Goal: Task Accomplishment & Management: Manage account settings

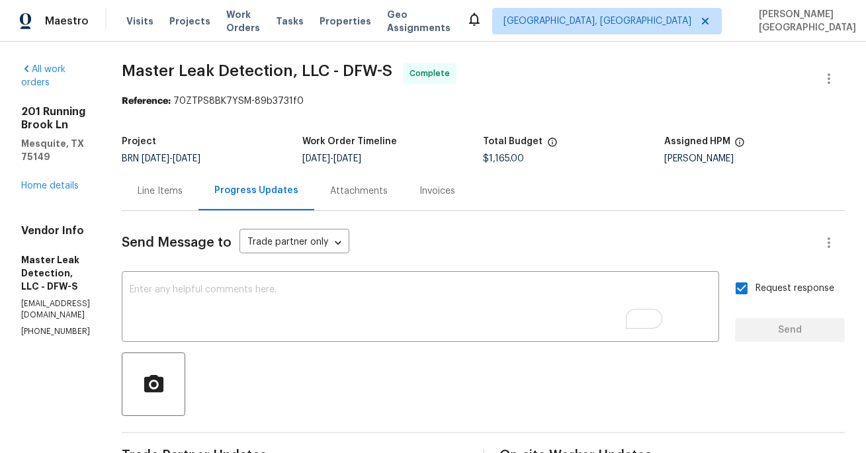
scroll to position [159, 0]
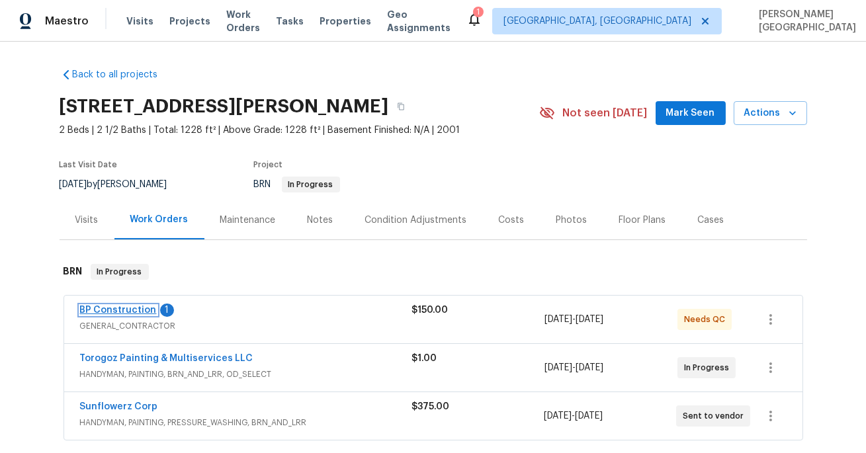
click at [117, 314] on link "BP Construction" at bounding box center [118, 310] width 77 height 9
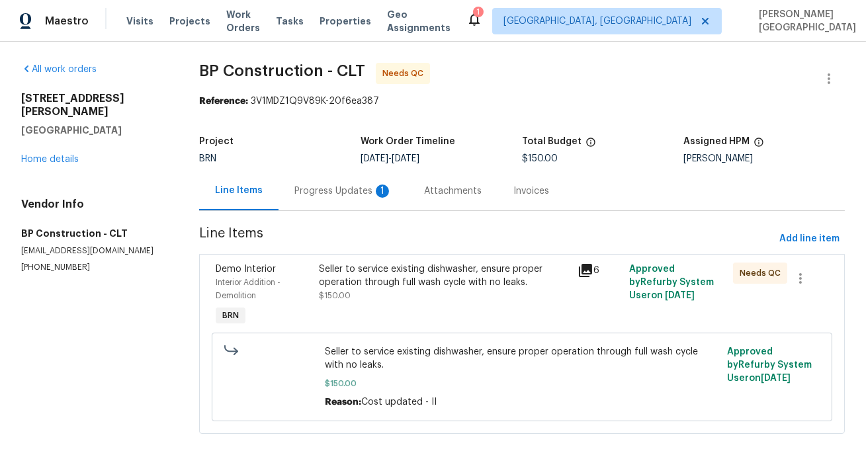
click at [345, 192] on div "Progress Updates 1" at bounding box center [344, 191] width 98 height 13
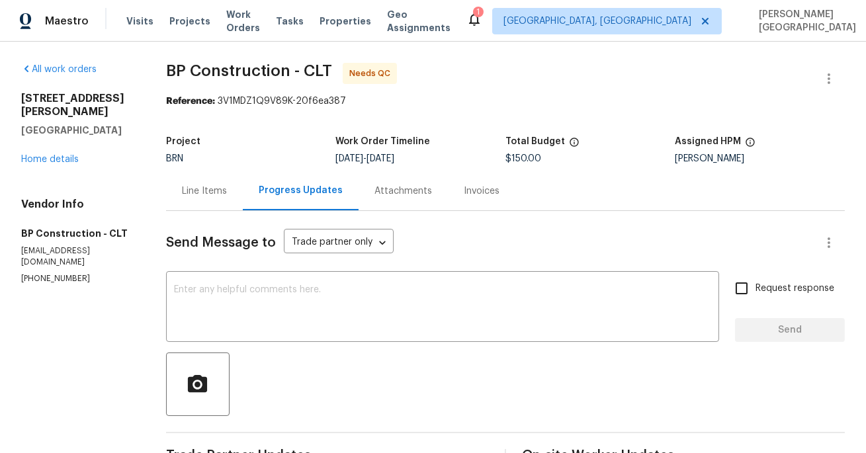
click at [206, 205] on div "Line Items" at bounding box center [204, 190] width 77 height 39
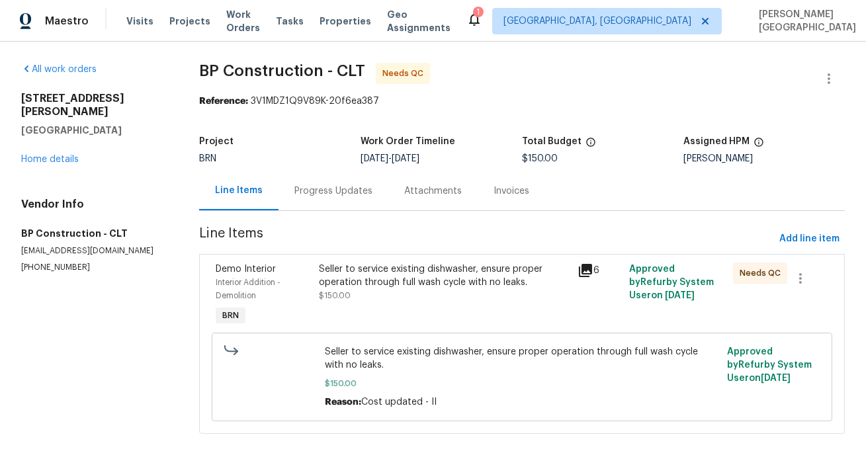
click at [373, 293] on div "Seller to service existing dishwasher, ensure proper operation through full was…" at bounding box center [445, 283] width 251 height 40
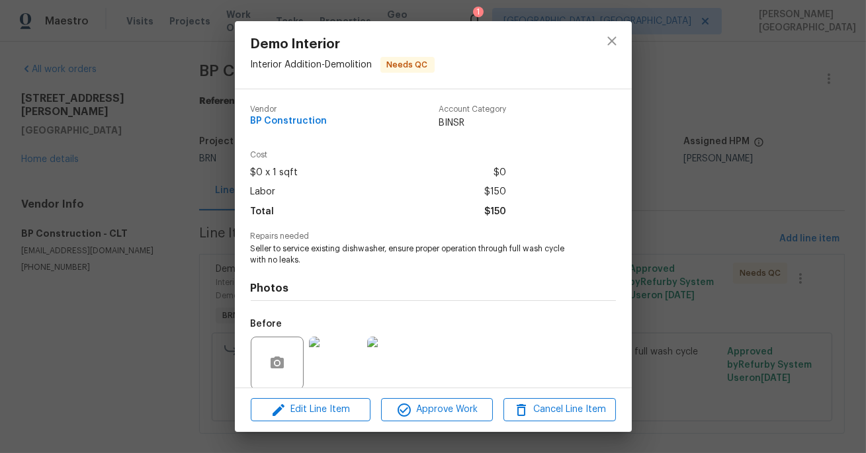
scroll to position [101, 0]
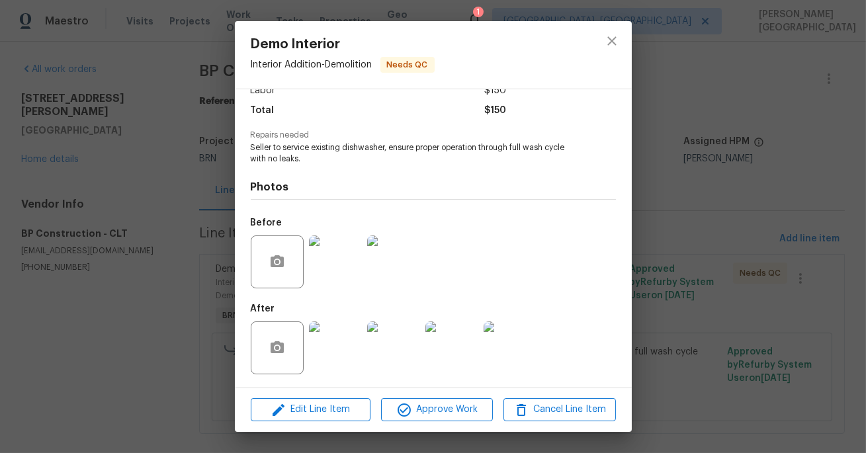
click at [715, 167] on div "Demo Interior Interior Addition - Demolition Needs QC Vendor BP Construction Ac…" at bounding box center [433, 226] width 866 height 453
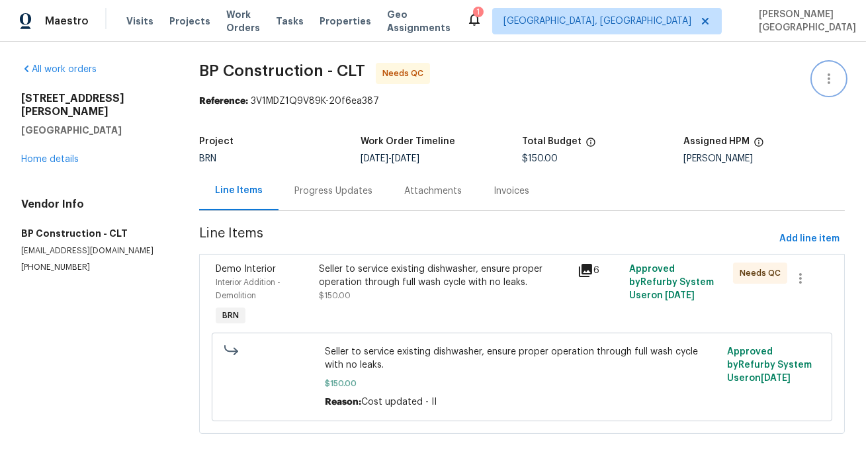
click at [826, 84] on icon "button" at bounding box center [829, 79] width 16 height 16
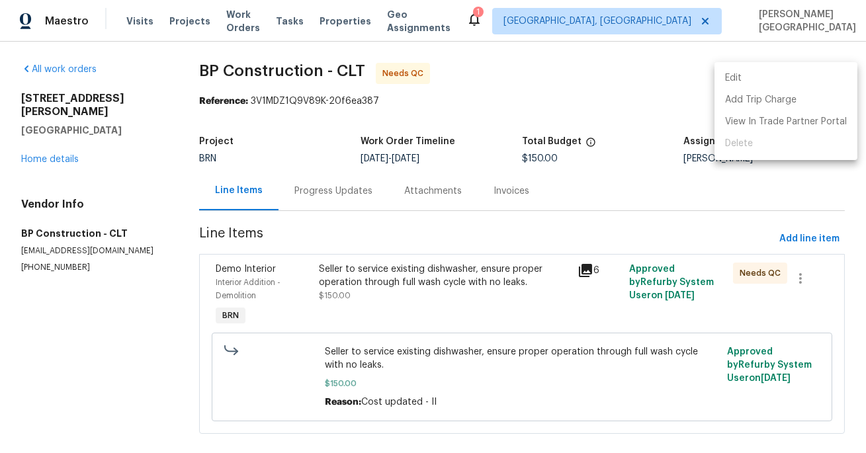
click at [782, 79] on li "Edit" at bounding box center [786, 79] width 143 height 22
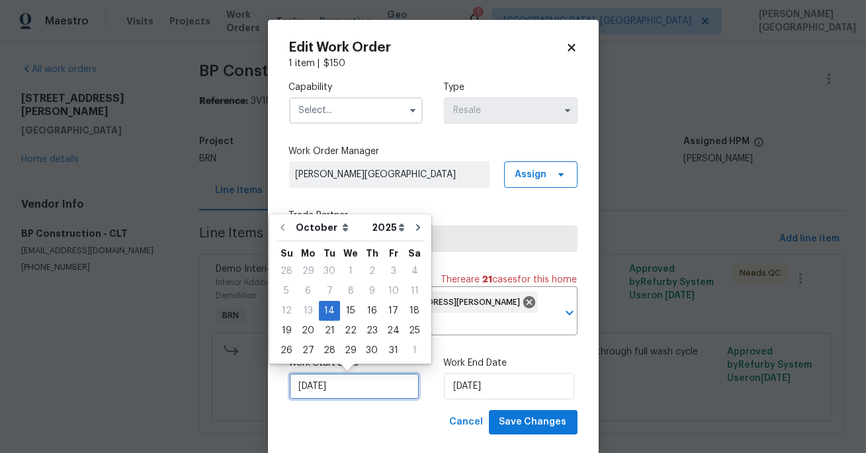
click at [362, 374] on input "[DATE]" at bounding box center [354, 386] width 130 height 26
click at [478, 402] on div "Work Start Date 10/14/2025 Work End Date 10/16/2025" at bounding box center [433, 378] width 289 height 64
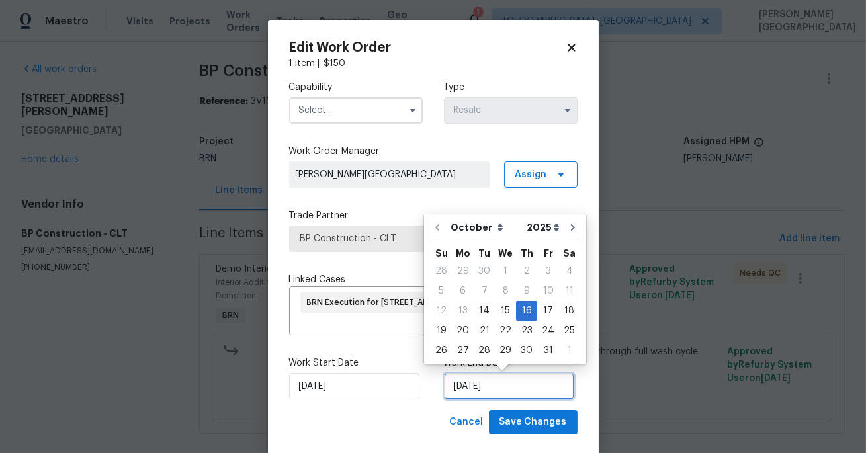
click at [477, 390] on input "10/16/2025" at bounding box center [509, 386] width 130 height 26
click at [506, 310] on div "15" at bounding box center [505, 311] width 21 height 19
type input "[DATE]"
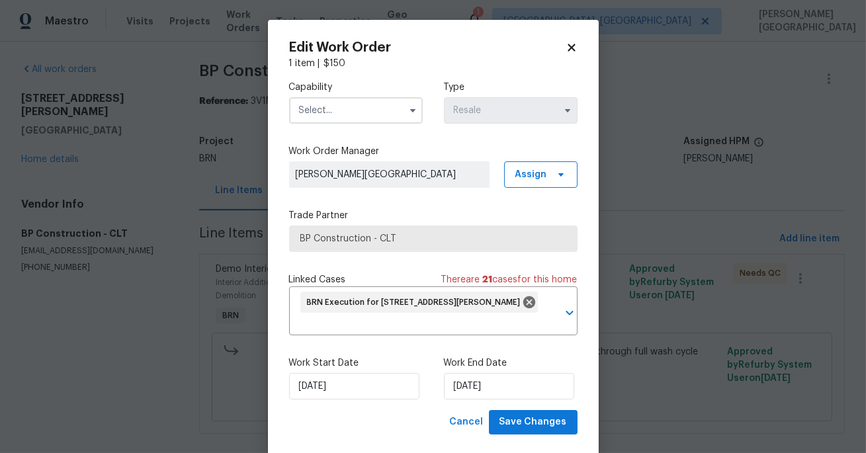
click at [319, 118] on input "text" at bounding box center [356, 110] width 134 height 26
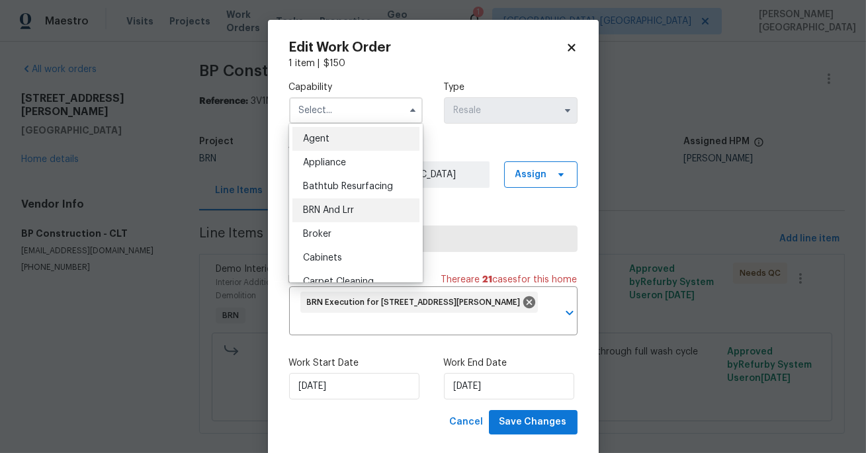
click at [343, 203] on div "BRN And Lrr" at bounding box center [356, 211] width 127 height 24
type input "BRN And Lrr"
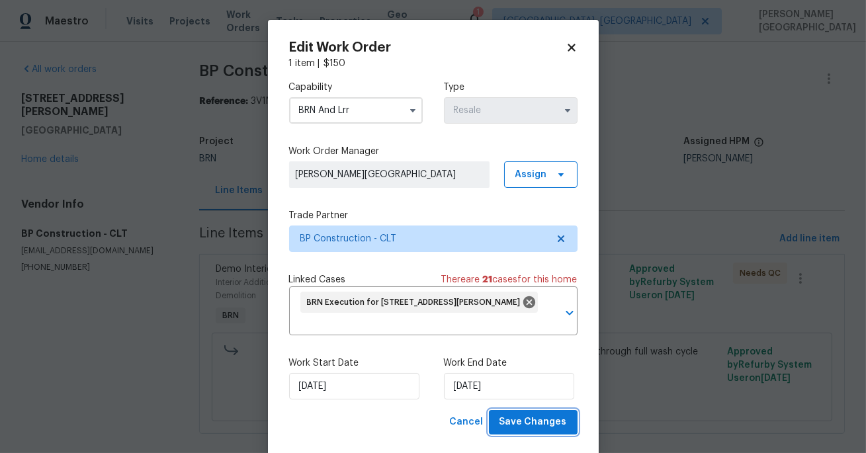
click at [515, 424] on span "Save Changes" at bounding box center [534, 422] width 68 height 17
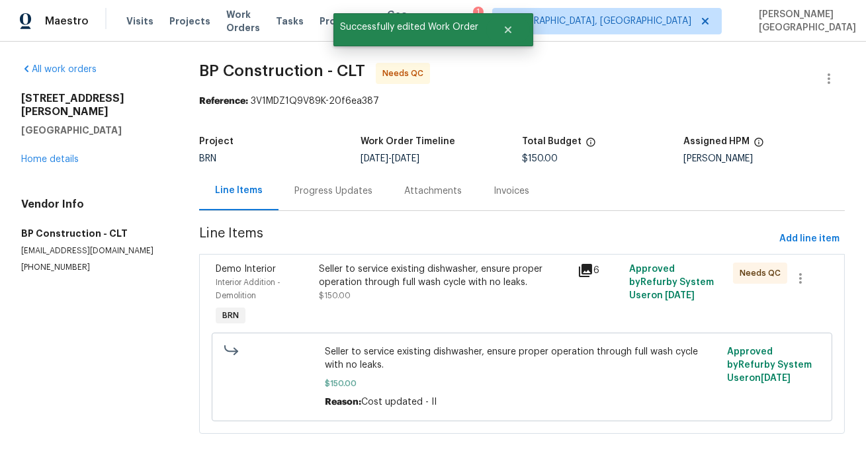
click at [468, 273] on div "Seller to service existing dishwasher, ensure proper operation through full was…" at bounding box center [445, 276] width 251 height 26
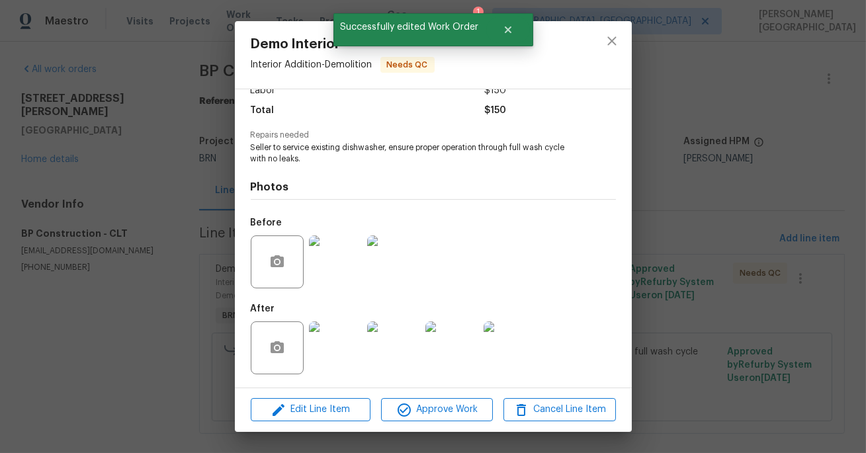
click at [320, 346] on img at bounding box center [335, 348] width 53 height 53
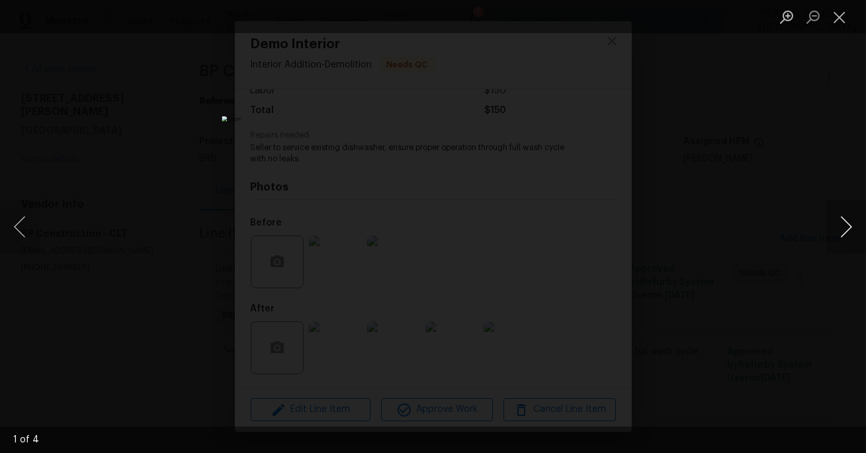
click at [863, 226] on button "Next image" at bounding box center [847, 227] width 40 height 53
click at [863, 228] on button "Next image" at bounding box center [847, 227] width 40 height 53
click at [863, 229] on button "Next image" at bounding box center [847, 227] width 40 height 53
click at [829, 150] on div "Lightbox" at bounding box center [433, 226] width 866 height 453
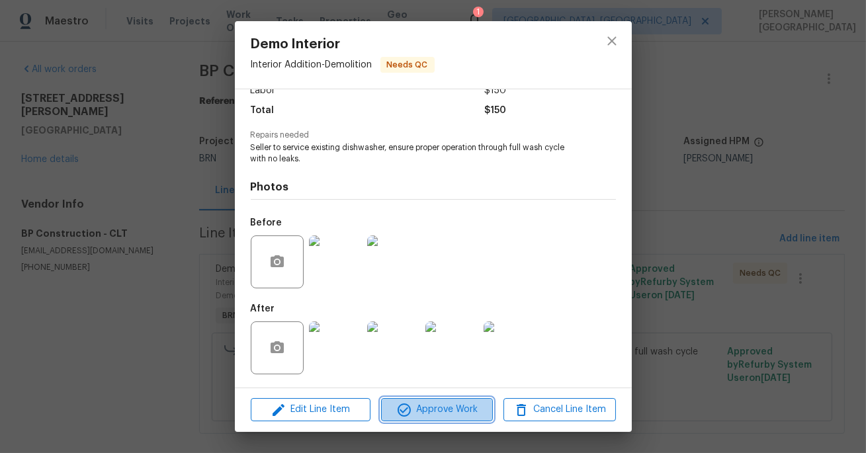
click at [404, 410] on icon "button" at bounding box center [404, 410] width 13 height 13
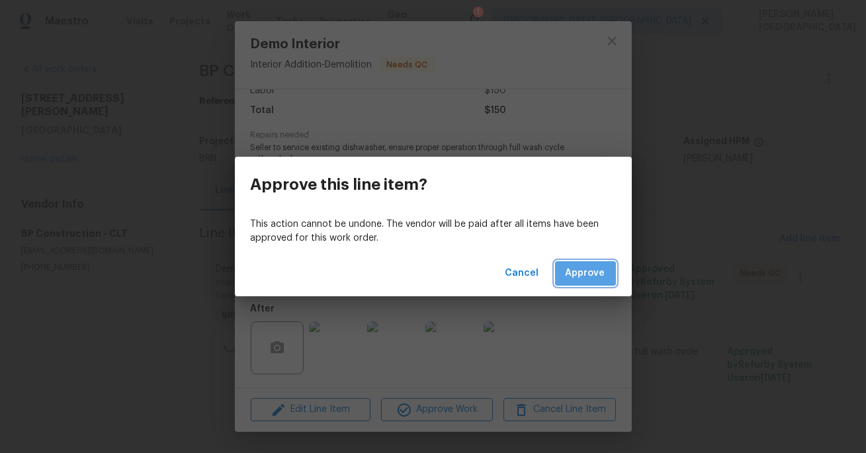
click at [580, 283] on button "Approve" at bounding box center [585, 273] width 61 height 24
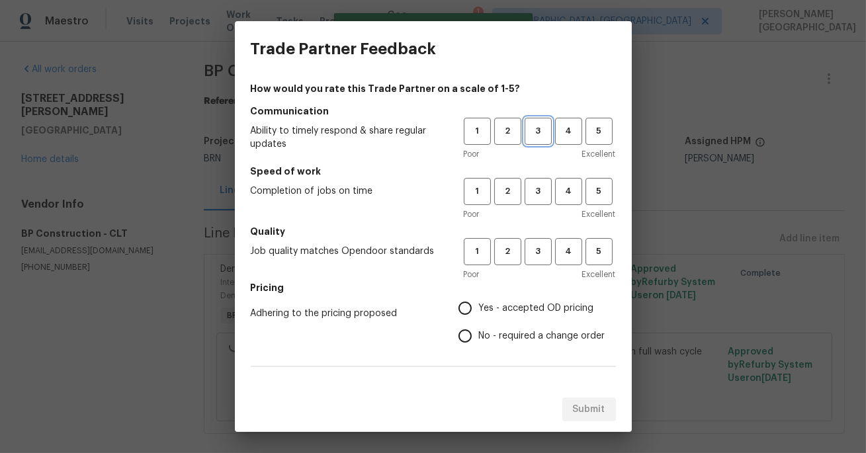
click at [544, 128] on span "3" at bounding box center [538, 131] width 24 height 15
click at [544, 189] on span "3" at bounding box center [538, 191] width 24 height 15
click at [535, 250] on span "3" at bounding box center [538, 251] width 24 height 15
click at [477, 340] on input "No - required a change order" at bounding box center [465, 336] width 28 height 28
radio input "true"
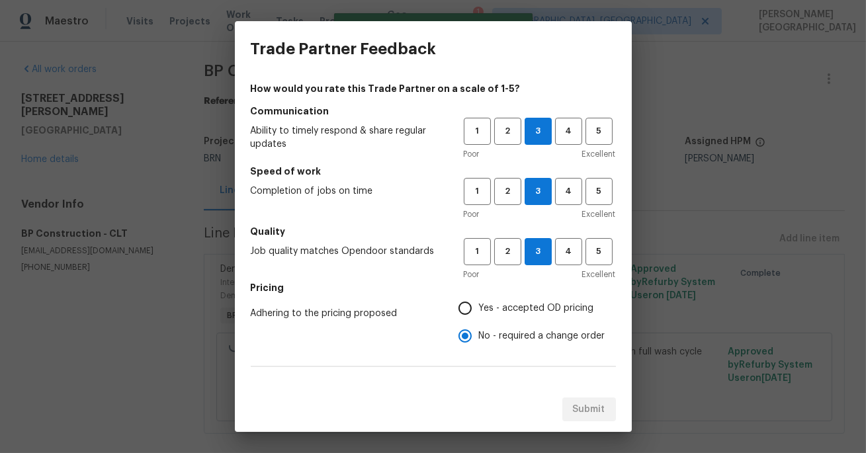
scroll to position [64, 0]
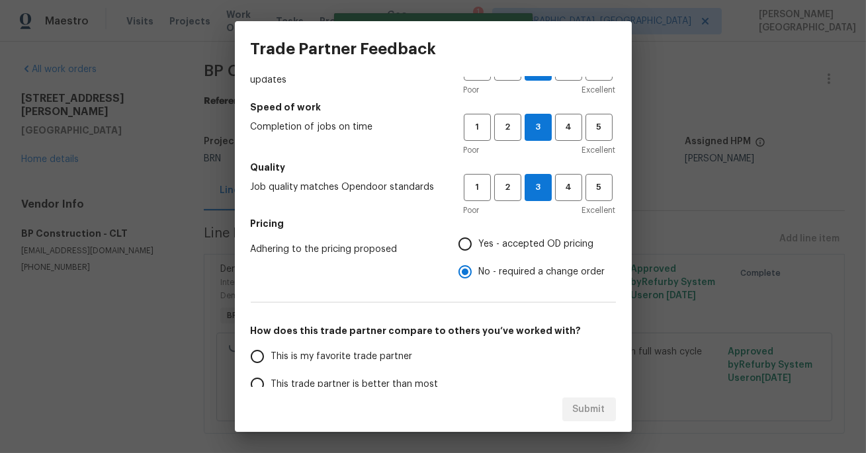
click at [475, 245] on input "Yes - accepted OD pricing" at bounding box center [465, 244] width 28 height 28
radio input "true"
click at [363, 373] on label "This trade partner is better than most" at bounding box center [348, 385] width 209 height 28
click at [271, 373] on input "This trade partner is better than most" at bounding box center [258, 385] width 28 height 28
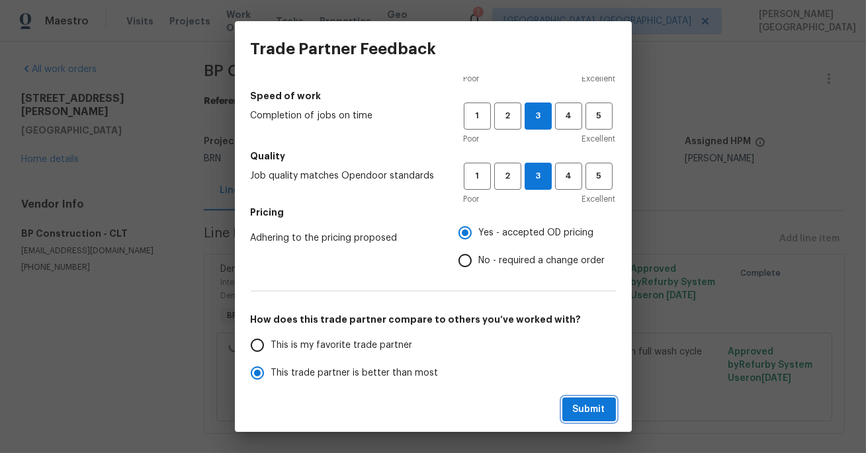
click at [610, 402] on button "Submit" at bounding box center [590, 410] width 54 height 24
radio input "true"
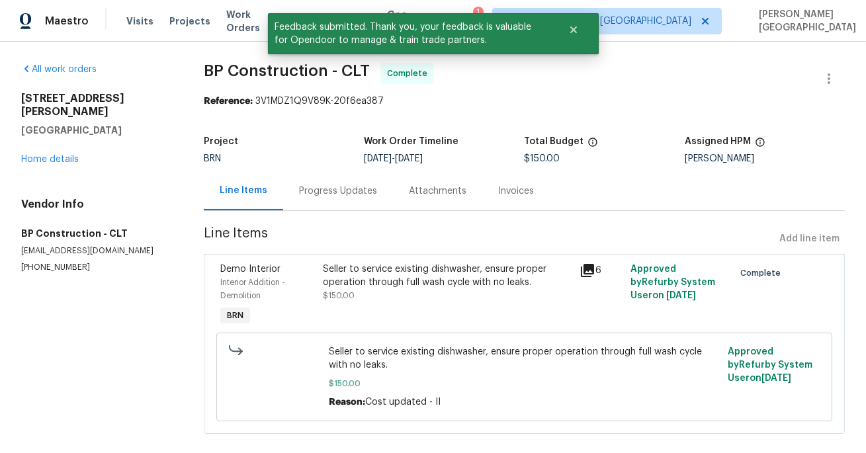
click at [318, 197] on div "Progress Updates" at bounding box center [338, 191] width 78 height 13
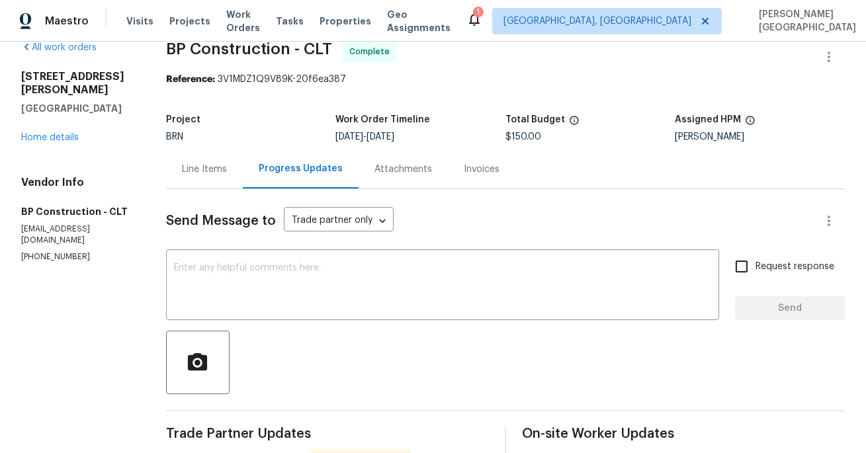
scroll to position [7, 0]
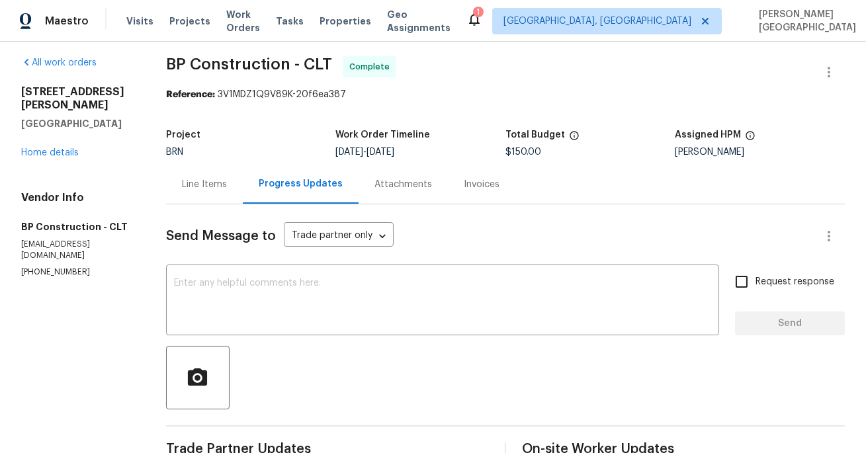
click at [189, 176] on div "Line Items" at bounding box center [204, 184] width 77 height 39
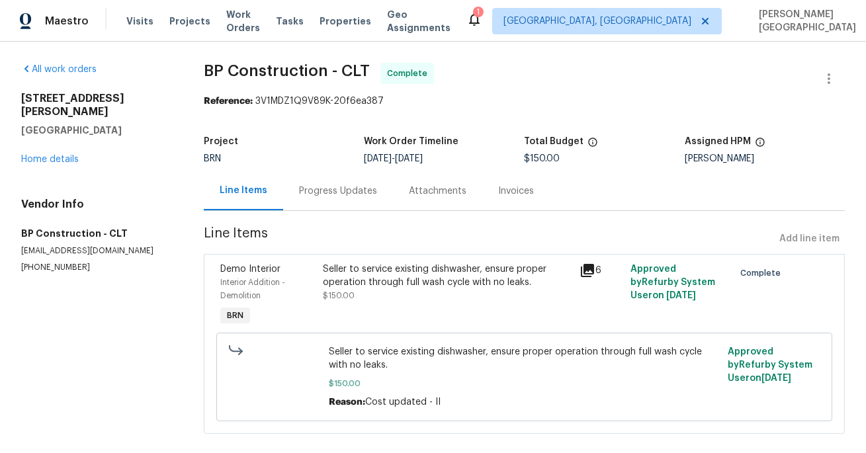
click at [341, 201] on div "Progress Updates" at bounding box center [338, 190] width 110 height 39
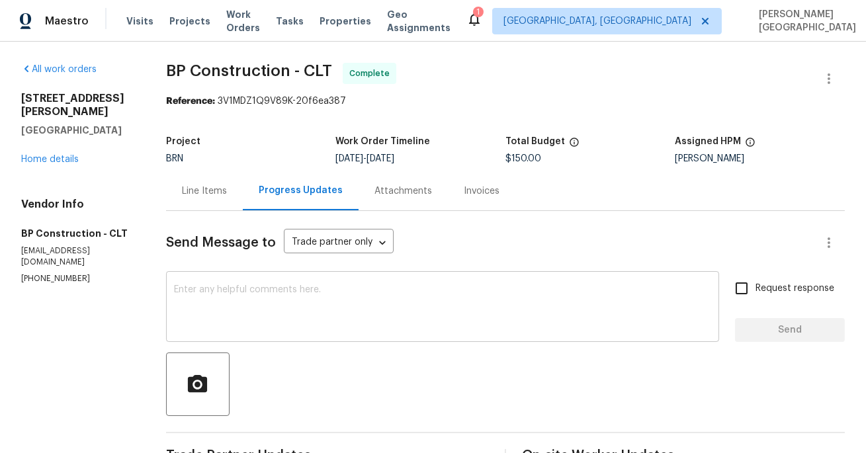
click at [242, 285] on div "x ​" at bounding box center [442, 309] width 553 height 68
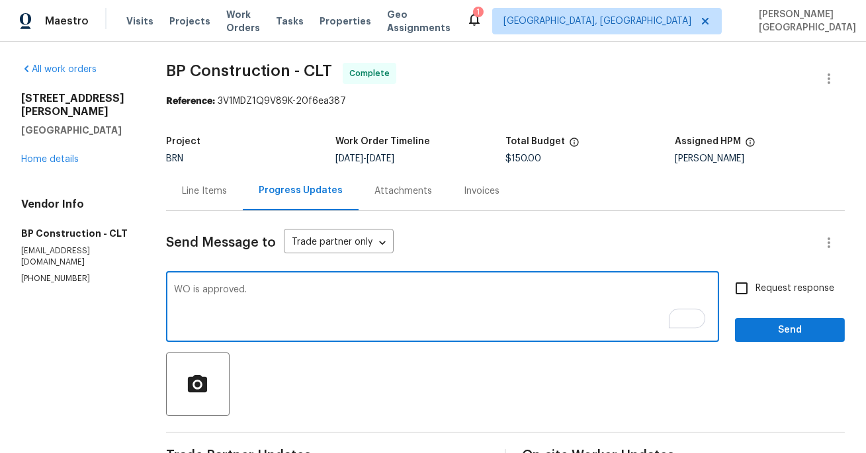
type textarea "WO is approved."
click at [753, 289] on input "Request response" at bounding box center [742, 289] width 28 height 28
checkbox input "true"
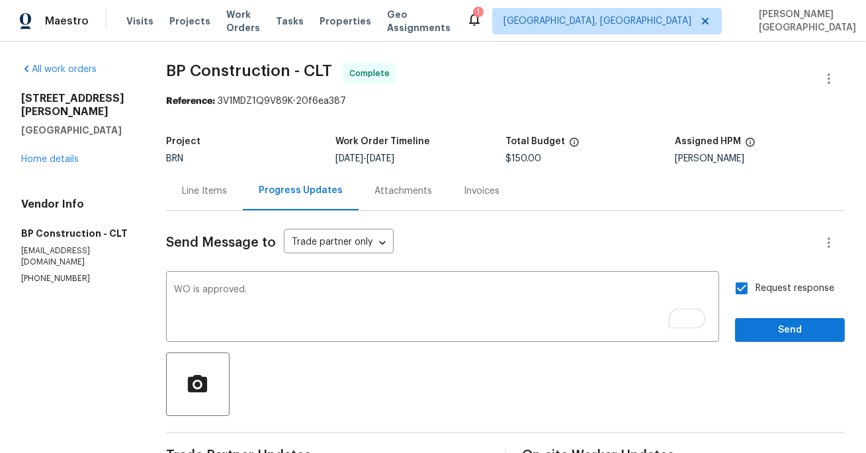
click at [753, 322] on button "Send" at bounding box center [790, 330] width 110 height 24
click at [174, 66] on span "BP Construction - CLT" at bounding box center [249, 71] width 166 height 16
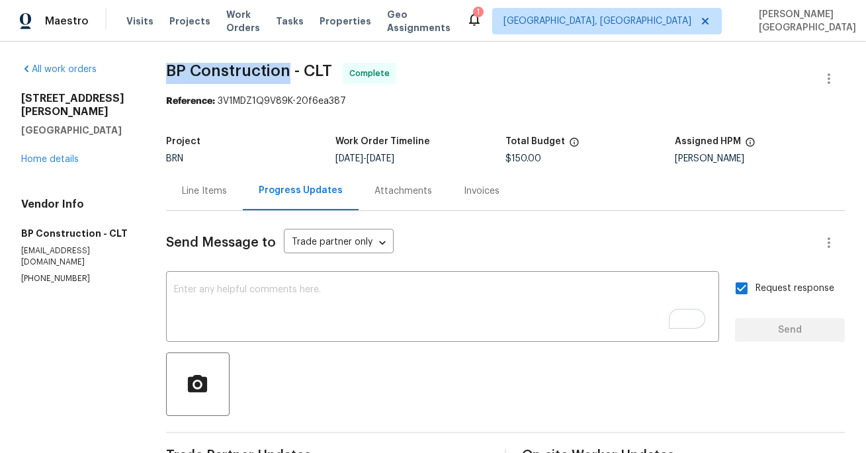
click at [232, 66] on span "BP Construction - CLT" at bounding box center [249, 71] width 166 height 16
copy span "BP Construction"
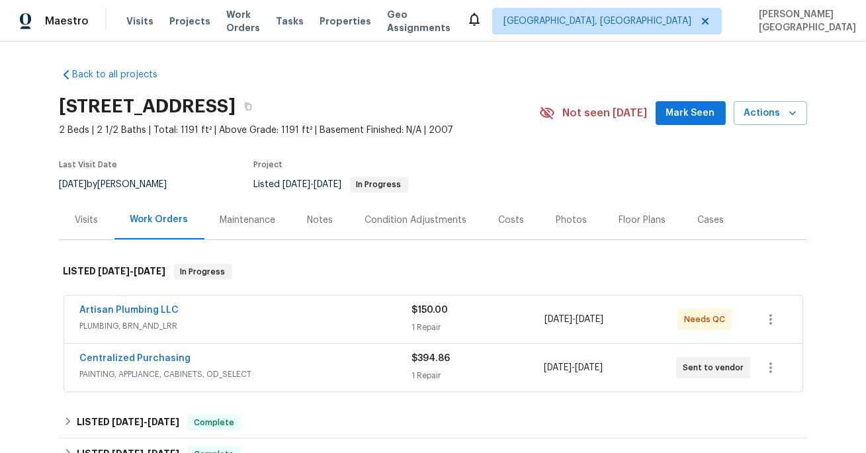
scroll to position [246, 0]
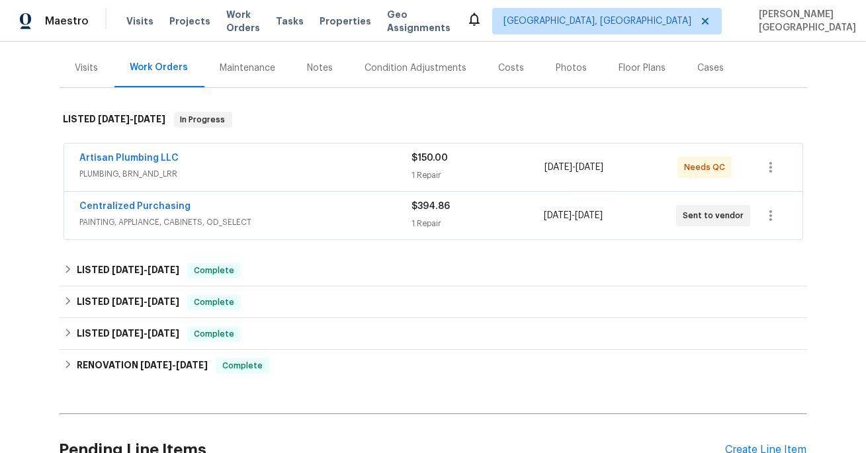
scroll to position [165, 0]
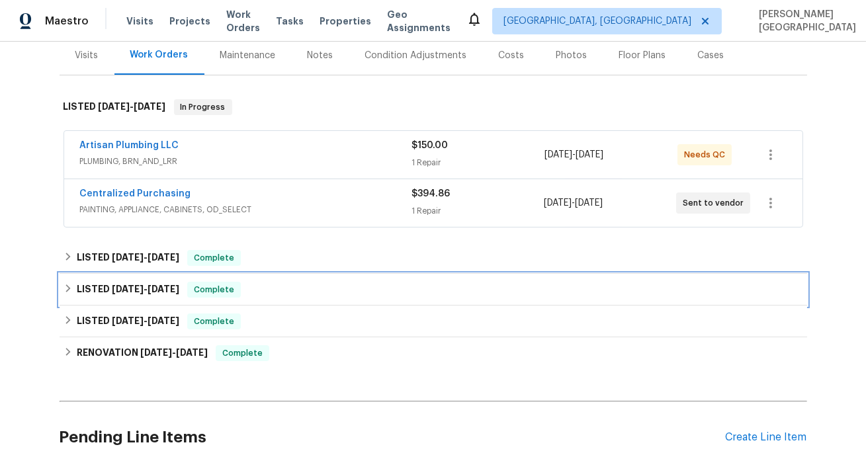
click at [118, 297] on div "LISTED 8/4/25 - 8/11/25 Complete" at bounding box center [434, 290] width 748 height 32
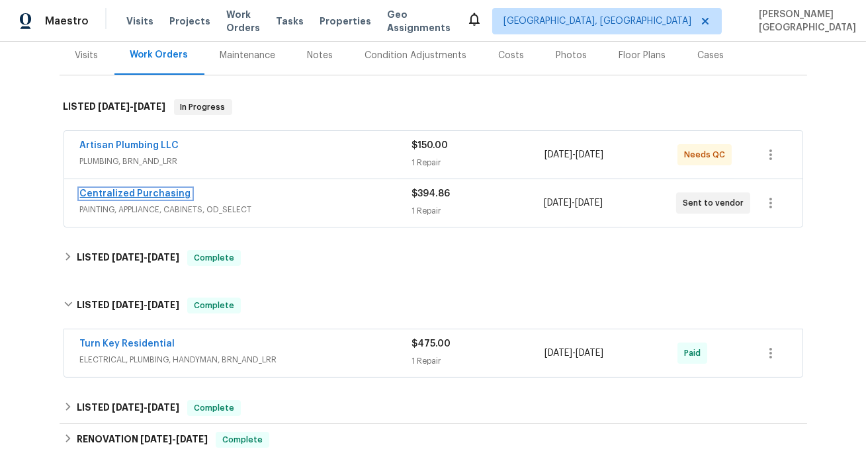
click at [140, 193] on link "Centralized Purchasing" at bounding box center [135, 193] width 111 height 9
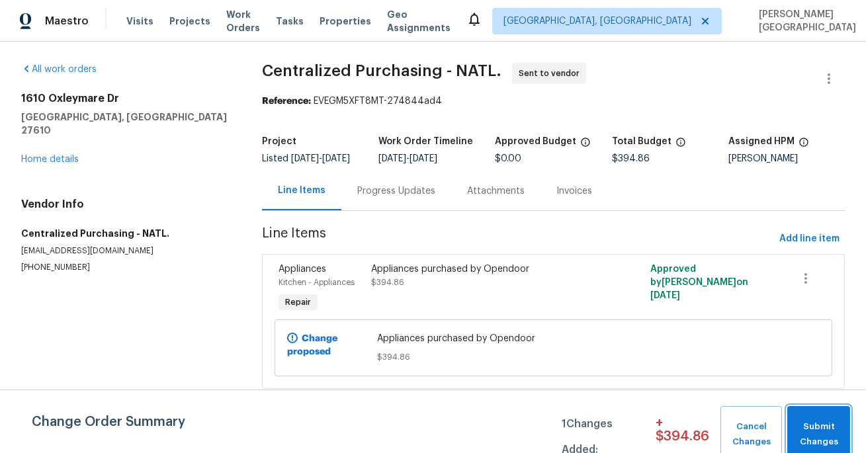
click at [830, 439] on span "Submit Changes" at bounding box center [819, 435] width 50 height 30
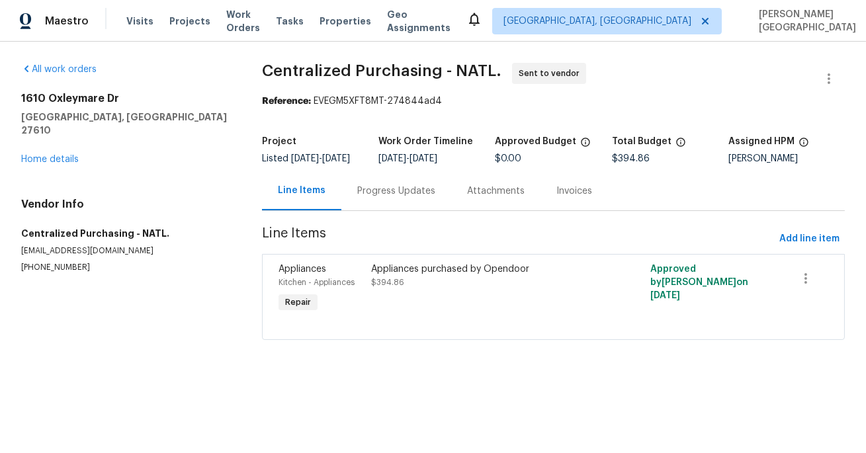
click at [368, 192] on div "Progress Updates" at bounding box center [396, 190] width 110 height 39
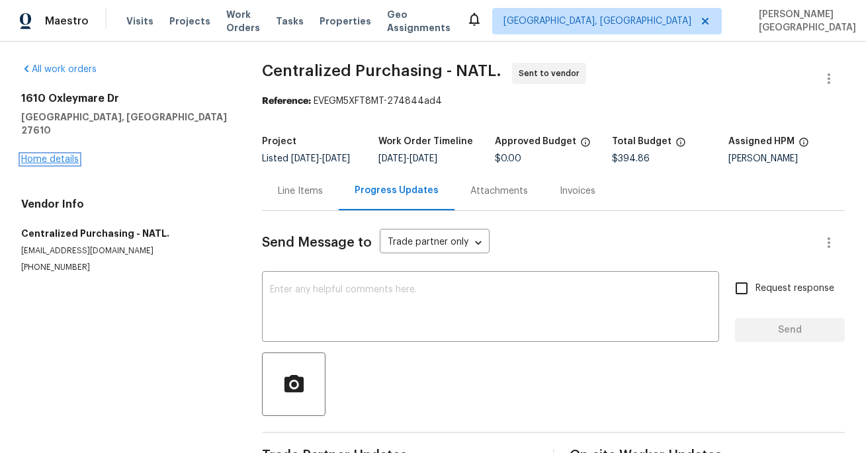
click at [54, 155] on link "Home details" at bounding box center [50, 159] width 58 height 9
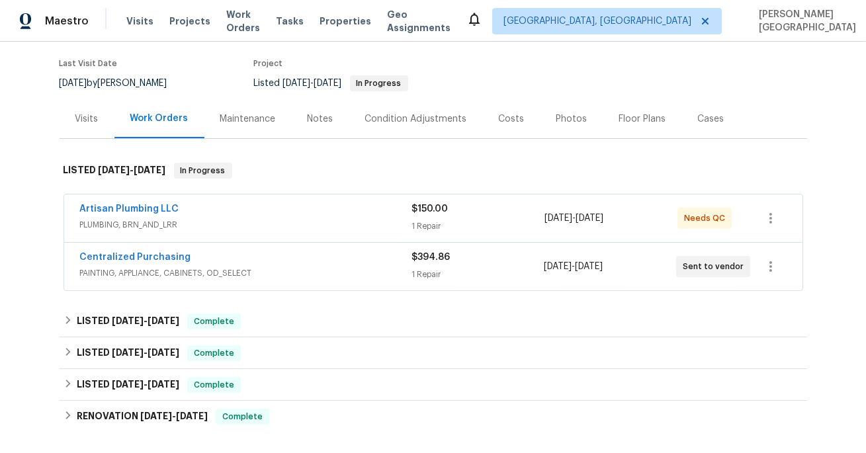
scroll to position [105, 0]
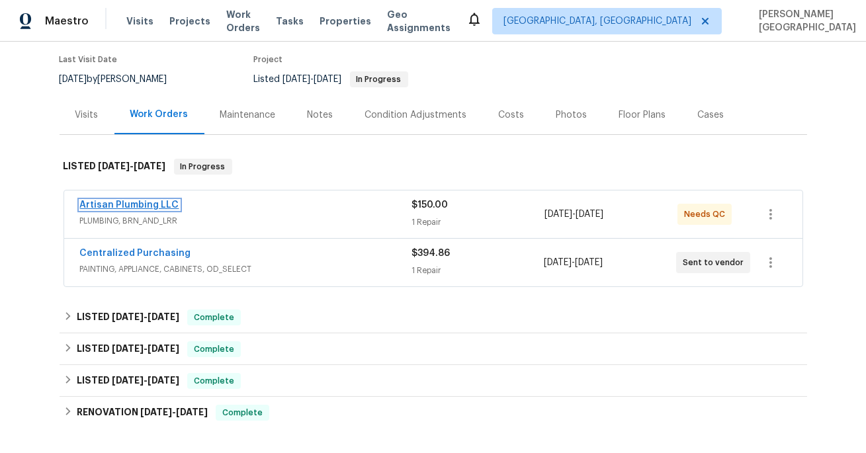
click at [147, 205] on link "Artisan Plumbing LLC" at bounding box center [129, 205] width 99 height 9
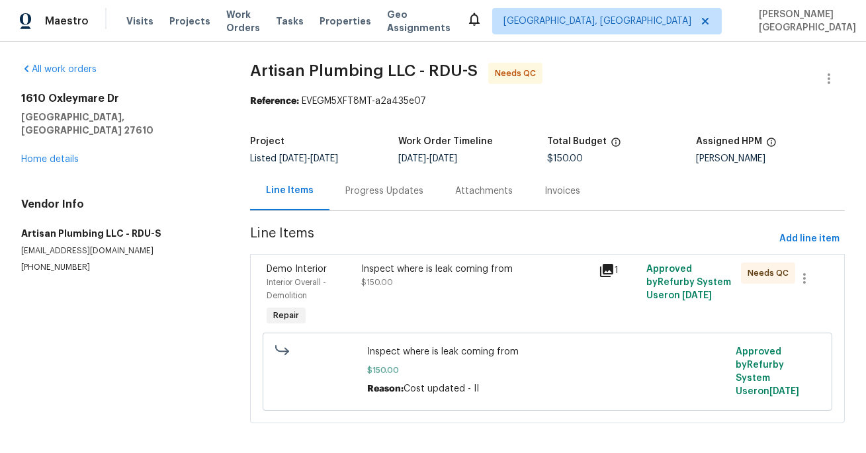
click at [406, 268] on div "Inspect where is leak coming from" at bounding box center [476, 269] width 230 height 13
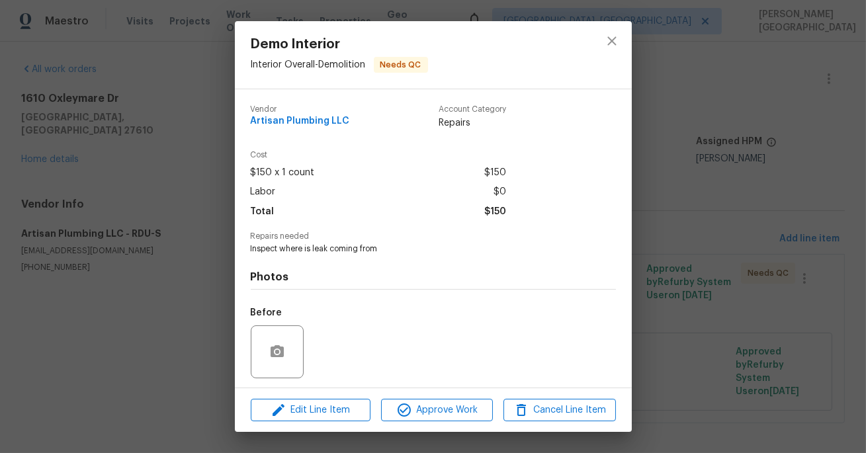
scroll to position [90, 0]
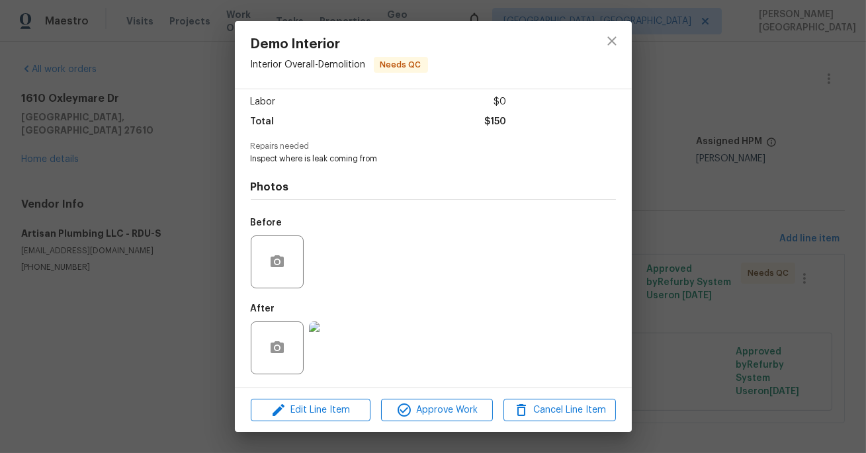
click at [745, 272] on div "Demo Interior Interior Overall - Demolition Needs QC Vendor Artisan Plumbing LL…" at bounding box center [433, 226] width 866 height 453
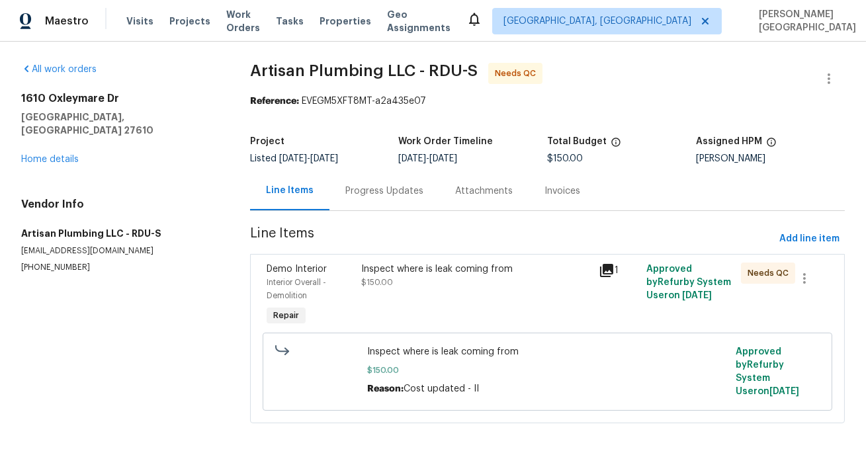
click at [380, 205] on div "Progress Updates" at bounding box center [385, 190] width 110 height 39
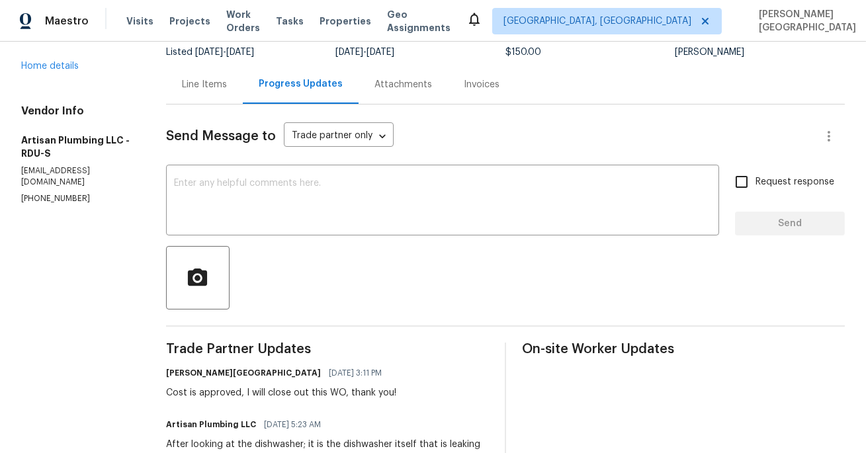
scroll to position [63, 0]
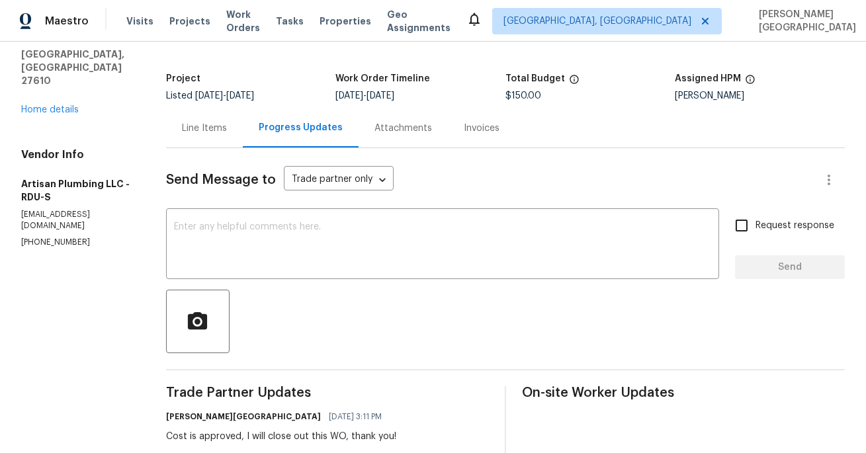
click at [227, 122] on div "Line Items" at bounding box center [204, 128] width 45 height 13
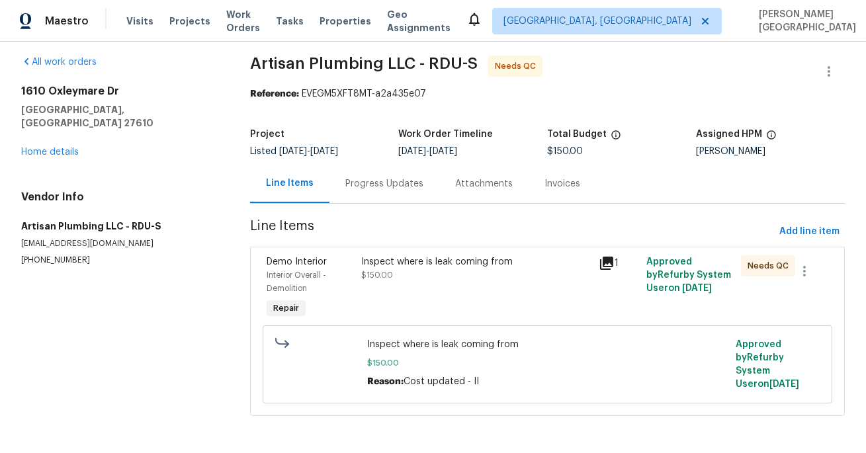
click at [466, 299] on div "Inspect where is leak coming from $150.00" at bounding box center [476, 288] width 238 height 74
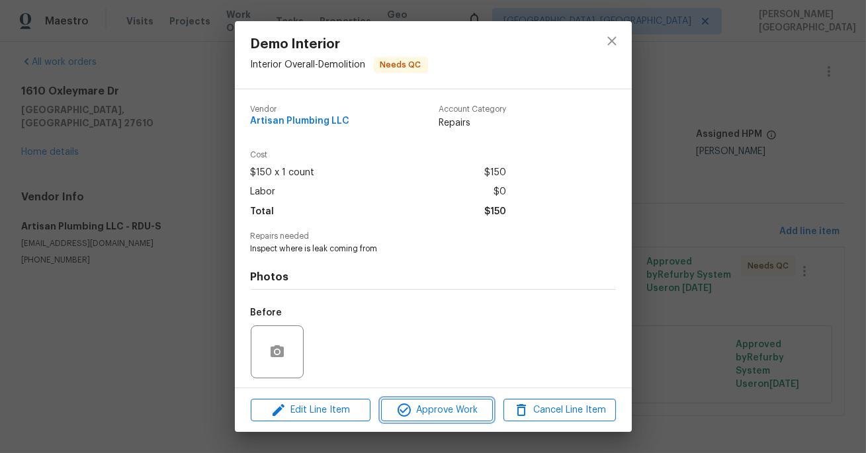
click at [445, 410] on span "Approve Work" at bounding box center [437, 410] width 104 height 17
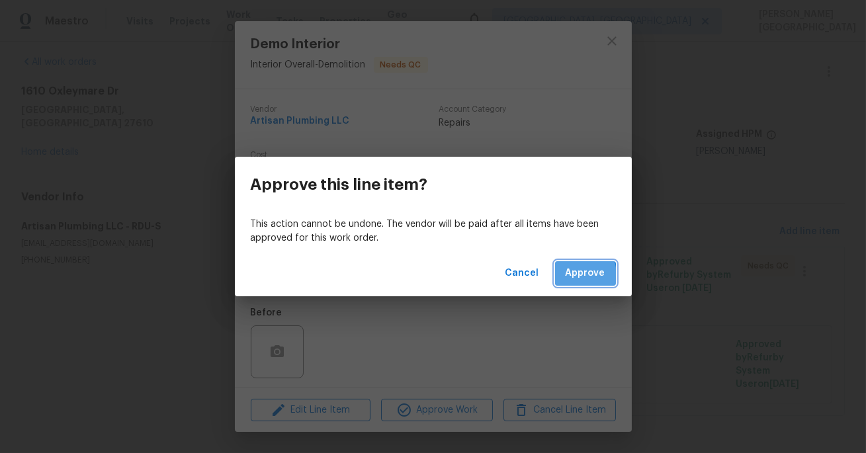
click at [565, 276] on button "Approve" at bounding box center [585, 273] width 61 height 24
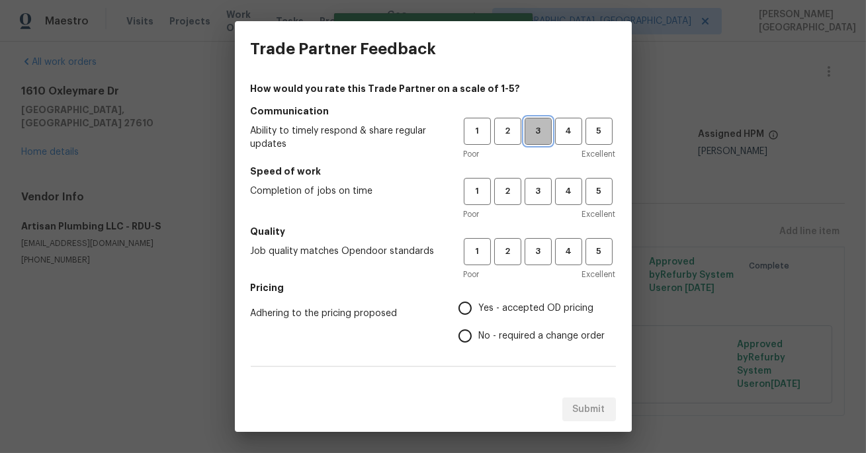
click at [527, 128] on span "3" at bounding box center [538, 131] width 24 height 15
click at [535, 179] on button "3" at bounding box center [538, 191] width 27 height 27
click at [535, 240] on button "3" at bounding box center [538, 251] width 27 height 27
click at [496, 331] on span "No - required a change order" at bounding box center [542, 337] width 126 height 14
click at [479, 331] on input "No - required a change order" at bounding box center [465, 336] width 28 height 28
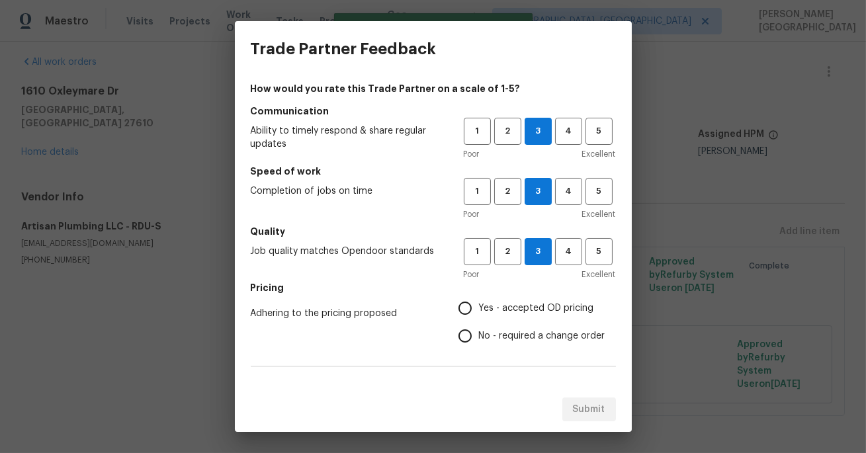
radio input "true"
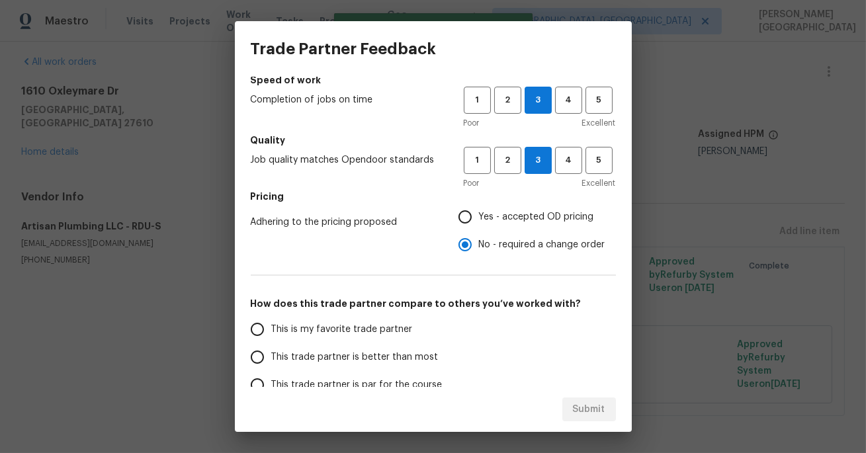
scroll to position [104, 0]
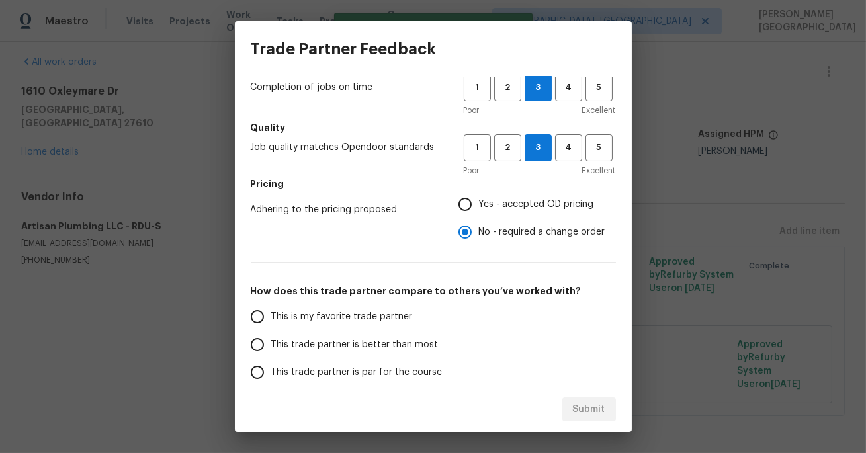
click at [368, 338] on span "This trade partner is better than most" at bounding box center [354, 345] width 167 height 14
click at [271, 338] on input "This trade partner is better than most" at bounding box center [258, 345] width 28 height 28
click at [588, 408] on span "Submit" at bounding box center [589, 410] width 32 height 17
radio input "true"
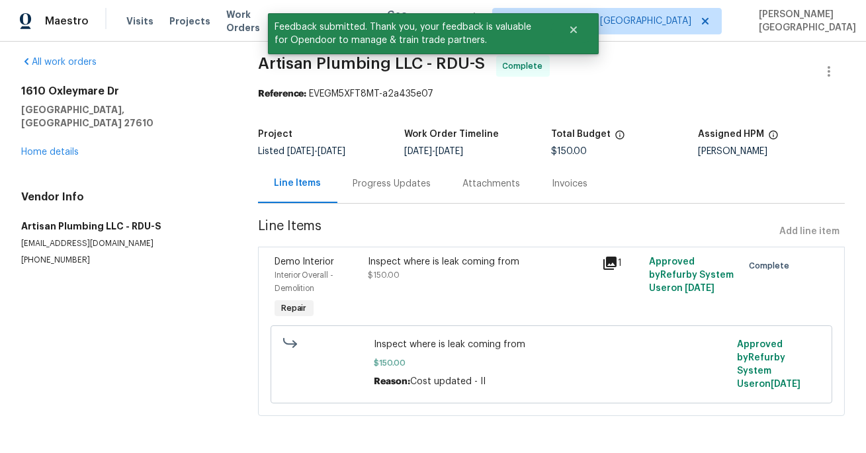
click at [267, 64] on span "Artisan Plumbing LLC - RDU-S" at bounding box center [372, 64] width 228 height 16
click at [329, 64] on span "Artisan Plumbing LLC - RDU-S" at bounding box center [372, 64] width 228 height 16
copy span "Artisan Plumbing"
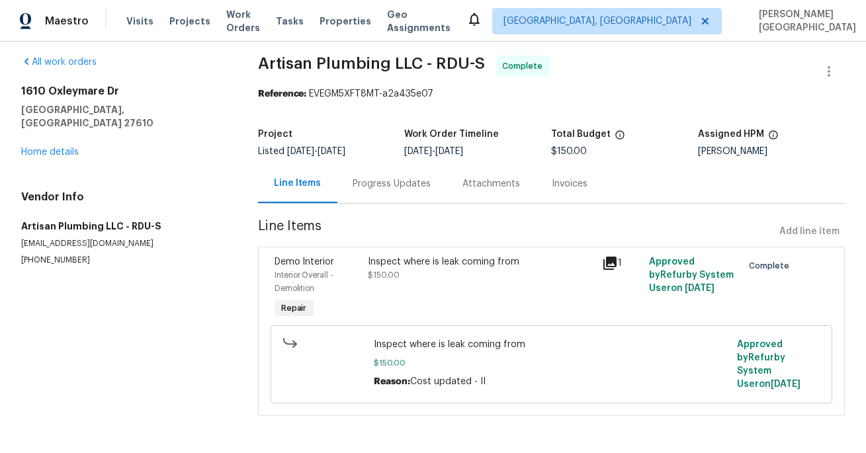
click at [51, 145] on div "1610 Oxleymare Dr Raleigh, NC 27610 Home details" at bounding box center [123, 122] width 205 height 74
click at [56, 144] on div "1610 Oxleymare Dr Raleigh, NC 27610 Home details" at bounding box center [123, 122] width 205 height 74
click at [58, 148] on link "Home details" at bounding box center [50, 152] width 58 height 9
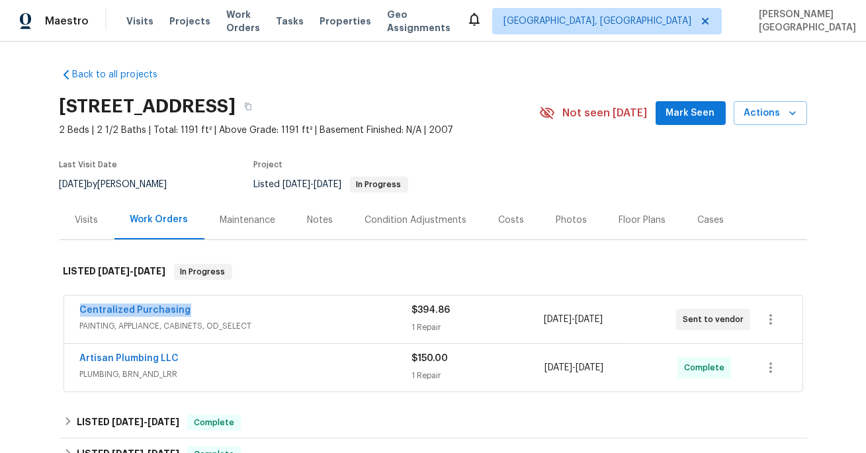
drag, startPoint x: 196, startPoint y: 310, endPoint x: 54, endPoint y: 310, distance: 141.6
click at [54, 310] on div "Back to all projects 1610 Oxleymare Dr, Raleigh, NC 27610 2 Beds | 2 1/2 Baths …" at bounding box center [433, 248] width 866 height 412
copy link "Centralized Purchasing"
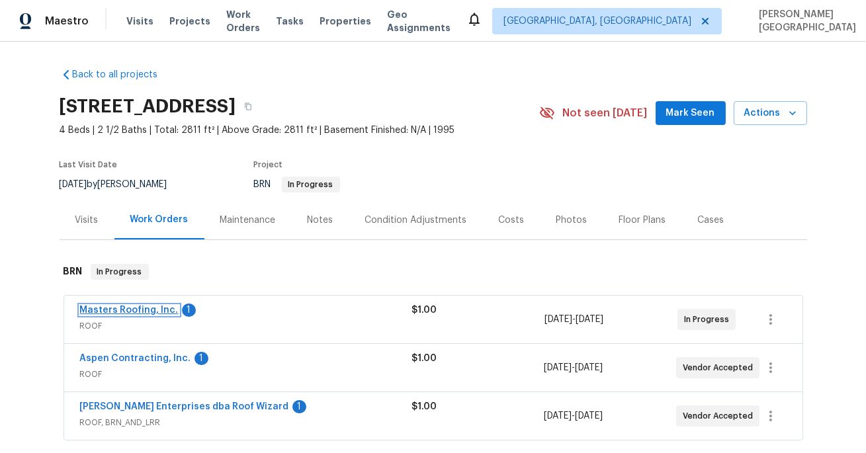
click at [158, 309] on link "Masters Roofing, Inc." at bounding box center [129, 310] width 99 height 9
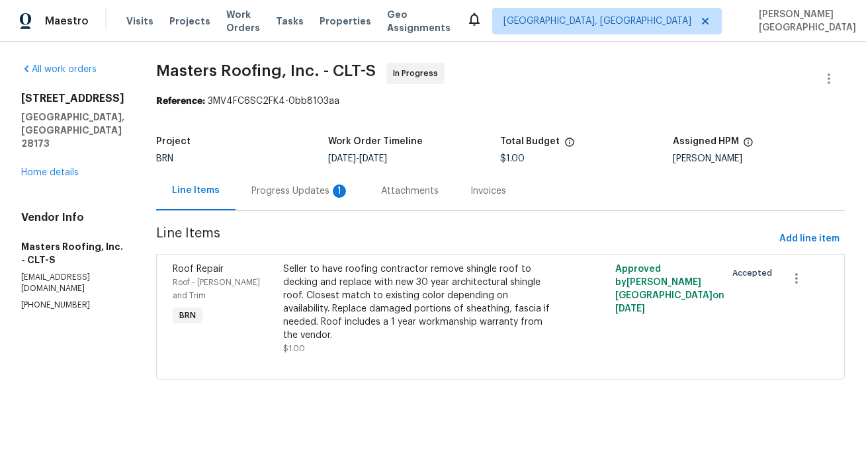
click at [328, 215] on section "Masters Roofing, Inc. - CLT-S In Progress Reference: 3MV4FC6SC2FK4-0bb8103aa Pr…" at bounding box center [500, 229] width 689 height 333
click at [326, 201] on div "Progress Updates 1" at bounding box center [301, 190] width 130 height 39
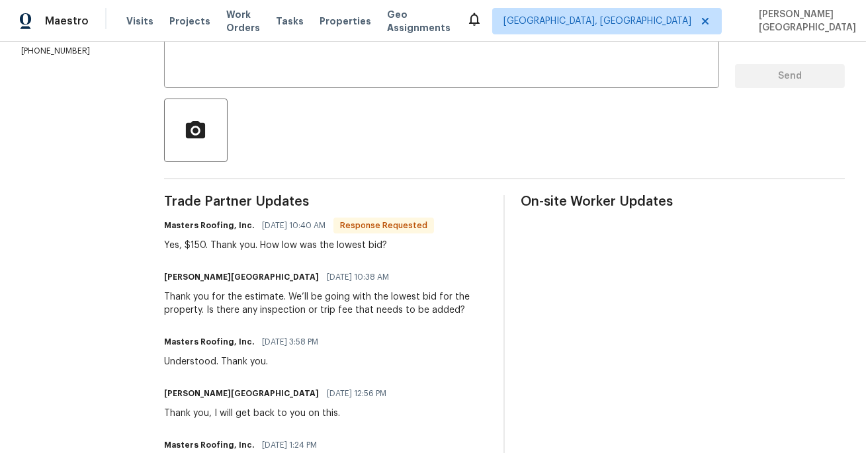
scroll to position [251, 0]
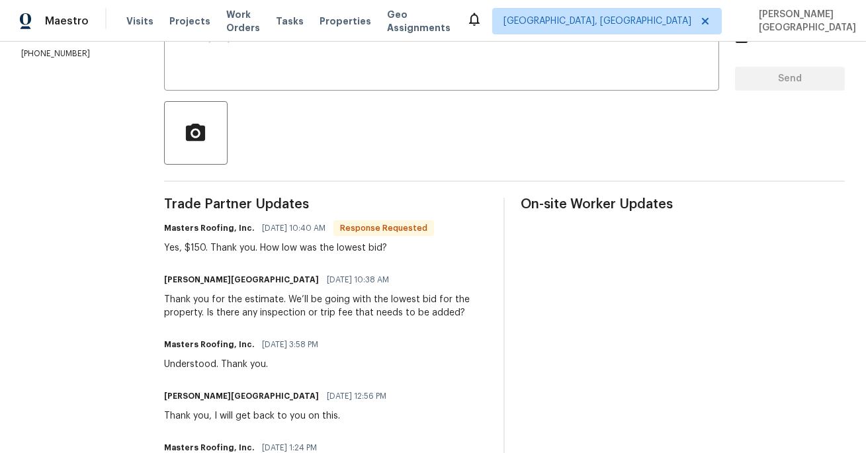
click at [203, 249] on div "Yes, $150. Thank you. How low was the lowest bid?" at bounding box center [299, 248] width 270 height 13
copy div "150"
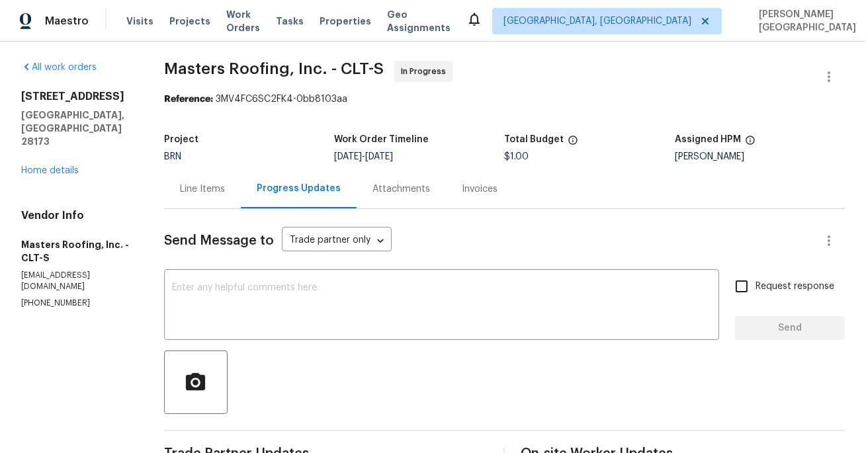
scroll to position [0, 0]
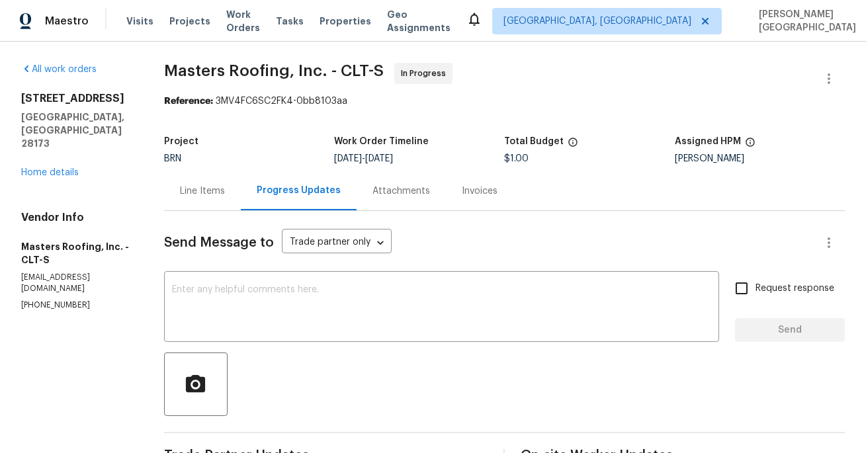
click at [204, 202] on div "Line Items" at bounding box center [202, 190] width 77 height 39
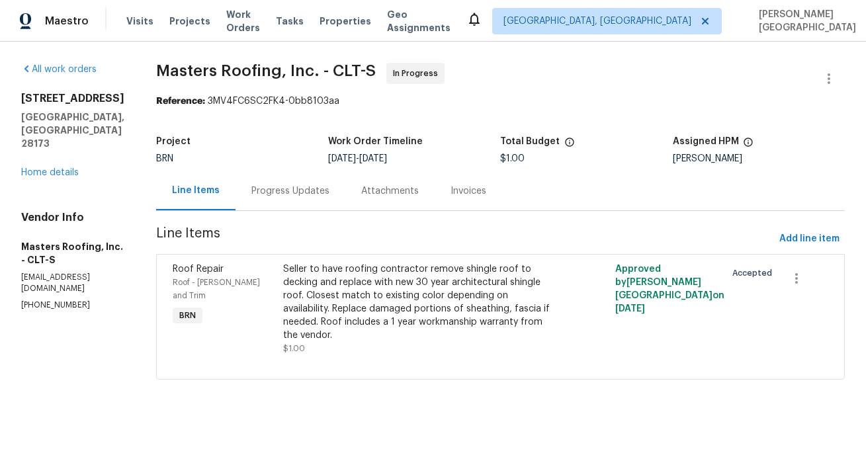
click at [400, 299] on div "Seller to have roofing contractor remove shingle roof to decking and replace wi…" at bounding box center [417, 302] width 269 height 79
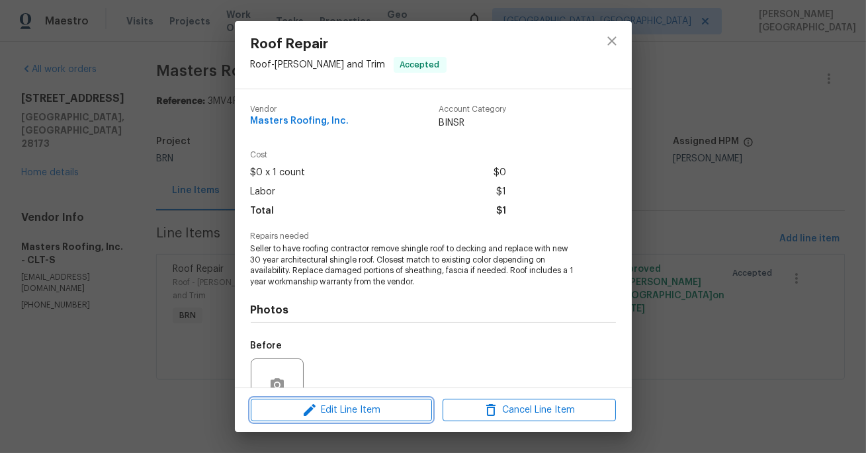
click at [324, 415] on span "Edit Line Item" at bounding box center [341, 410] width 173 height 17
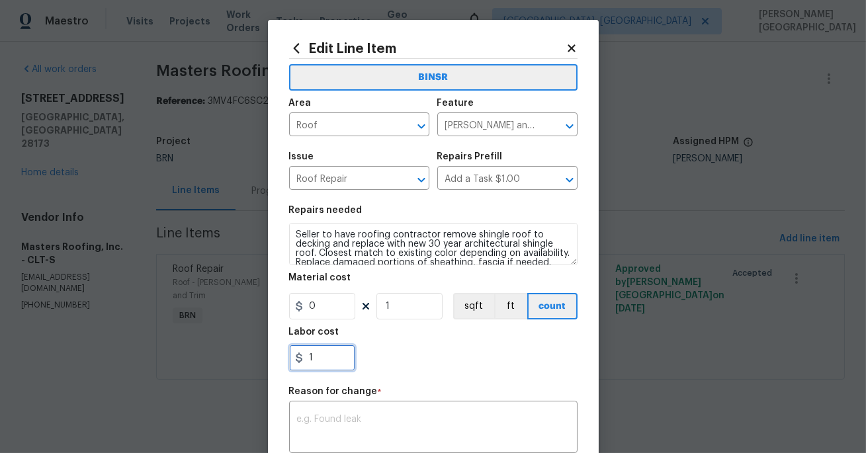
click at [321, 359] on input "1" at bounding box center [322, 358] width 66 height 26
paste input "50"
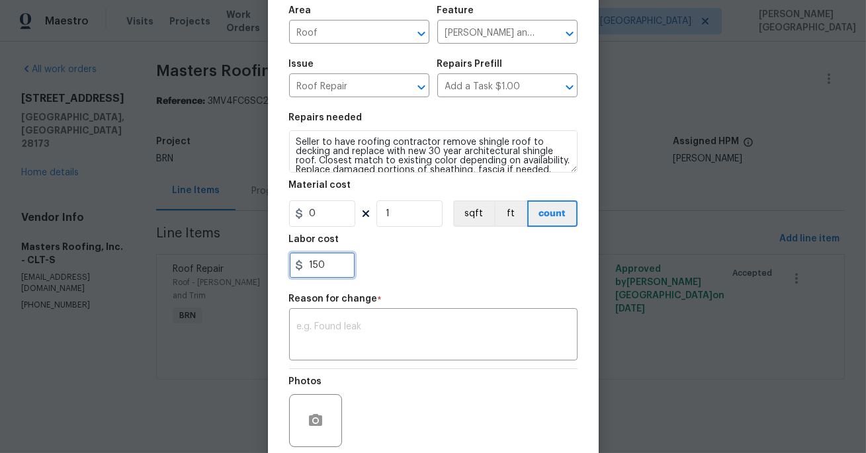
scroll to position [199, 0]
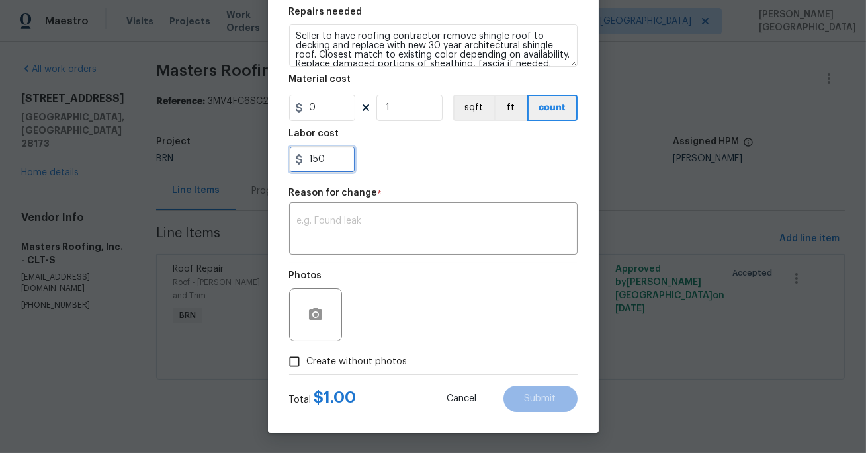
type input "150"
click at [341, 232] on div "BINSR Area Roof ​ Feature Eaves and Trim ​ Issue Roof Repair ​ Repairs Prefill …" at bounding box center [433, 117] width 289 height 514
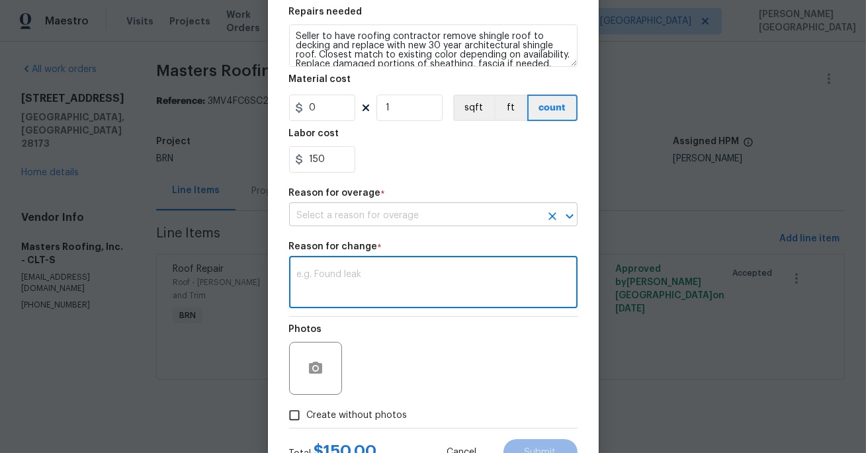
click at [343, 210] on input "text" at bounding box center [414, 216] width 251 height 21
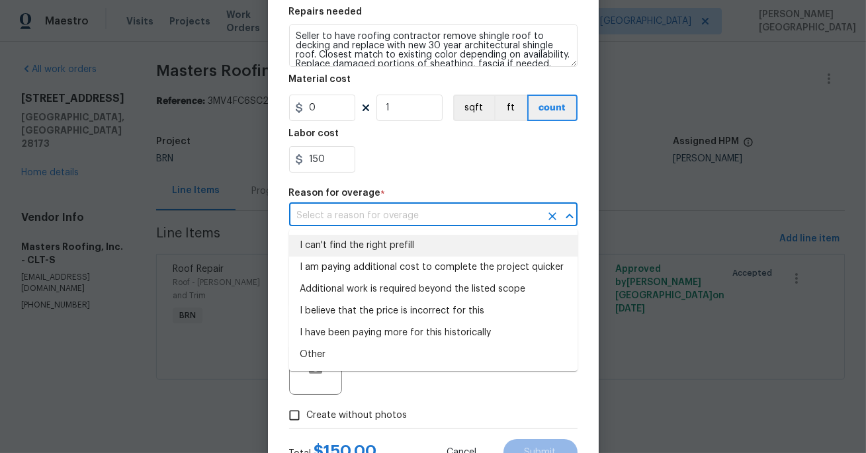
click at [361, 246] on li "I can't find the right prefill" at bounding box center [433, 246] width 289 height 22
type input "I can't find the right prefill"
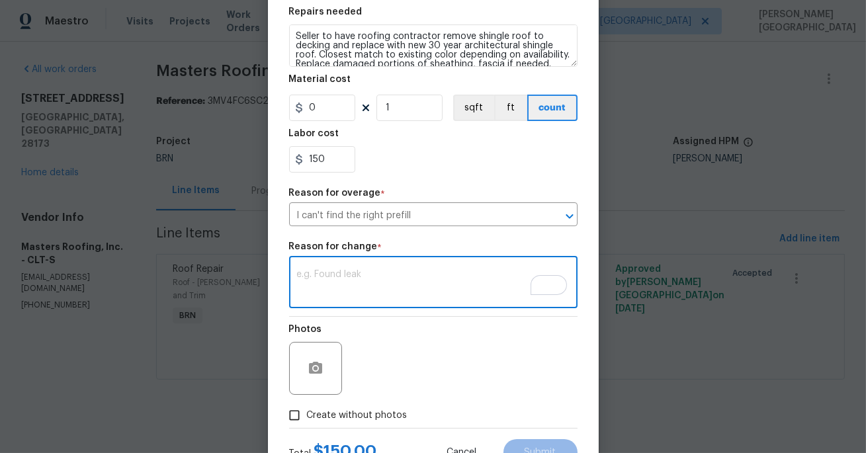
click at [338, 276] on textarea "To enrich screen reader interactions, please activate Accessibility in Grammarl…" at bounding box center [433, 284] width 273 height 28
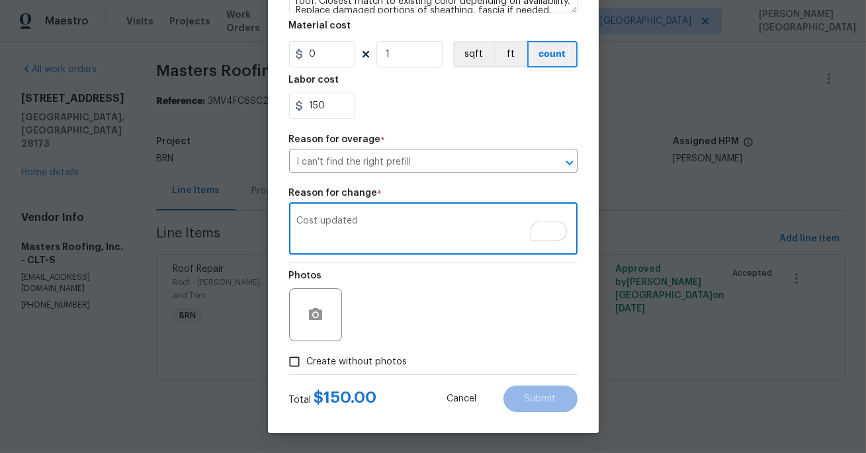
type textarea "Cost updated"
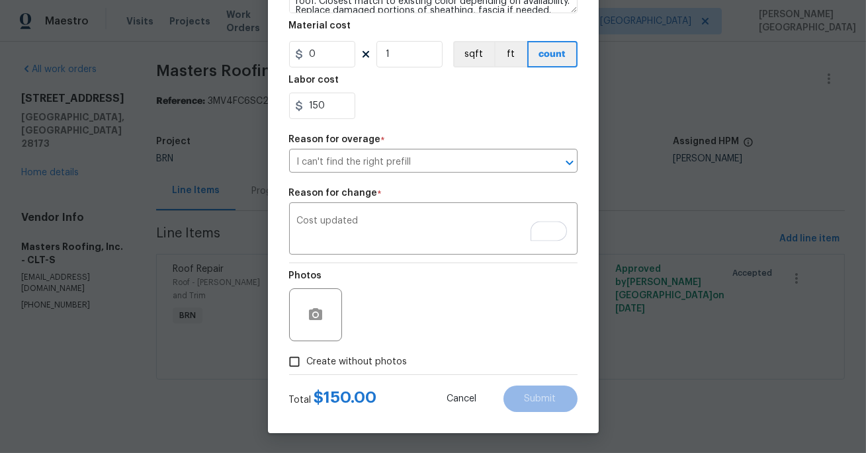
click at [371, 357] on span "Create without photos" at bounding box center [357, 362] width 101 height 14
click at [307, 357] on input "Create without photos" at bounding box center [294, 361] width 25 height 25
checkbox input "true"
click at [546, 407] on button "Submit" at bounding box center [541, 399] width 74 height 26
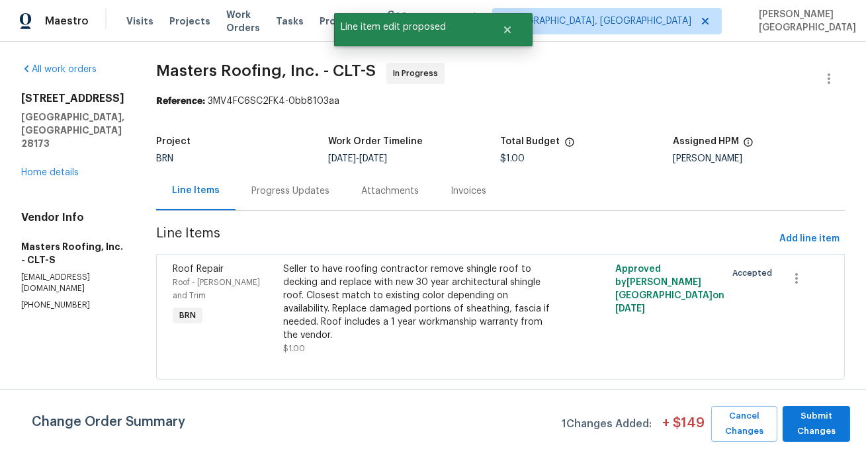
scroll to position [0, 0]
click at [792, 416] on span "Submit Changes" at bounding box center [817, 424] width 54 height 30
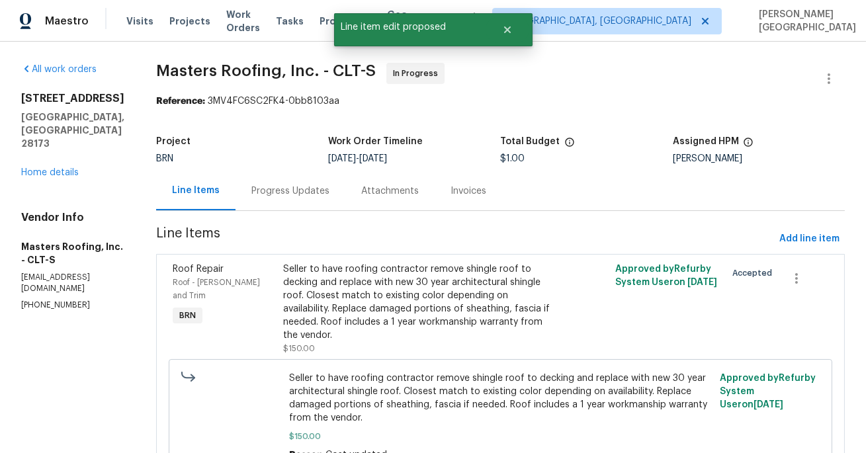
click at [294, 205] on div "Progress Updates" at bounding box center [291, 190] width 110 height 39
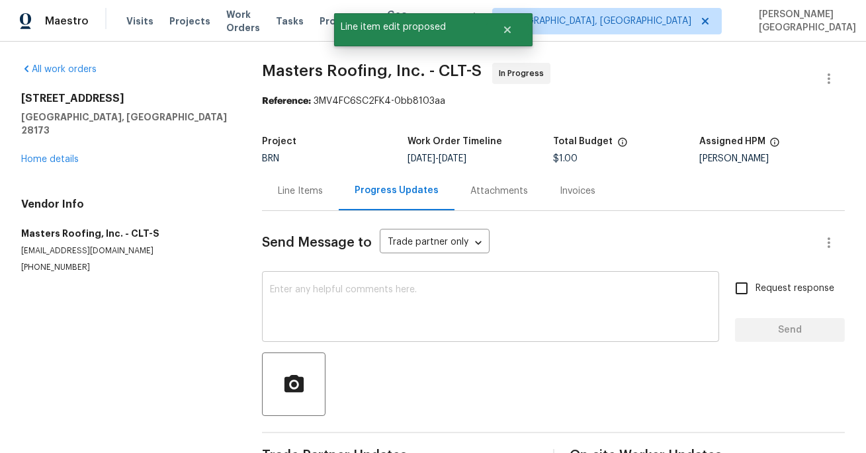
click at [327, 332] on div "x ​" at bounding box center [490, 309] width 457 height 68
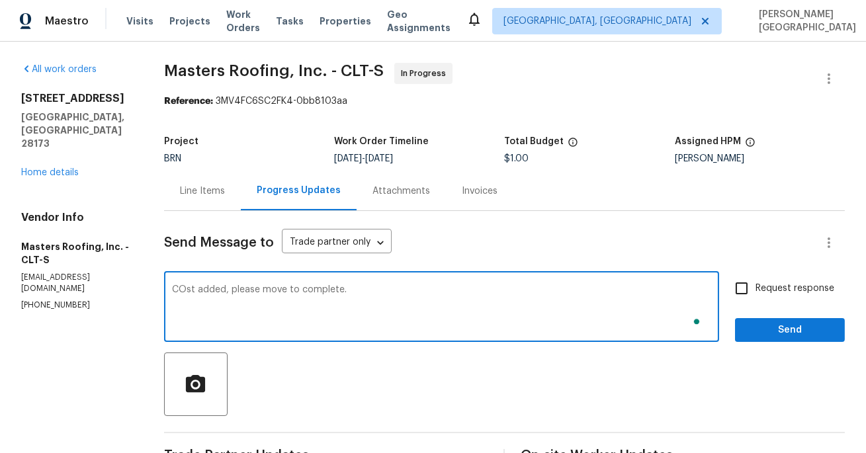
type textarea "COst added, please move to complete."
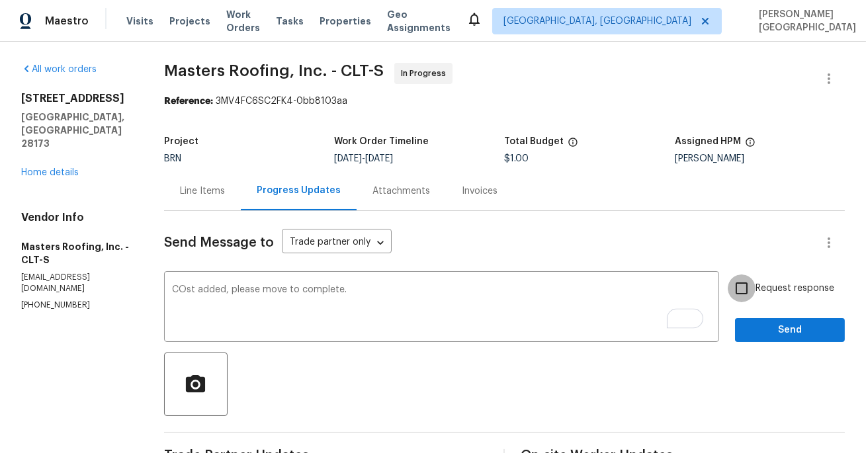
click at [743, 293] on input "Request response" at bounding box center [742, 289] width 28 height 28
checkbox input "true"
click at [747, 332] on span "Send" at bounding box center [790, 330] width 89 height 17
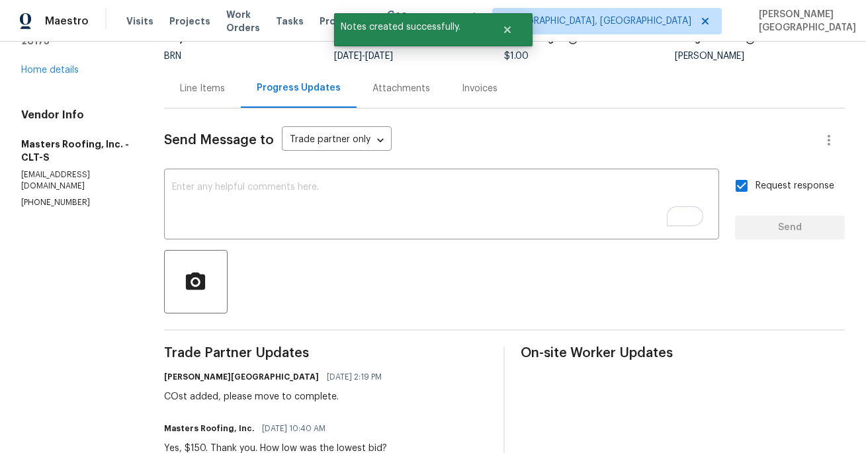
scroll to position [55, 0]
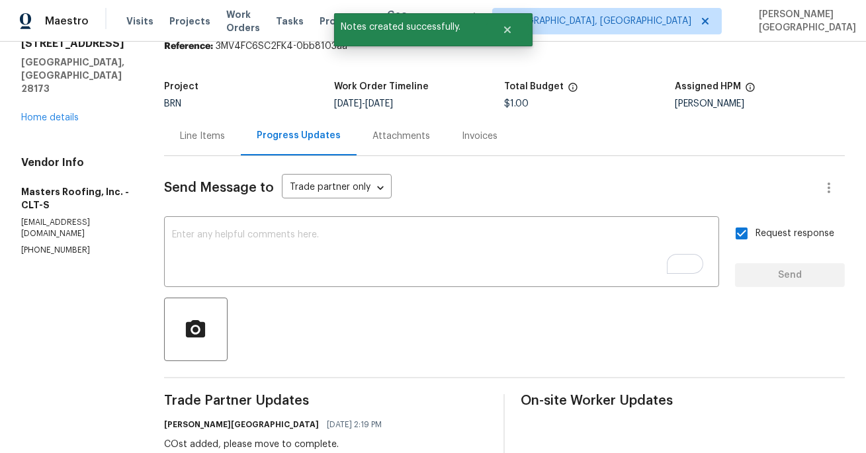
click at [218, 137] on div "Line Items" at bounding box center [202, 136] width 45 height 13
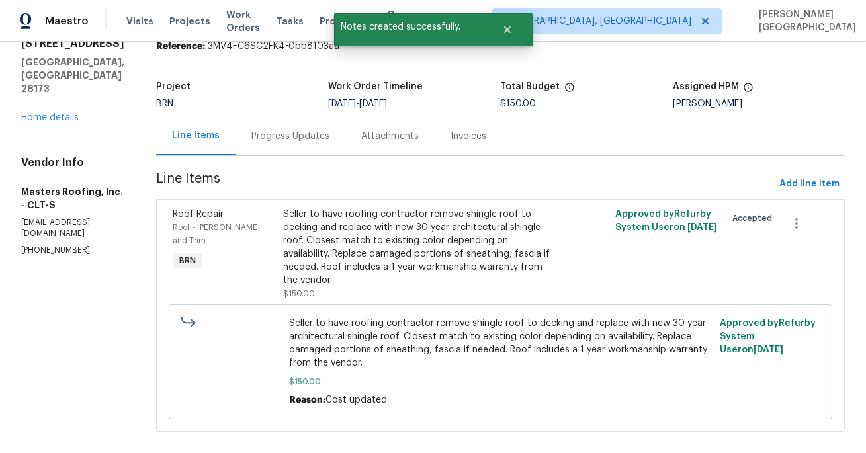
click at [295, 133] on div "Progress Updates" at bounding box center [290, 136] width 78 height 13
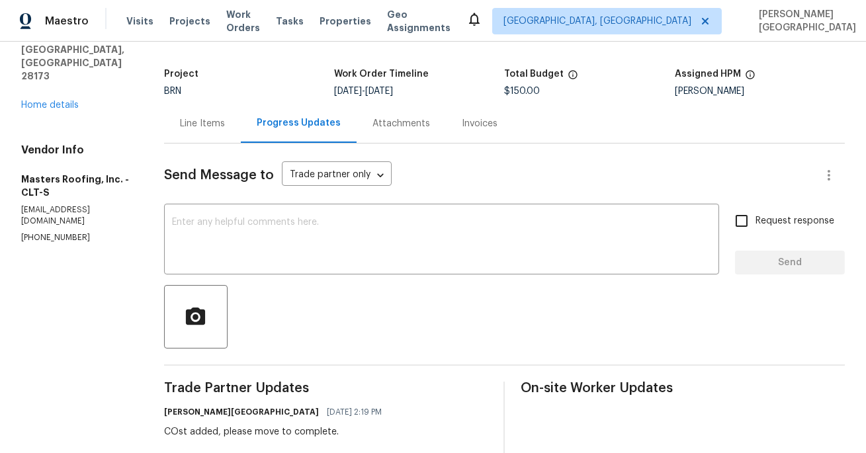
scroll to position [50, 0]
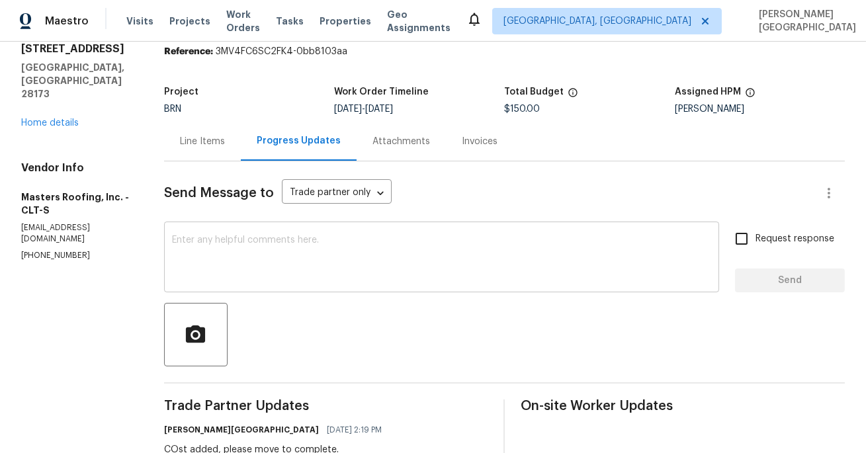
click at [215, 246] on textarea at bounding box center [441, 259] width 539 height 46
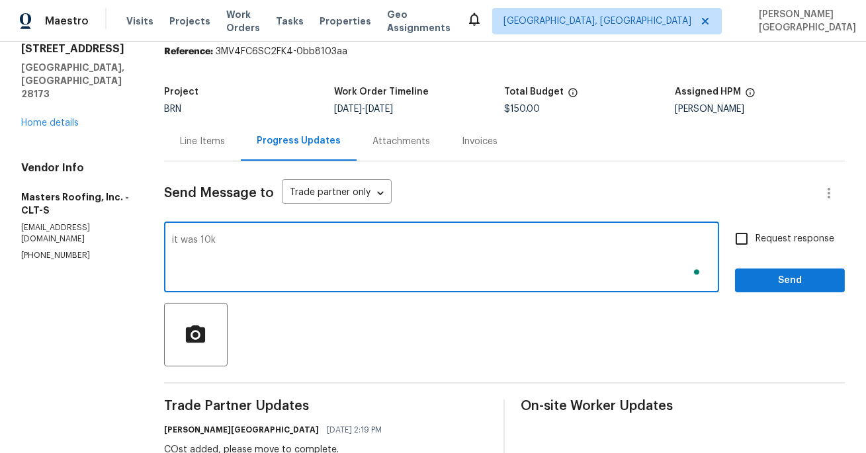
type textarea "it was 10k"
type textarea "The lowest bid was 10k"
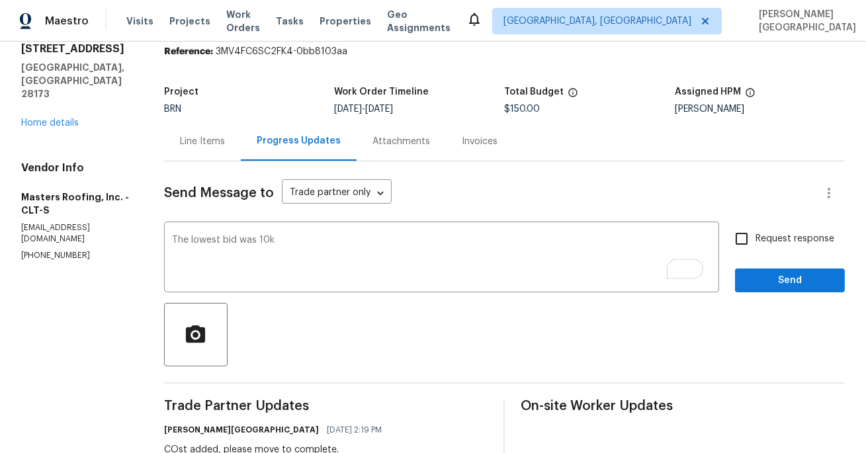
click at [767, 238] on span "Request response" at bounding box center [795, 239] width 79 height 14
click at [756, 238] on input "Request response" at bounding box center [742, 239] width 28 height 28
checkbox input "true"
click at [762, 281] on span "Send" at bounding box center [790, 281] width 89 height 17
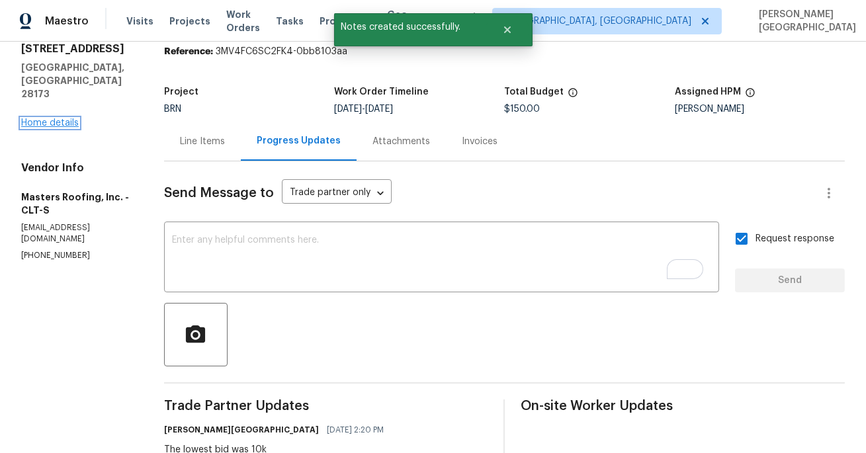
click at [66, 118] on link "Home details" at bounding box center [50, 122] width 58 height 9
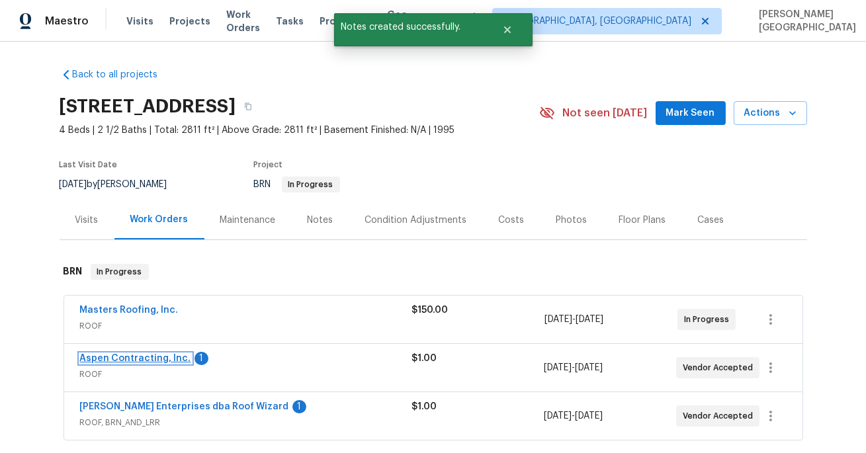
click at [139, 359] on link "Aspen Contracting, Inc." at bounding box center [135, 358] width 111 height 9
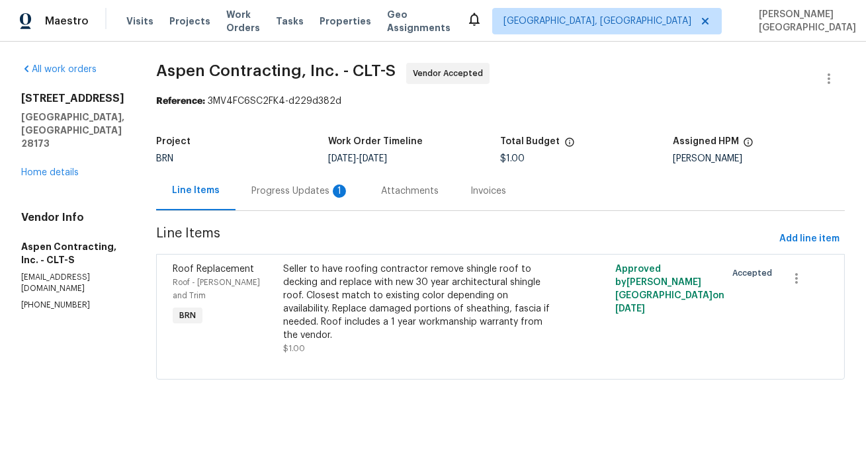
click at [341, 186] on div "1" at bounding box center [339, 191] width 13 height 13
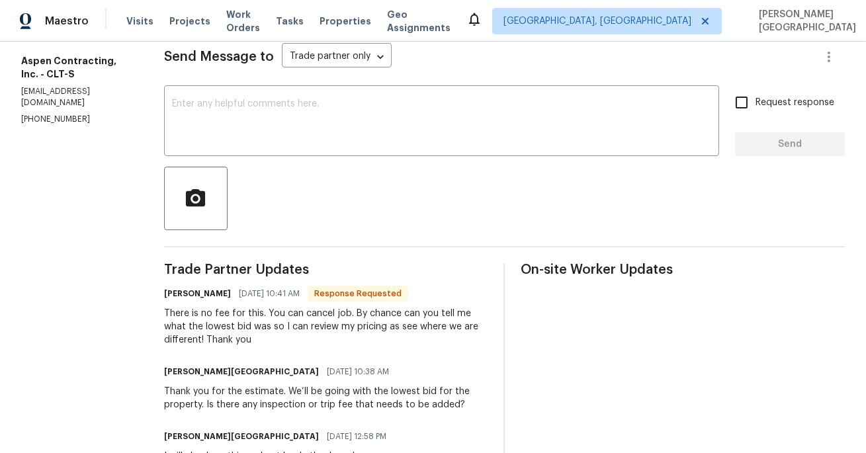
scroll to position [170, 0]
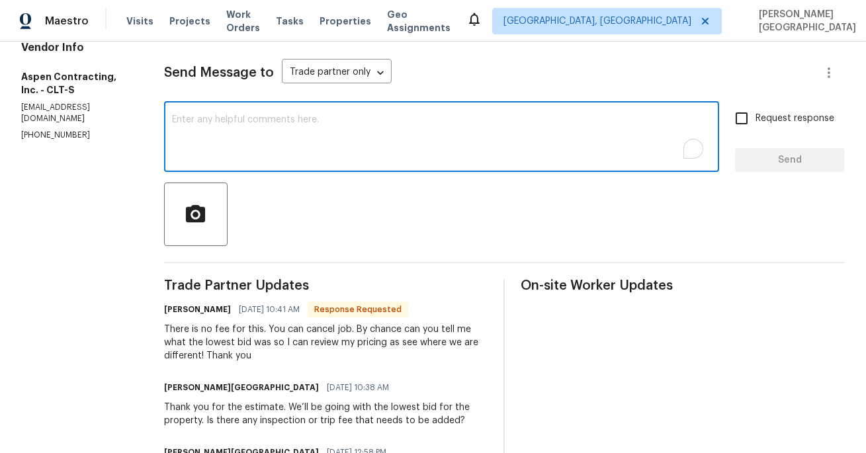
click at [228, 146] on textarea "To enrich screen reader interactions, please activate Accessibility in Grammarl…" at bounding box center [441, 138] width 539 height 46
type textarea "Yes, it was 10k, the lowest bid"
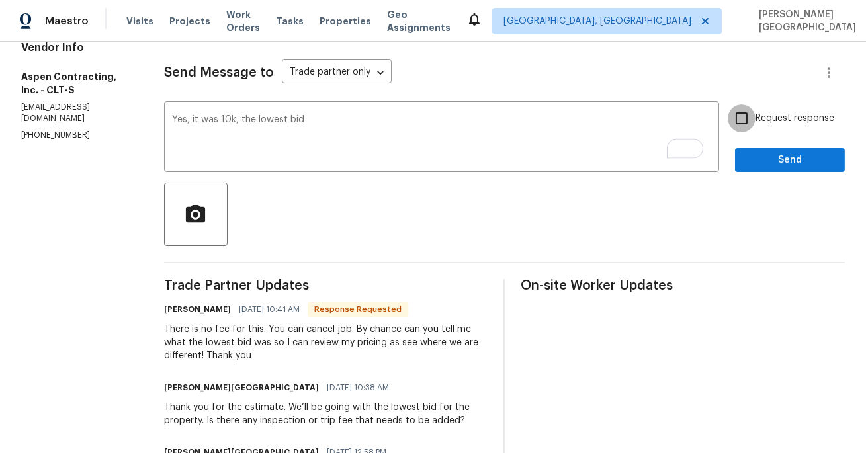
click at [745, 118] on input "Request response" at bounding box center [742, 119] width 28 height 28
checkbox input "true"
click at [758, 177] on div "Send Message to Trade partner only Trade partner only ​ Yes, it was 10k, the lo…" at bounding box center [504, 411] width 681 height 740
click at [756, 169] on button "Send" at bounding box center [790, 160] width 110 height 24
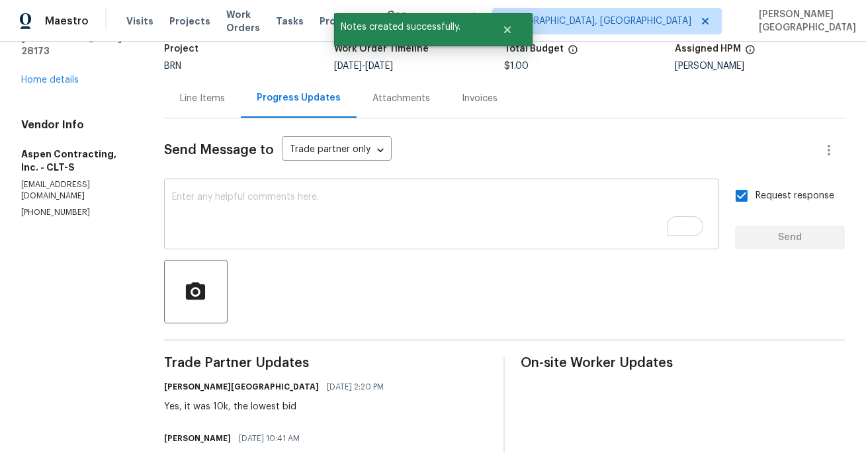
scroll to position [0, 0]
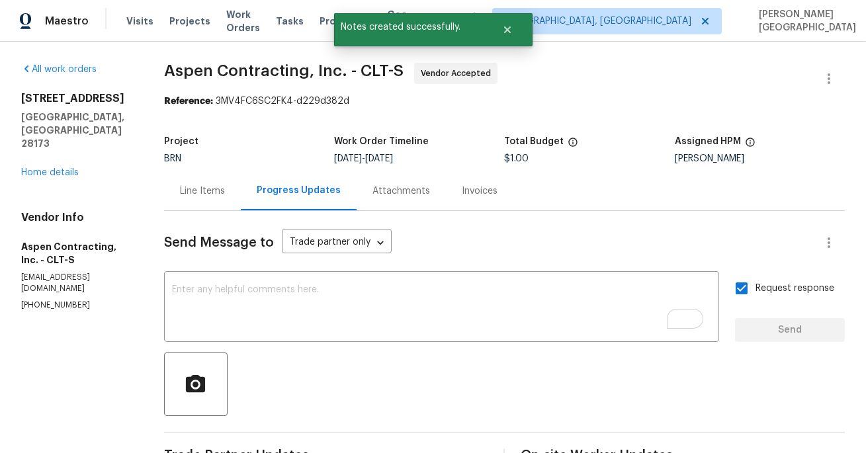
click at [197, 193] on div "Line Items" at bounding box center [202, 191] width 45 height 13
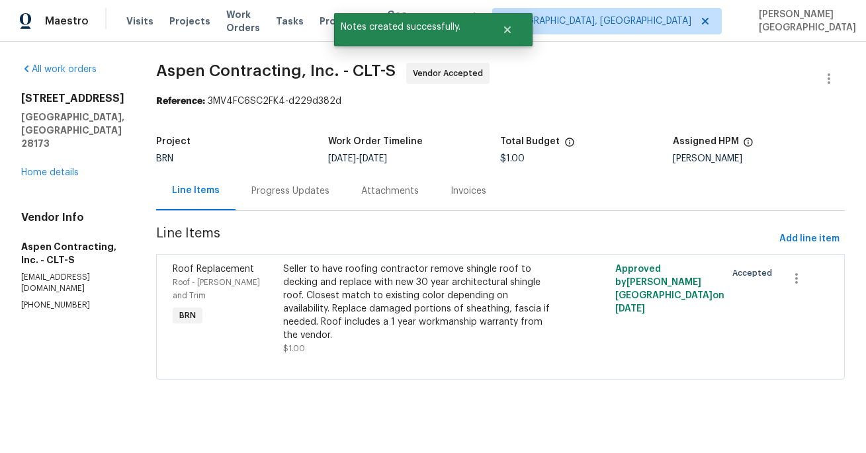
click at [817, 279] on div at bounding box center [805, 279] width 48 height 32
click at [794, 279] on icon "button" at bounding box center [797, 279] width 16 height 16
click at [794, 280] on li "Cancel" at bounding box center [807, 279] width 51 height 22
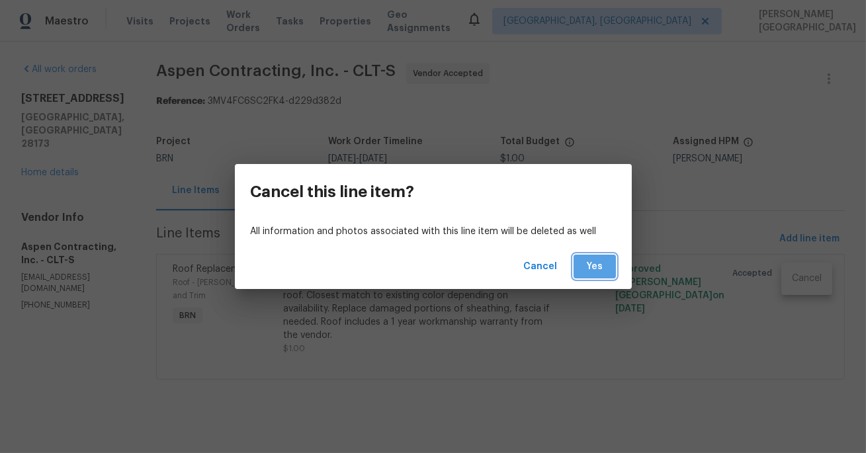
click at [603, 267] on span "Yes" at bounding box center [594, 267] width 21 height 17
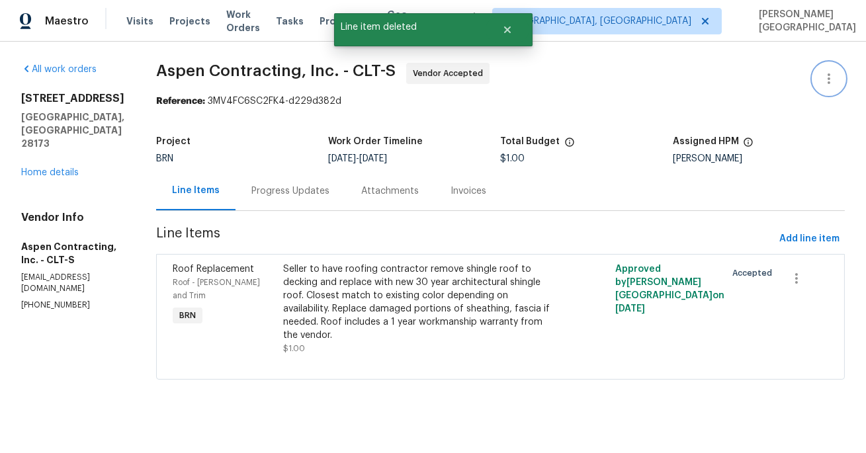
click at [835, 78] on icon "button" at bounding box center [829, 79] width 16 height 16
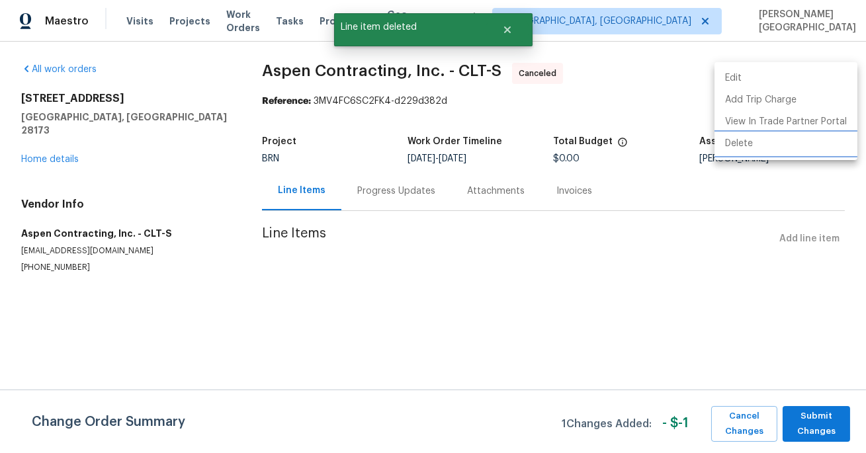
click at [749, 146] on li "Delete" at bounding box center [786, 144] width 143 height 22
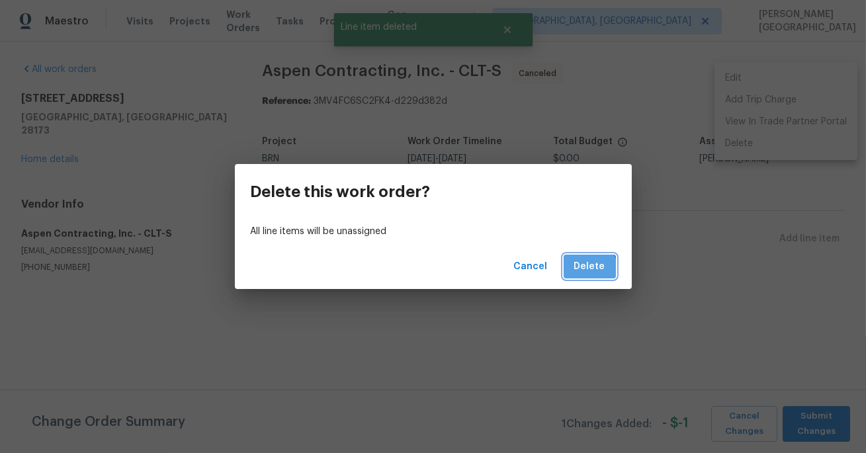
click at [584, 273] on span "Delete" at bounding box center [589, 267] width 31 height 17
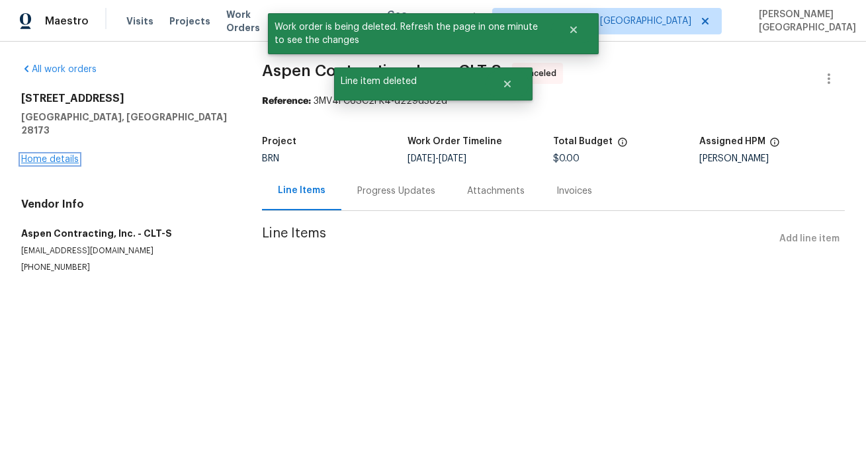
click at [61, 155] on link "Home details" at bounding box center [50, 159] width 58 height 9
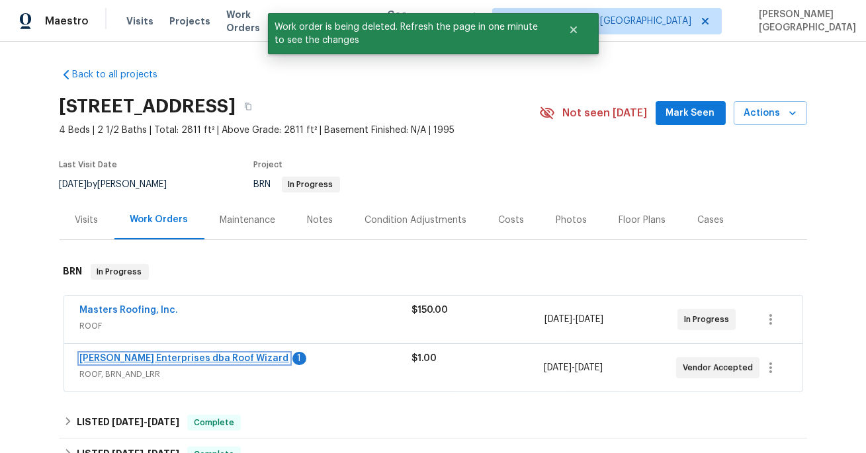
click at [179, 355] on link "Nordman Enterprises dba Roof Wizard" at bounding box center [184, 358] width 209 height 9
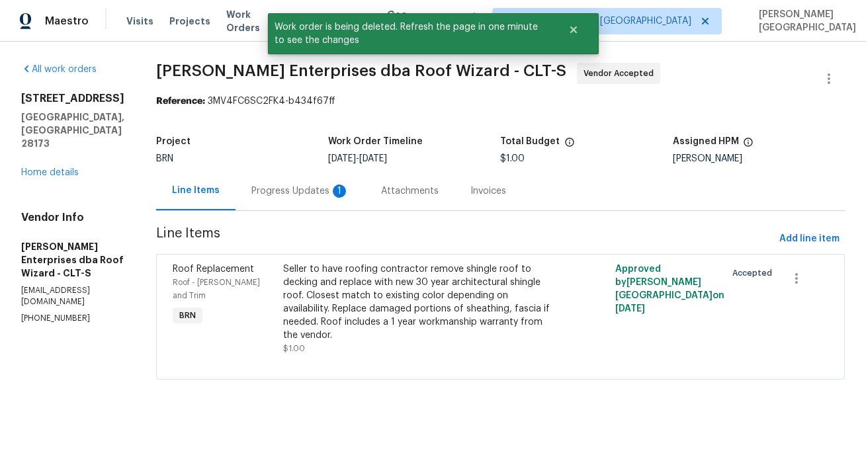
click at [307, 199] on div "Progress Updates 1" at bounding box center [301, 190] width 130 height 39
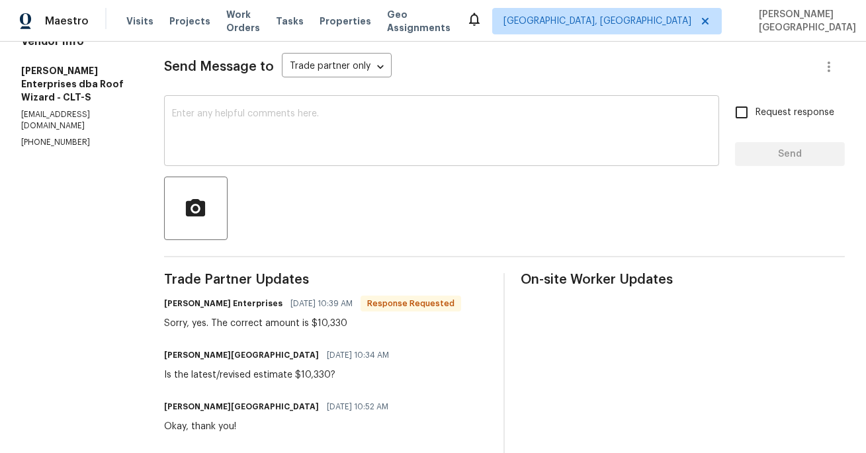
scroll to position [191, 0]
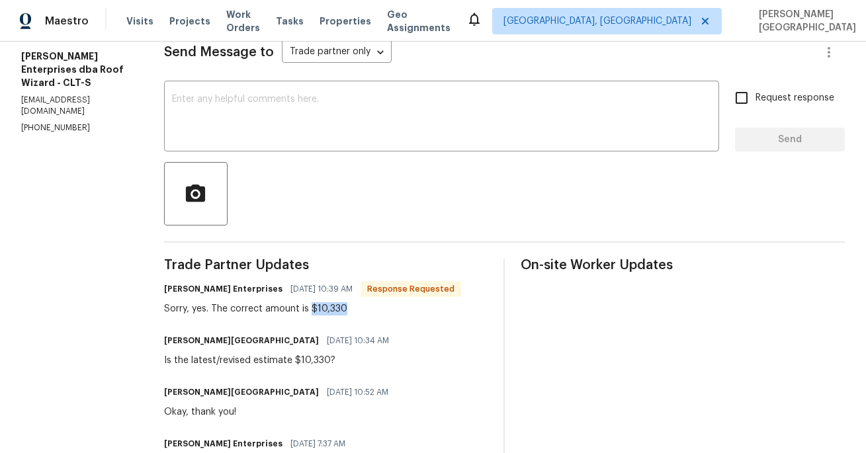
drag, startPoint x: 316, startPoint y: 309, endPoint x: 367, endPoint y: 309, distance: 50.3
click at [367, 309] on div "Sorry, yes. The correct amount is $10,330" at bounding box center [312, 308] width 297 height 13
copy div "$10,330"
click at [244, 113] on textarea at bounding box center [441, 118] width 539 height 46
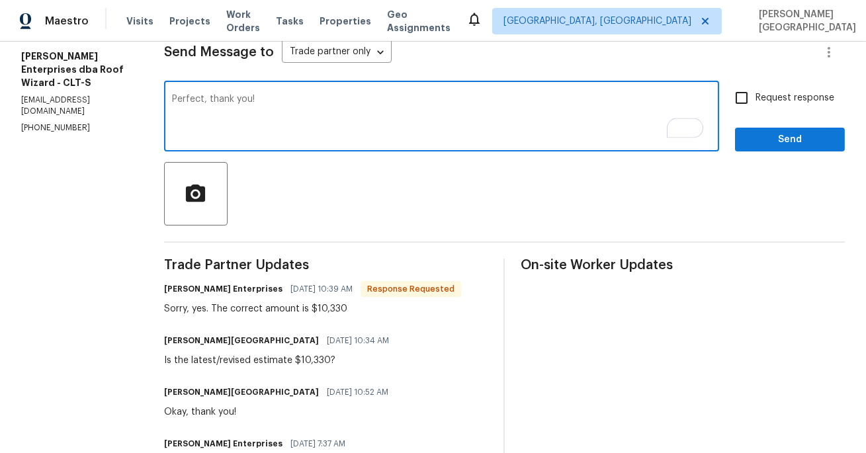
type textarea "Perfect, thank you!"
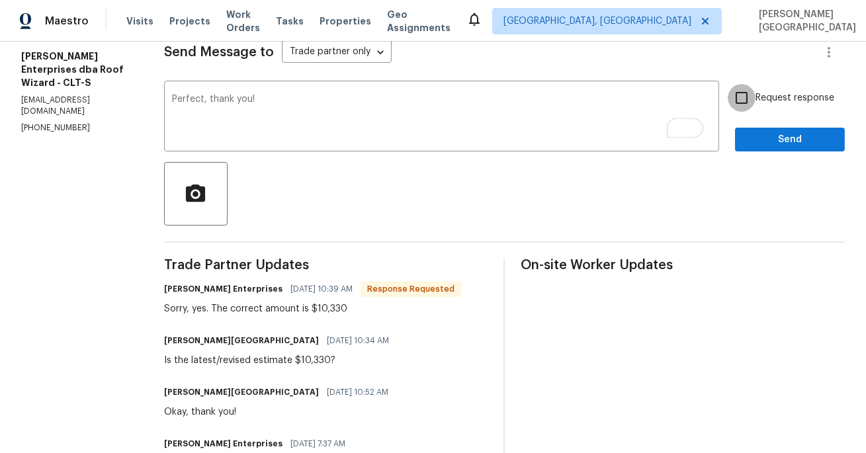
click at [754, 100] on input "Request response" at bounding box center [742, 98] width 28 height 28
checkbox input "true"
click at [763, 135] on span "Send" at bounding box center [790, 140] width 89 height 17
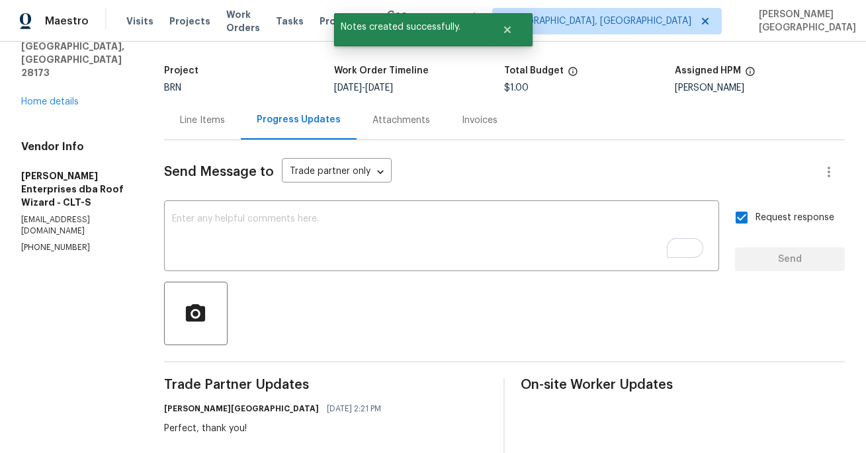
scroll to position [60, 0]
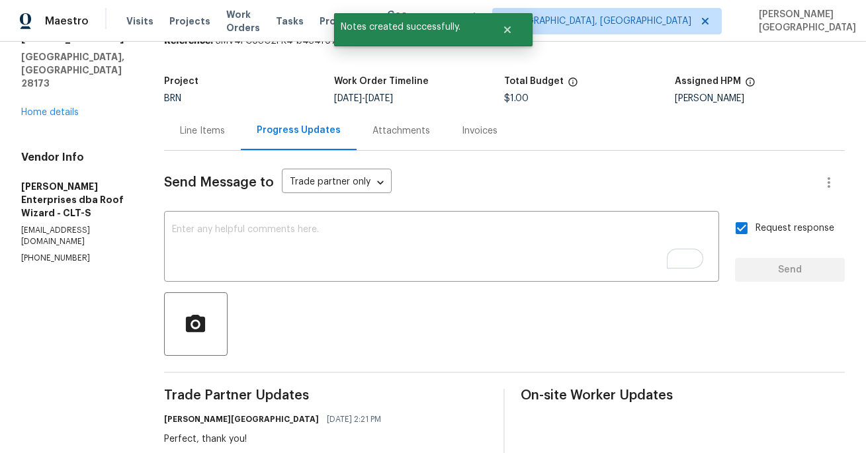
click at [205, 146] on div "Line Items" at bounding box center [202, 130] width 77 height 39
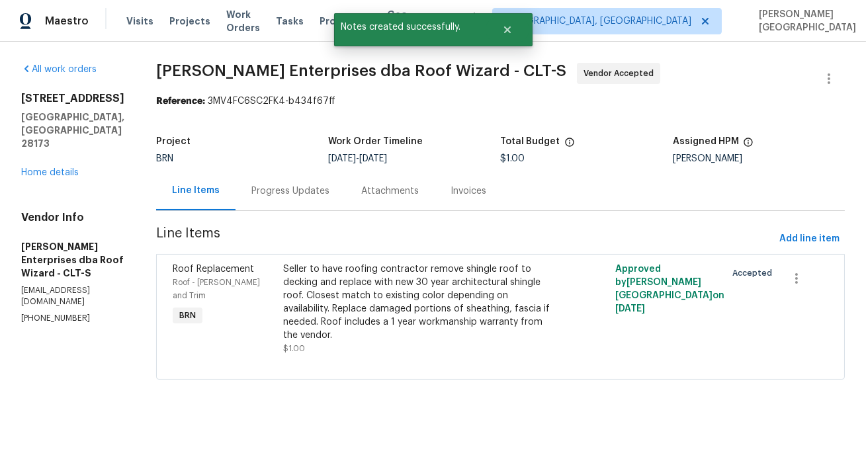
click at [424, 274] on div "Seller to have roofing contractor remove shingle roof to decking and replace wi…" at bounding box center [417, 302] width 269 height 79
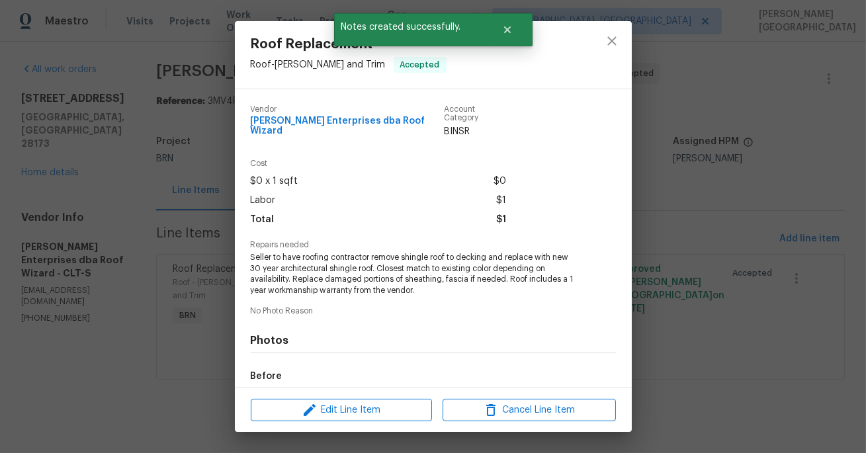
click at [360, 390] on div "Edit Line Item Cancel Line Item" at bounding box center [433, 410] width 397 height 44
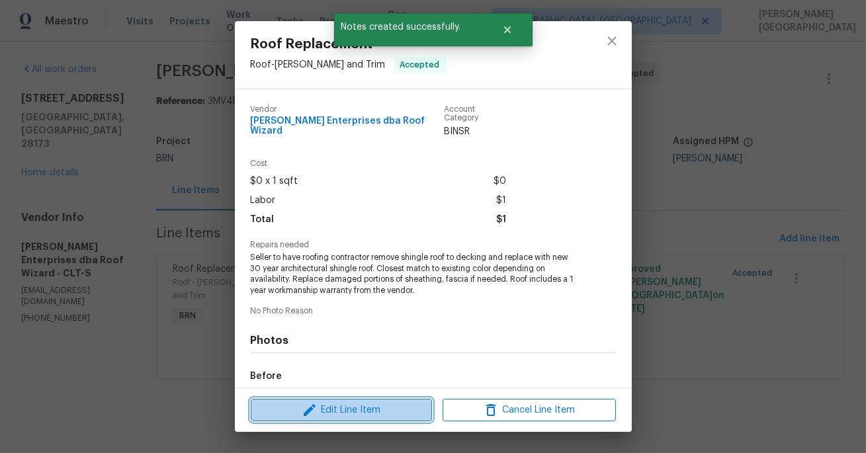
click at [361, 408] on span "Edit Line Item" at bounding box center [341, 410] width 173 height 17
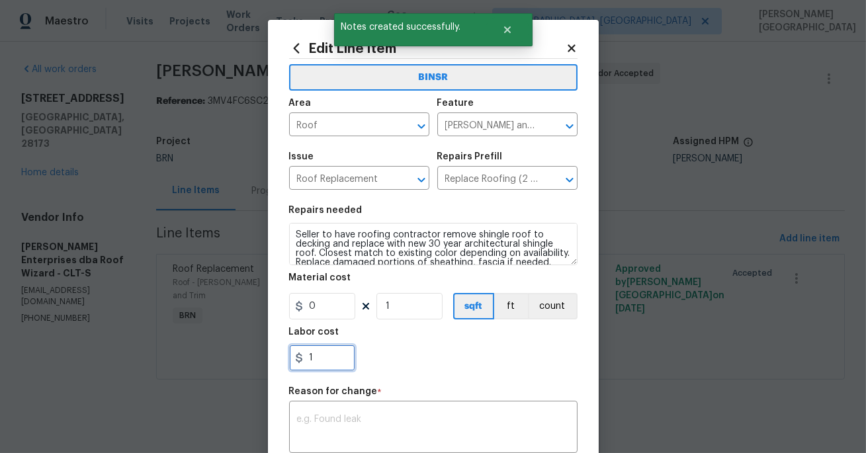
click at [322, 369] on input "1" at bounding box center [322, 358] width 66 height 26
paste input "10330"
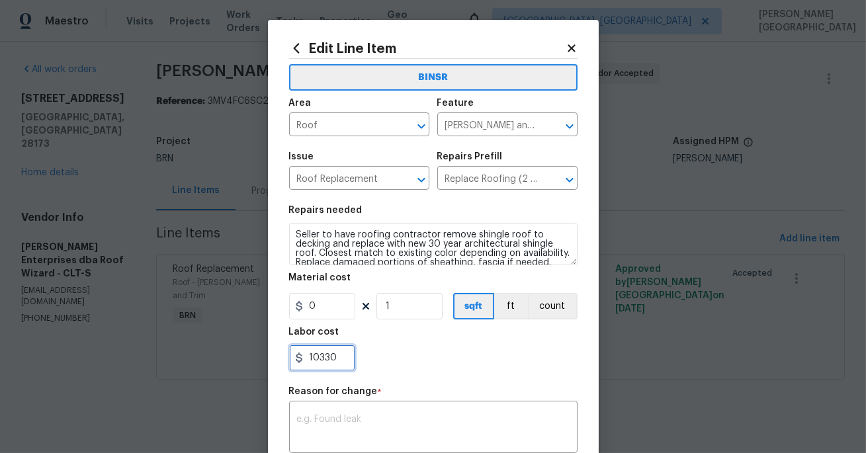
scroll to position [2, 0]
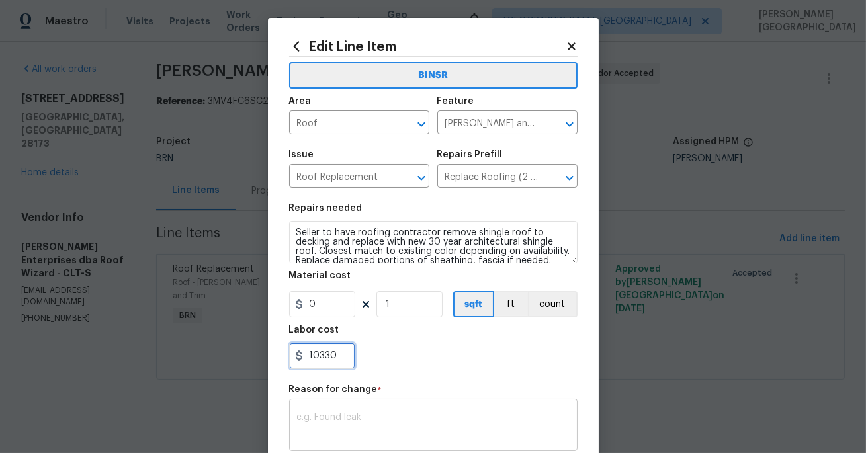
type input "10330"
click at [347, 420] on div "BINSR Area Roof ​ Feature Eaves and Trim ​ Issue Roof Replacement ​ Repairs Pre…" at bounding box center [433, 314] width 289 height 514
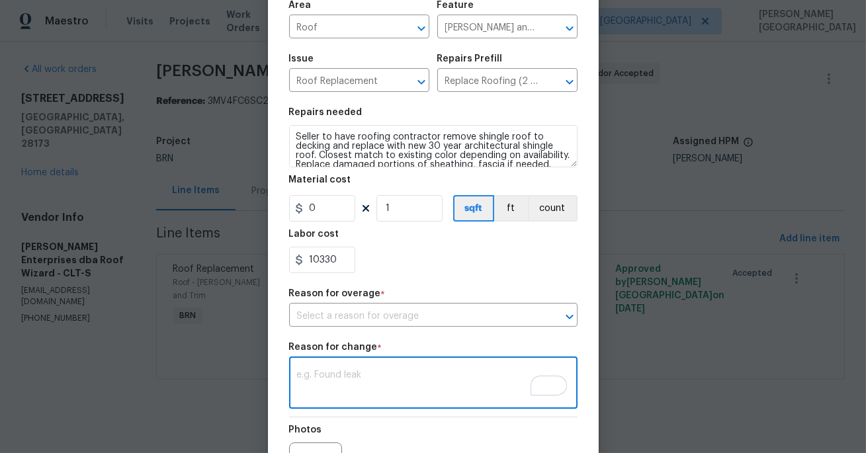
scroll to position [193, 0]
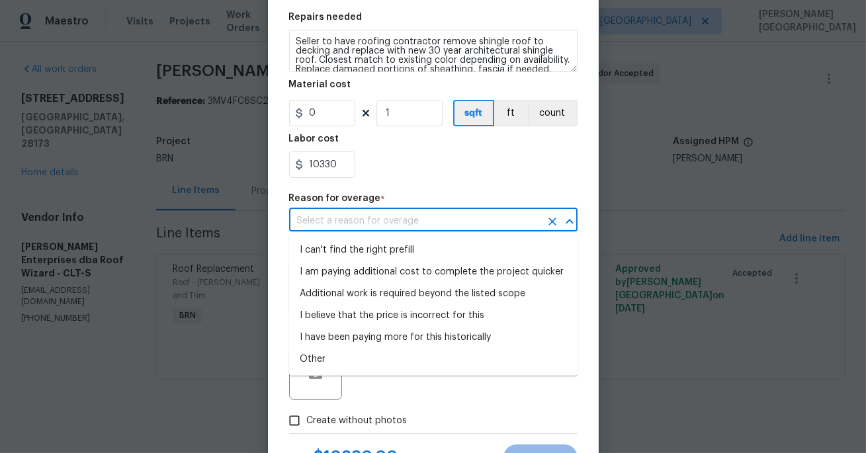
click at [345, 230] on input "text" at bounding box center [414, 221] width 251 height 21
click at [352, 251] on li "I can't find the right prefill" at bounding box center [433, 251] width 289 height 22
type input "I can't find the right prefill"
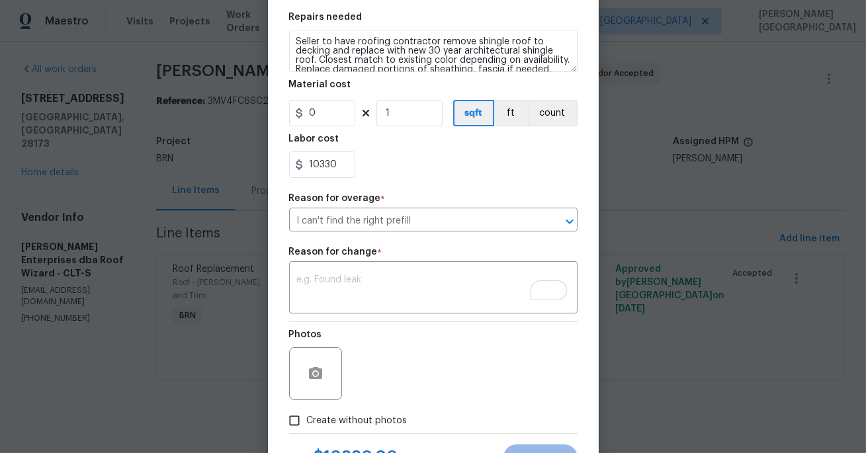
click at [588, 279] on div "Edit Line Item BINSR Area Roof ​ Feature Eaves and Trim ​ Issue Roof Replacemen…" at bounding box center [433, 160] width 331 height 666
click at [363, 285] on textarea "To enrich screen reader interactions, please activate Accessibility in Grammarl…" at bounding box center [433, 289] width 273 height 28
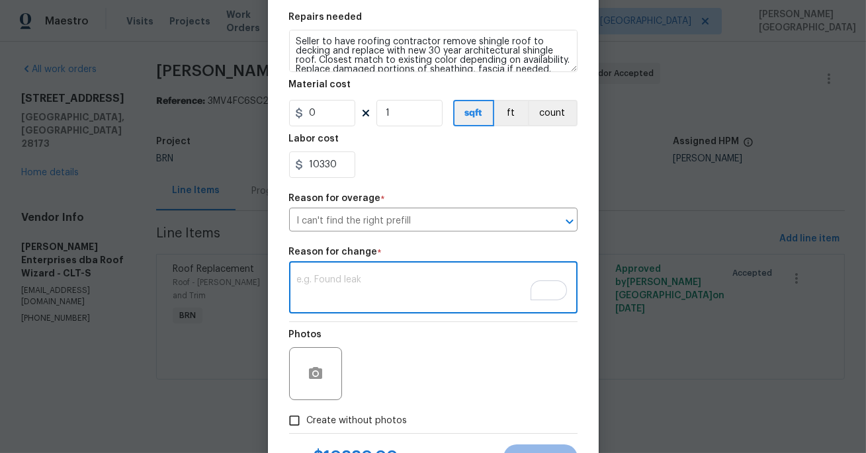
paste textarea "II Updated cost per BR team’s approval."
type textarea "II Updated cost per BR team’s approval."
click at [329, 420] on span "Create without photos" at bounding box center [357, 421] width 101 height 14
click at [307, 420] on input "Create without photos" at bounding box center [294, 420] width 25 height 25
checkbox input "true"
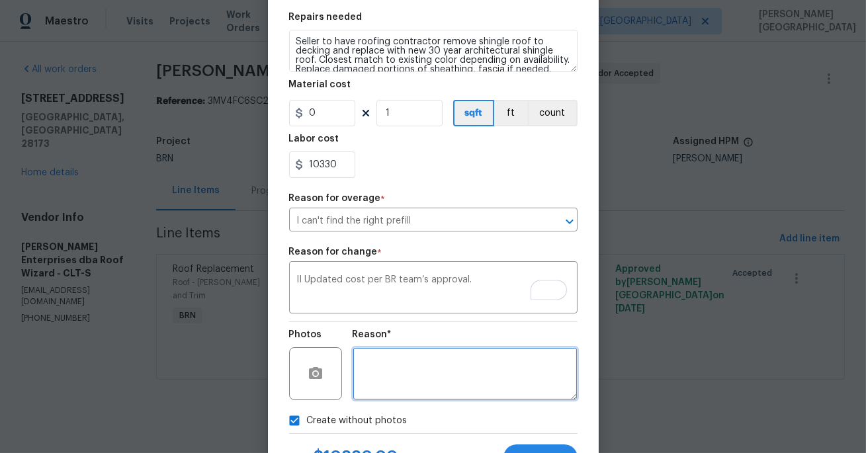
click at [387, 397] on textarea at bounding box center [465, 373] width 225 height 53
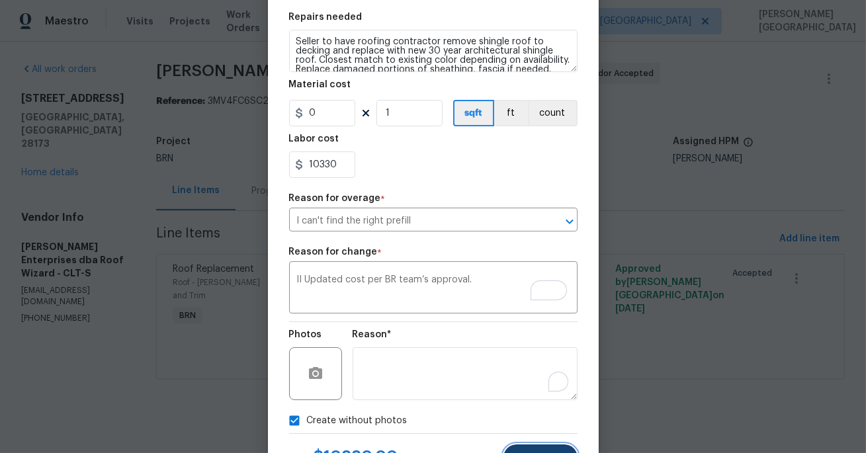
click at [531, 447] on button "Submit" at bounding box center [541, 458] width 74 height 26
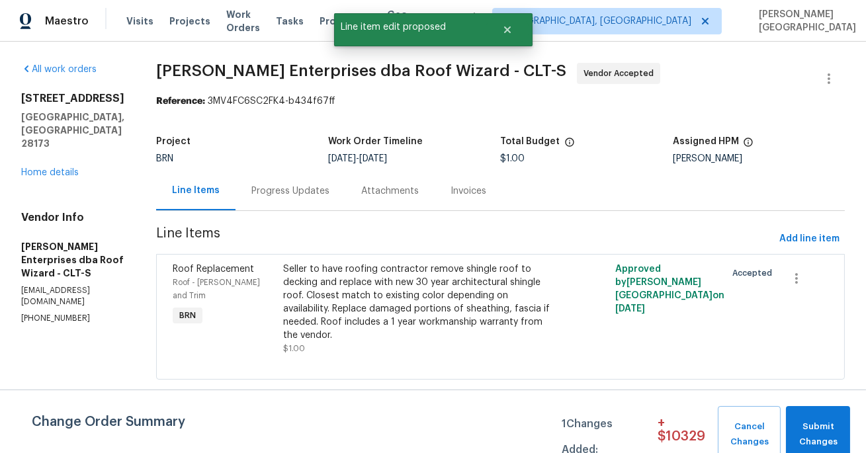
scroll to position [0, 0]
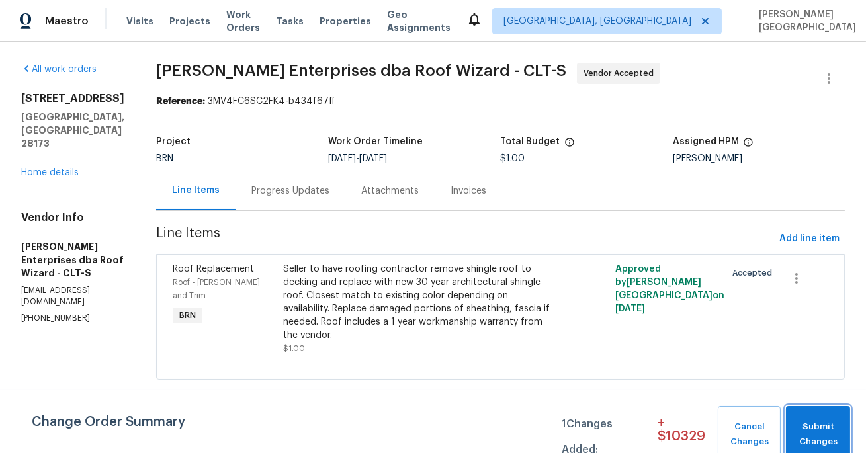
click at [828, 432] on span "Submit Changes" at bounding box center [818, 435] width 51 height 30
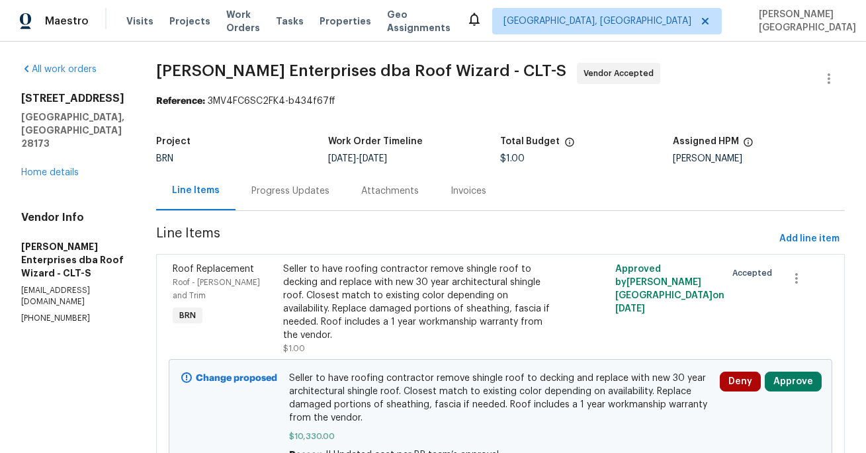
click at [269, 193] on div "Progress Updates" at bounding box center [290, 191] width 78 height 13
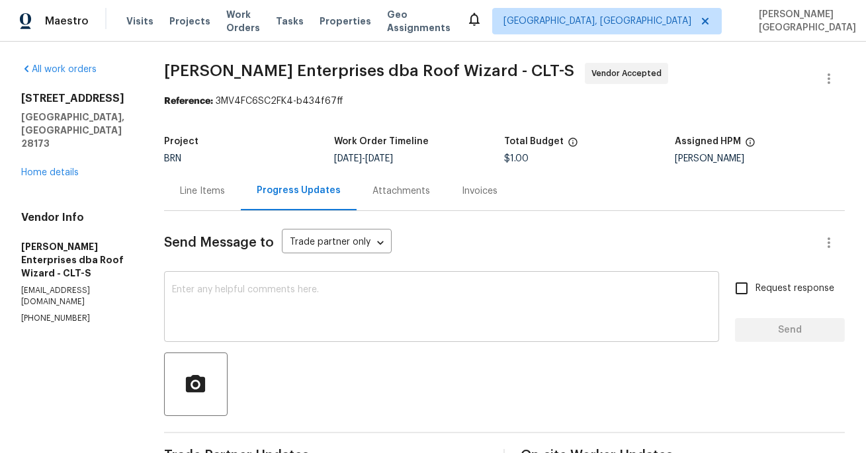
click at [287, 313] on textarea at bounding box center [441, 308] width 539 height 46
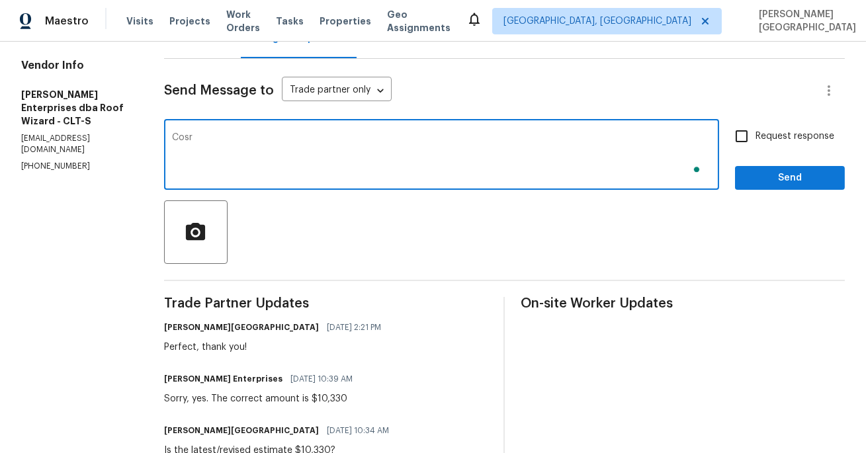
scroll to position [152, 0]
type textarea "Cost has been approved. when will this be complete."
click at [761, 135] on span "Request response" at bounding box center [795, 137] width 79 height 14
click at [756, 135] on input "Request response" at bounding box center [742, 136] width 28 height 28
checkbox input "true"
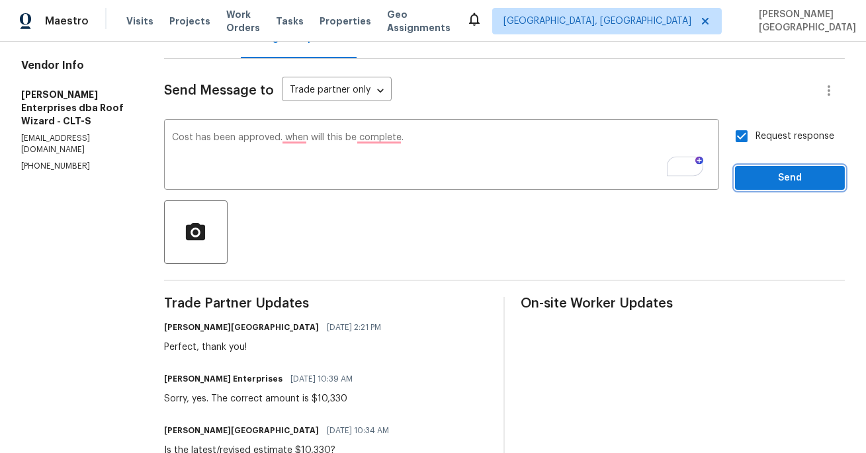
click at [773, 182] on span "Send" at bounding box center [790, 178] width 89 height 17
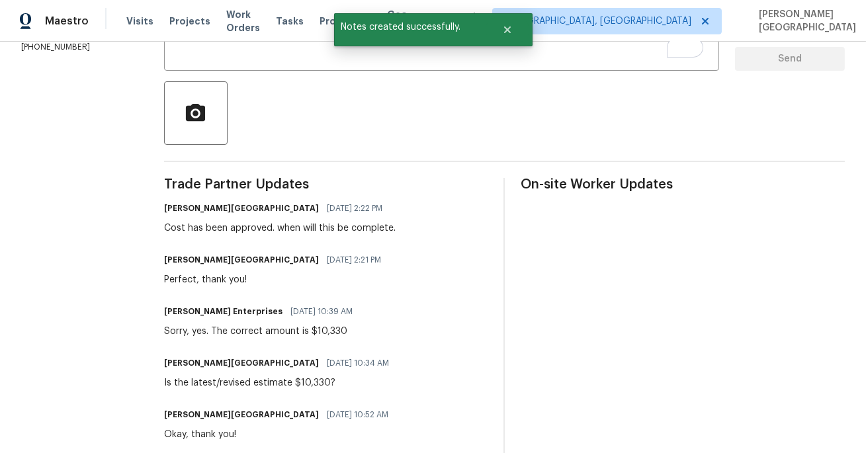
scroll to position [0, 0]
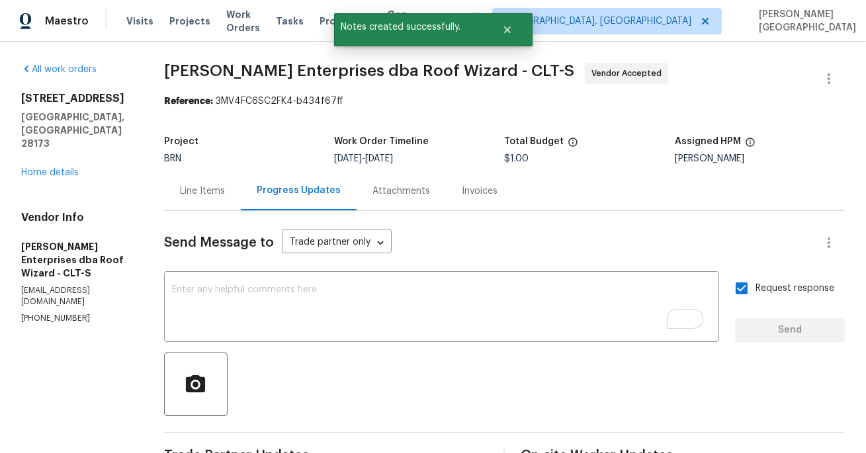
click at [216, 195] on div "Line Items" at bounding box center [202, 191] width 45 height 13
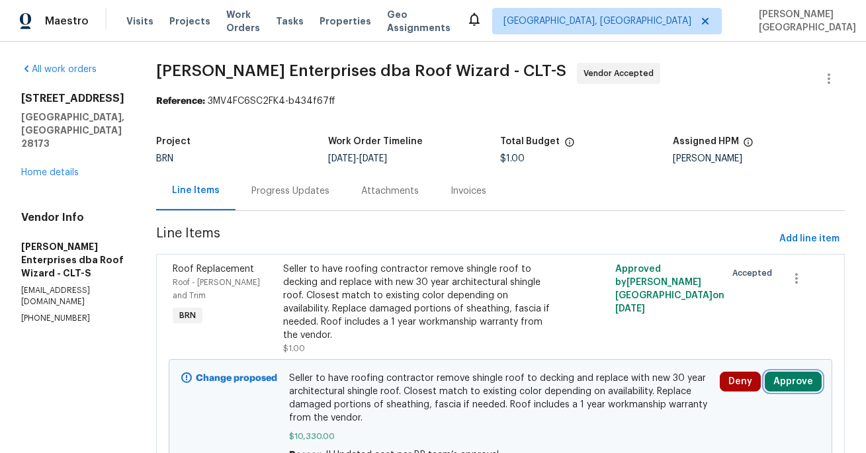
click at [771, 372] on button "Approve" at bounding box center [793, 382] width 57 height 20
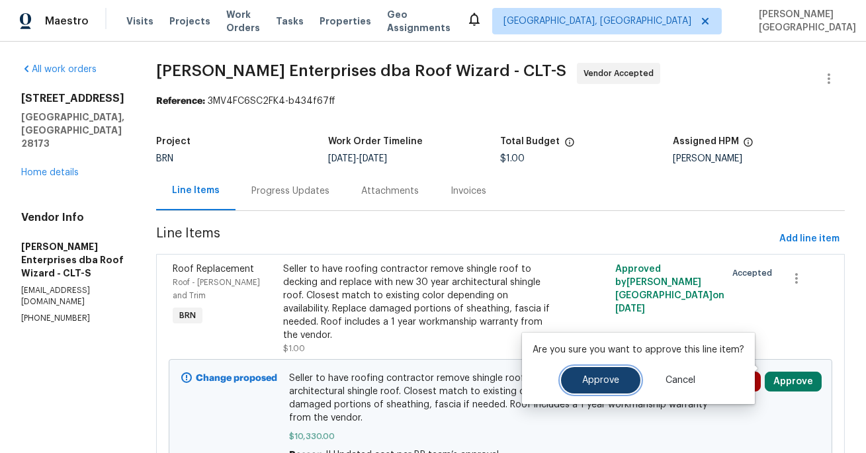
click at [589, 369] on button "Approve" at bounding box center [600, 380] width 79 height 26
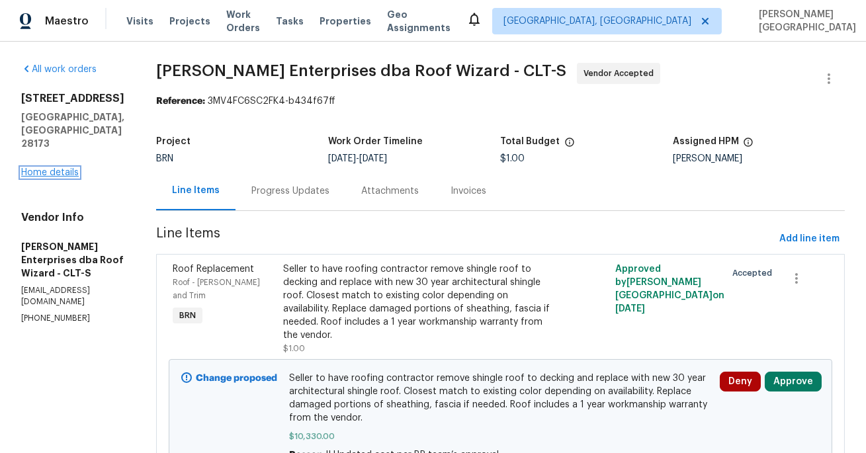
click at [65, 168] on link "Home details" at bounding box center [50, 172] width 58 height 9
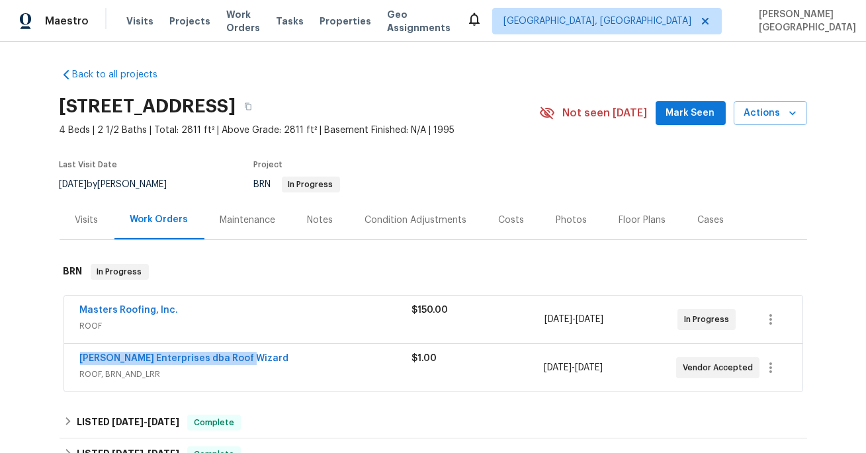
drag, startPoint x: 269, startPoint y: 357, endPoint x: 71, endPoint y: 364, distance: 198.0
click at [71, 364] on div "Nordman Enterprises dba Roof Wizard ROOF, BRN_AND_LRR $1.00 10/9/2025 - 10/11/2…" at bounding box center [433, 368] width 739 height 48
copy link "[PERSON_NAME] Enterprises dba Roof Wizard"
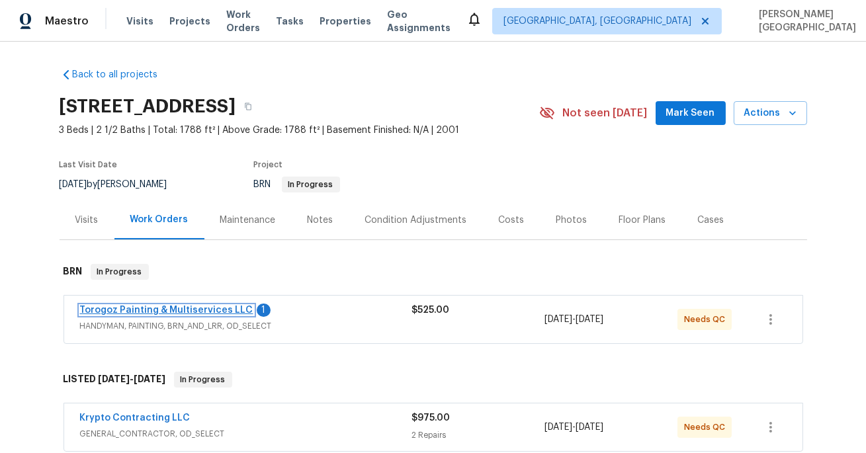
click at [212, 310] on link "Torogoz Painting & Multiservices LLC" at bounding box center [166, 310] width 173 height 9
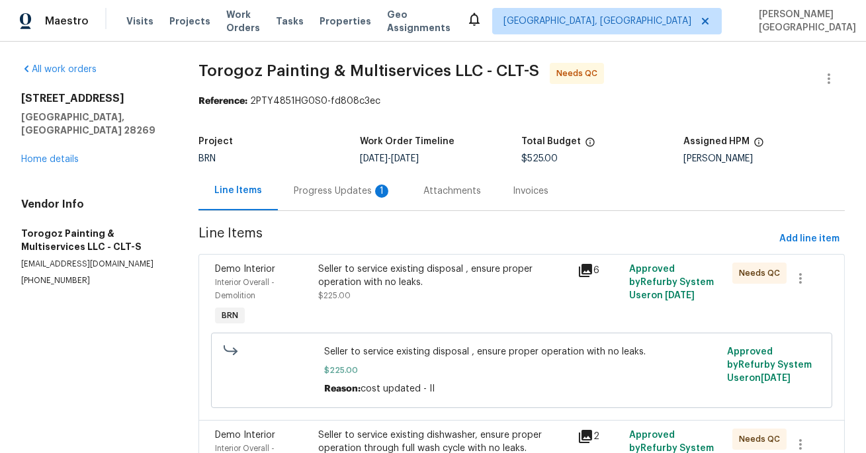
click at [351, 201] on div "Progress Updates 1" at bounding box center [343, 190] width 130 height 39
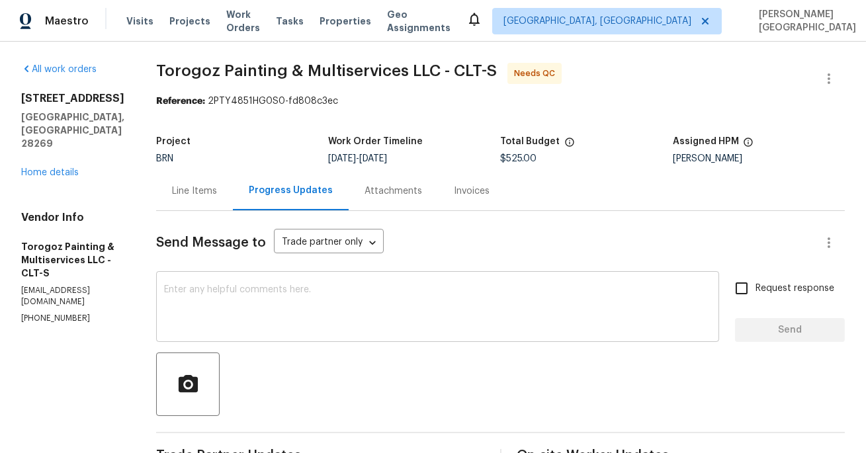
click at [290, 310] on textarea at bounding box center [437, 308] width 547 height 46
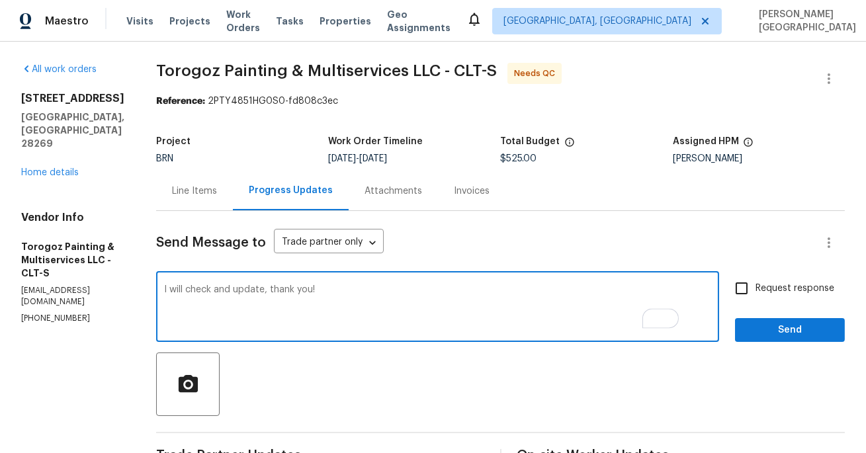
type textarea "I will check and update, thank you!"
click at [746, 287] on input "Request response" at bounding box center [742, 289] width 28 height 28
checkbox input "true"
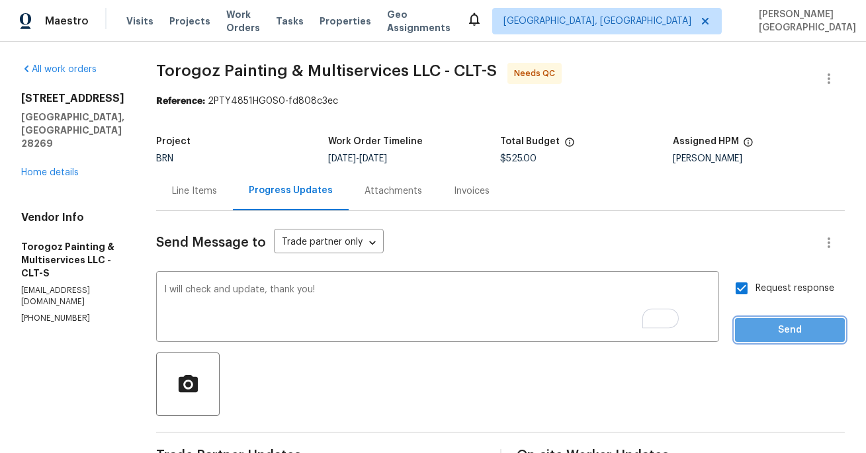
click at [758, 334] on span "Send" at bounding box center [790, 330] width 89 height 17
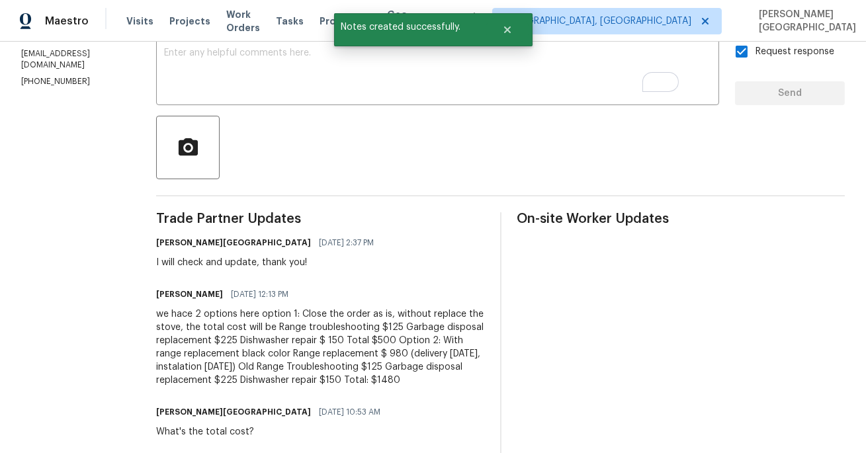
scroll to position [281, 0]
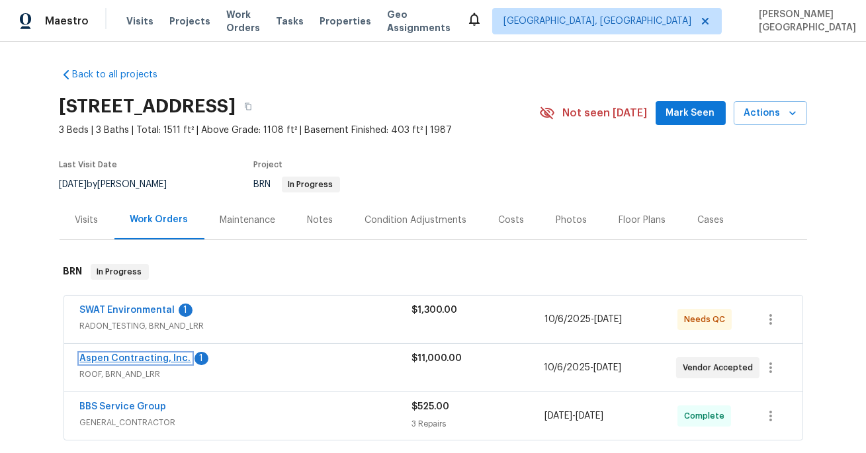
click at [149, 359] on link "Aspen Contracting, Inc." at bounding box center [135, 358] width 111 height 9
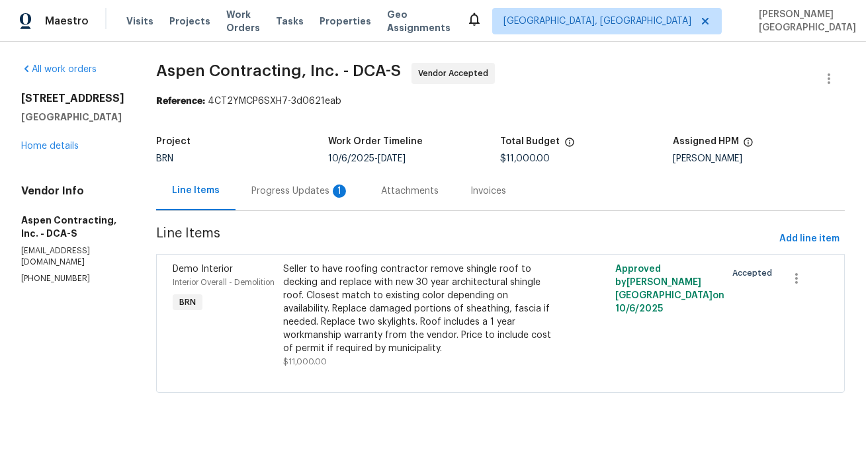
click at [316, 198] on div "Progress Updates 1" at bounding box center [300, 191] width 98 height 13
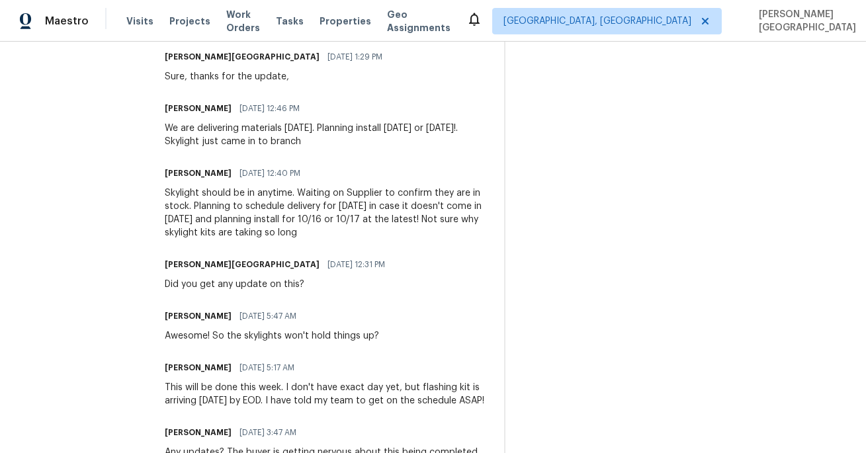
scroll to position [189, 0]
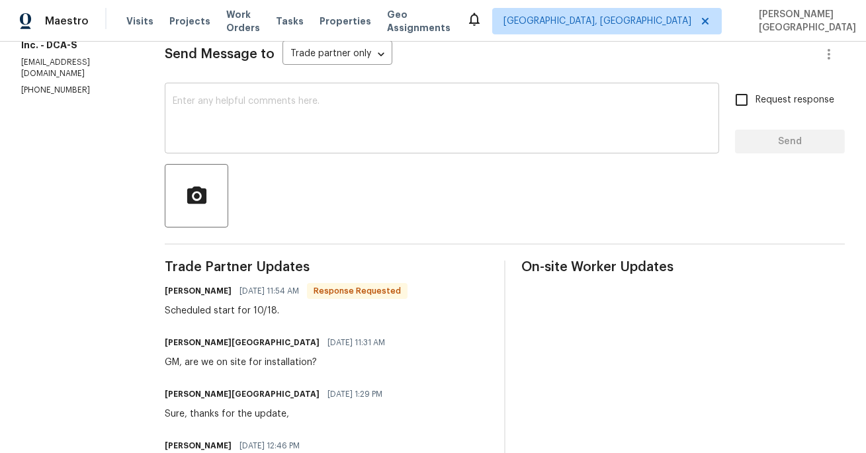
click at [216, 117] on textarea at bounding box center [442, 120] width 539 height 46
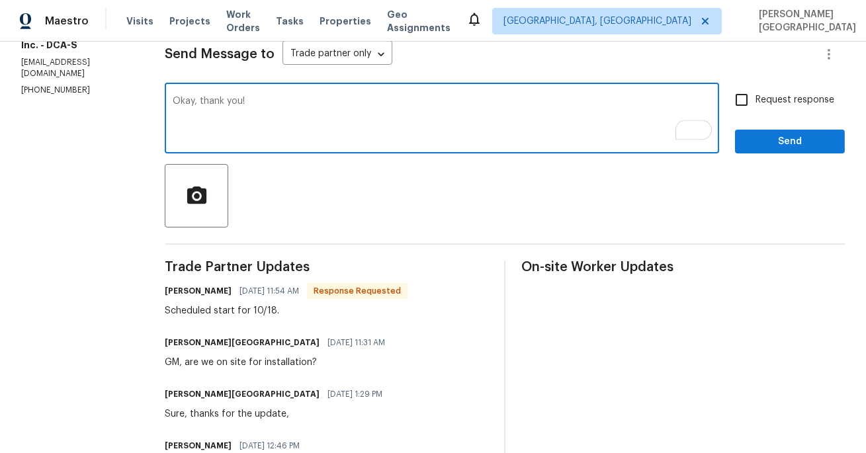
type textarea "Okay, thank you!"
click at [748, 103] on input "Request response" at bounding box center [742, 100] width 28 height 28
checkbox input "true"
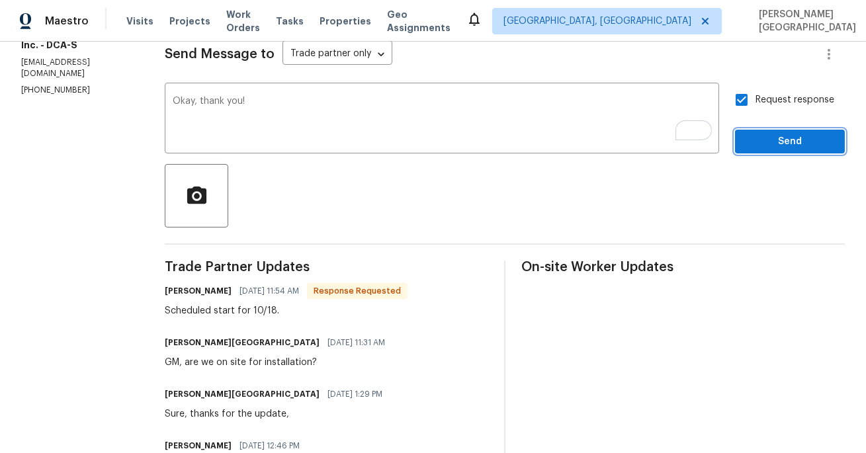
click at [772, 143] on span "Send" at bounding box center [790, 142] width 89 height 17
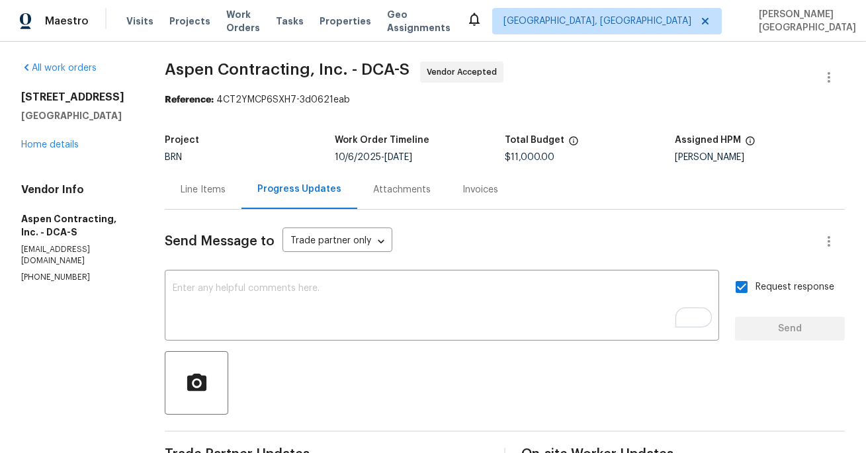
scroll to position [0, 0]
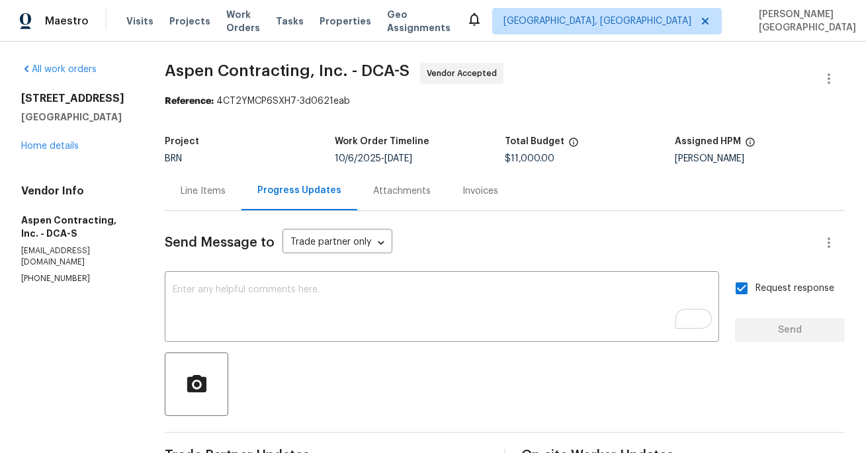
click at [189, 68] on span "Aspen Contracting, Inc. - DCA-S" at bounding box center [287, 71] width 245 height 16
click at [265, 75] on span "Aspen Contracting, Inc. - DCA-S" at bounding box center [287, 71] width 245 height 16
copy span "Aspen Contracting"
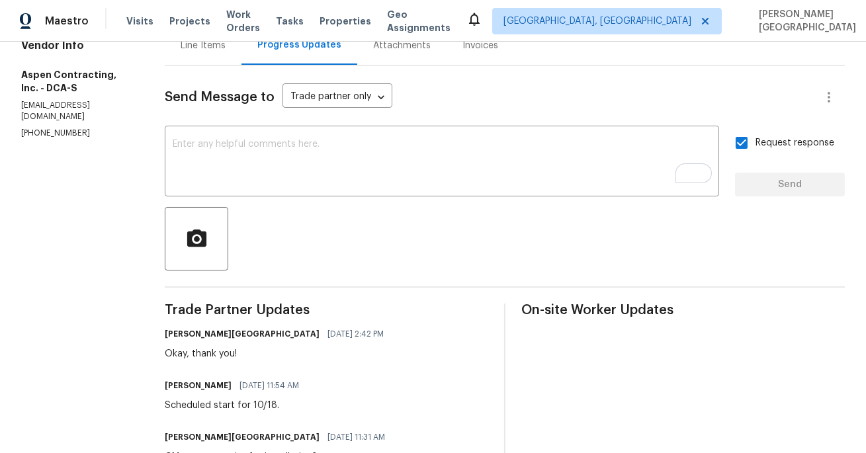
scroll to position [171, 0]
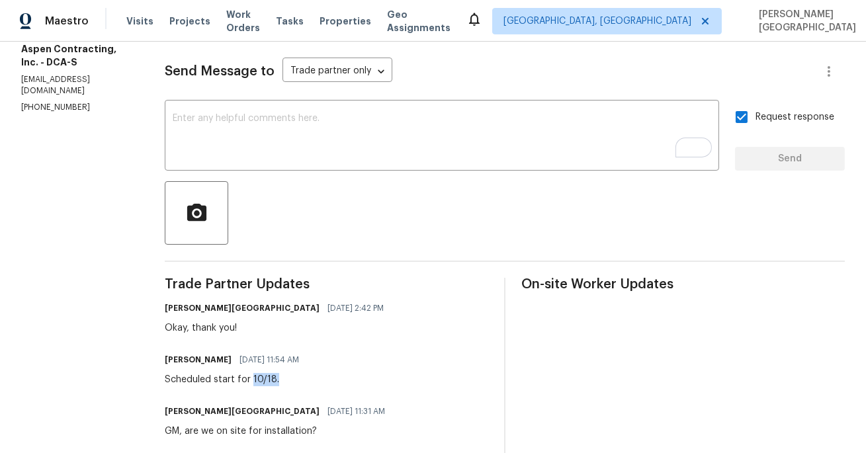
drag, startPoint x: 248, startPoint y: 379, endPoint x: 278, endPoint y: 378, distance: 30.5
click at [279, 379] on div "Scheduled start for 10/18." at bounding box center [236, 379] width 142 height 13
copy div "10/18."
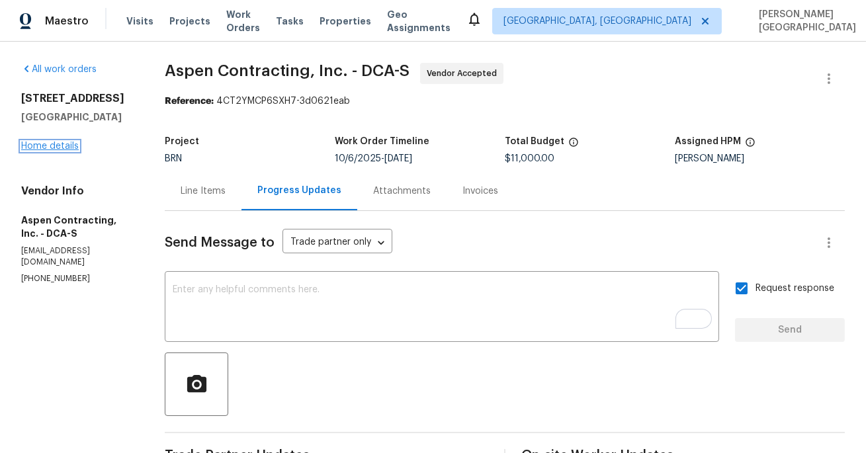
click at [66, 151] on link "Home details" at bounding box center [50, 146] width 58 height 9
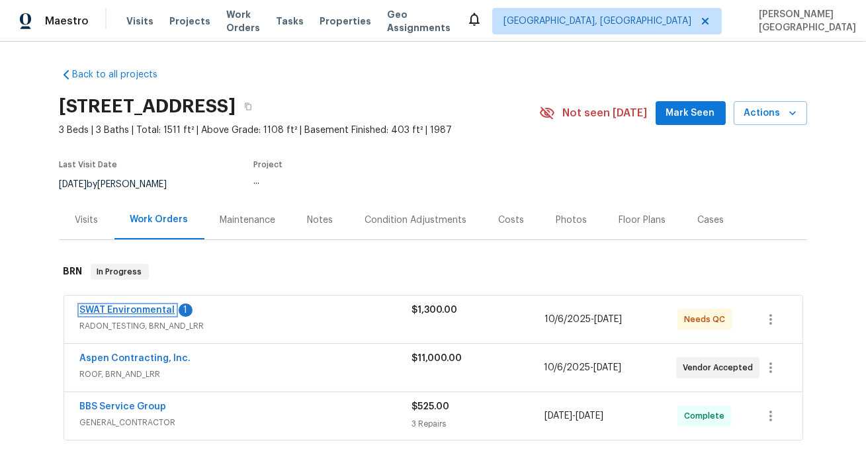
click at [156, 310] on link "SWAT Environmental" at bounding box center [127, 310] width 95 height 9
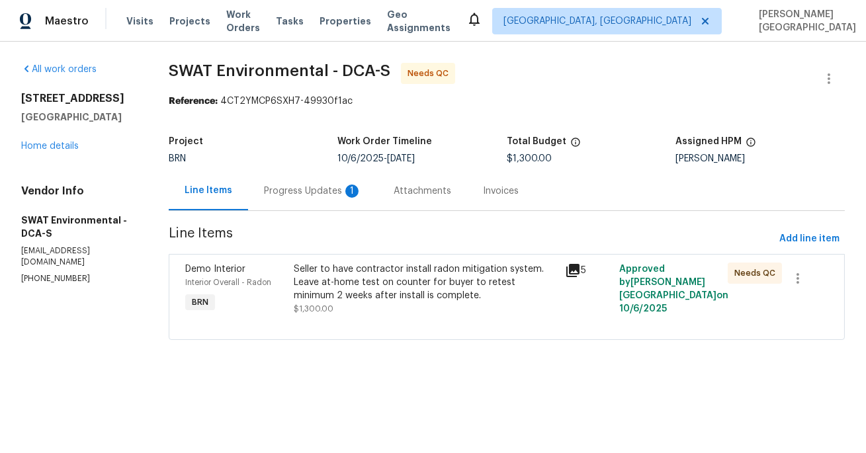
click at [322, 194] on div "Progress Updates 1" at bounding box center [313, 191] width 98 height 13
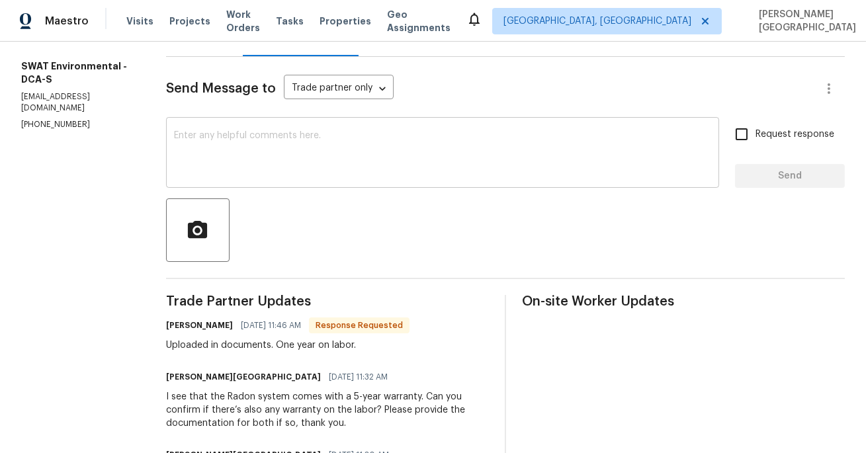
scroll to position [126, 0]
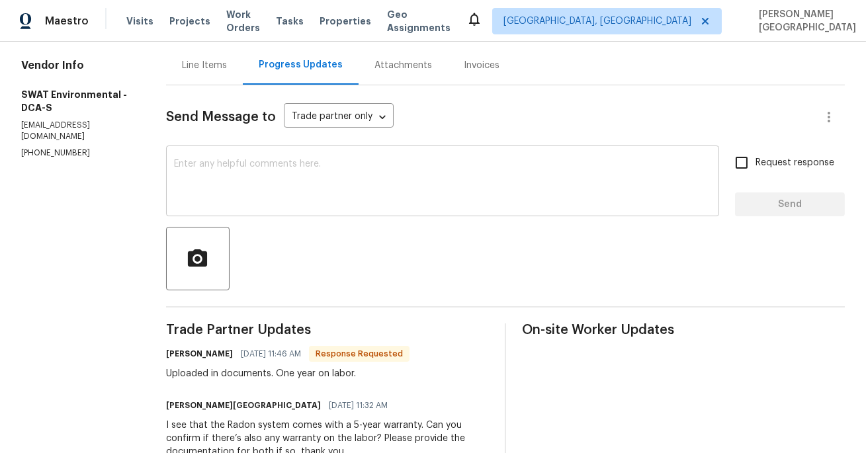
click at [251, 184] on textarea at bounding box center [442, 182] width 537 height 46
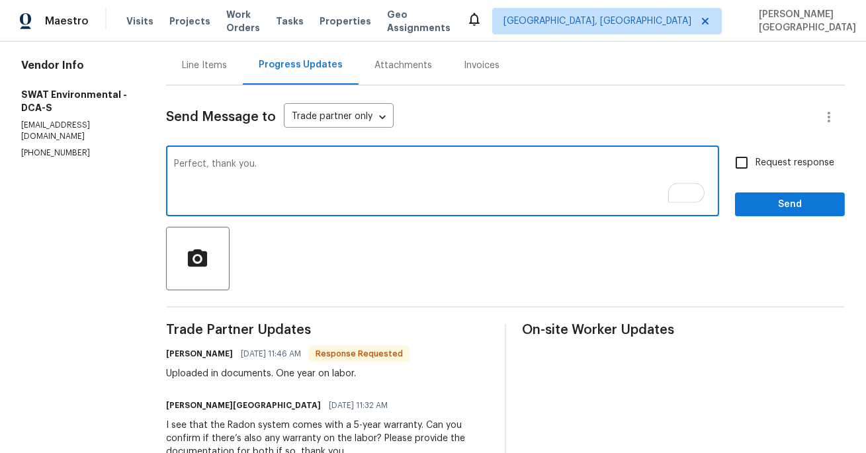
type textarea "Perfect, thank you."
click at [748, 179] on div "Request response Send" at bounding box center [790, 183] width 110 height 68
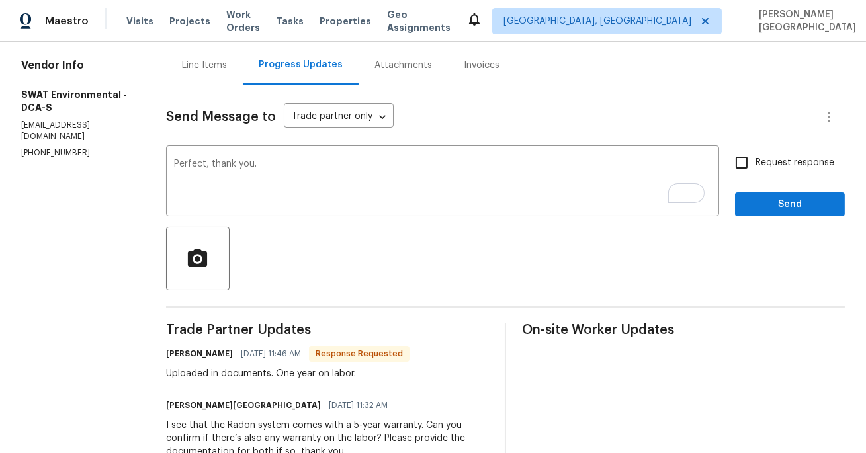
click at [748, 160] on input "Request response" at bounding box center [742, 163] width 28 height 28
checkbox input "true"
click at [759, 204] on span "Send" at bounding box center [790, 205] width 89 height 17
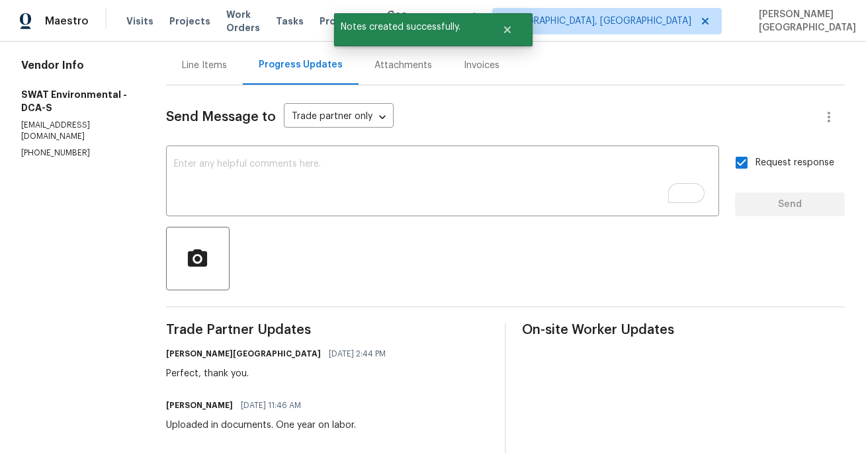
click at [213, 60] on div "Line Items" at bounding box center [204, 65] width 45 height 13
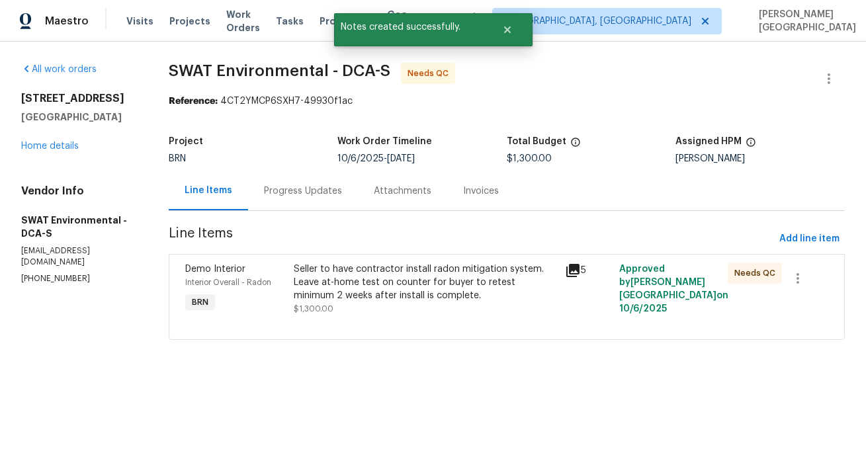
click at [373, 307] on div "Seller to have contractor install radon mitigation system. Leave at-home test o…" at bounding box center [425, 289] width 263 height 53
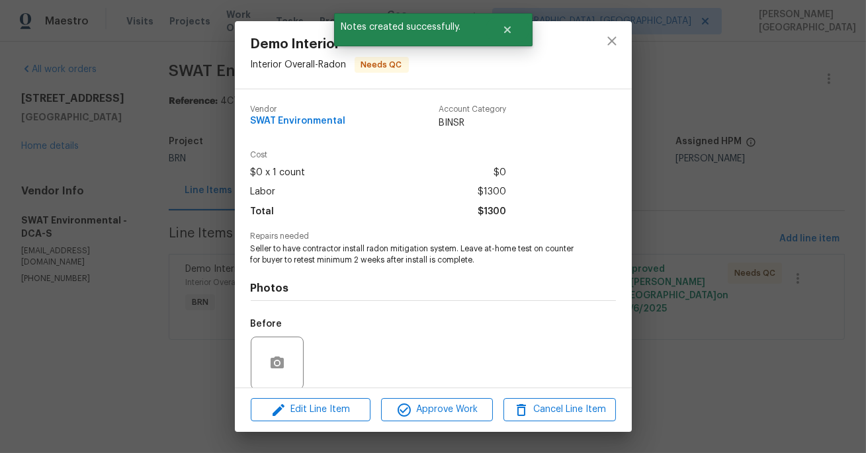
scroll to position [101, 0]
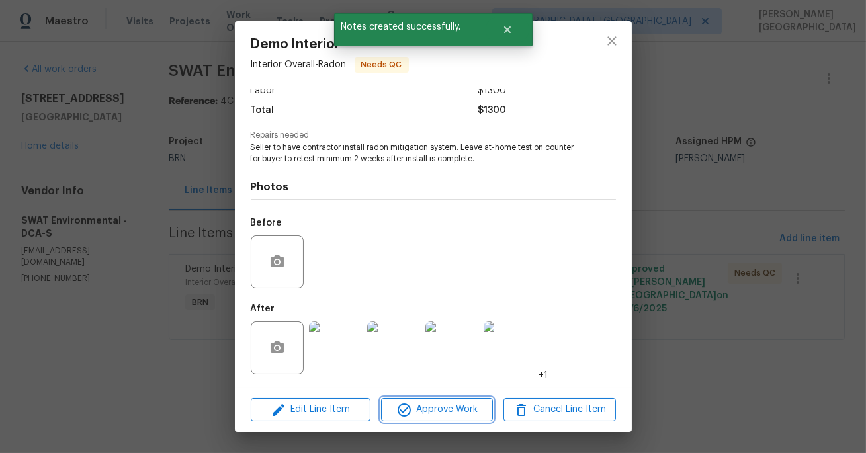
click at [436, 413] on span "Approve Work" at bounding box center [437, 410] width 104 height 17
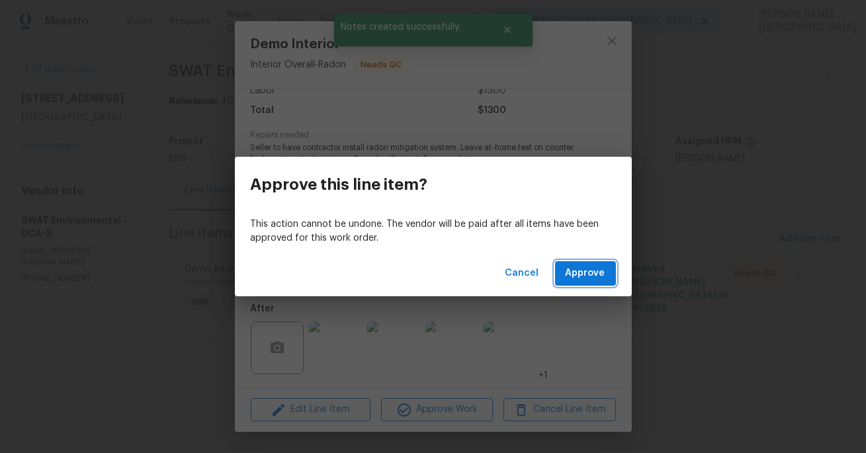
click at [576, 276] on span "Approve" at bounding box center [586, 273] width 40 height 17
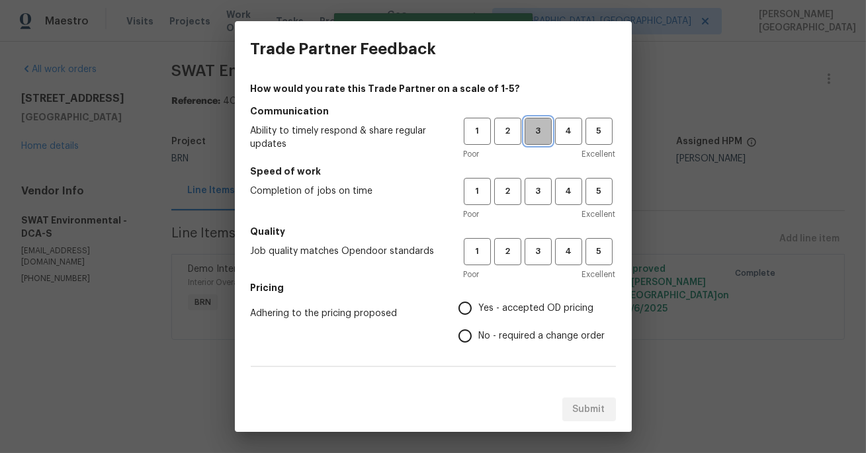
click at [543, 136] on span "3" at bounding box center [538, 131] width 24 height 15
click at [543, 195] on span "3" at bounding box center [538, 191] width 24 height 15
click at [543, 258] on span "3" at bounding box center [538, 251] width 24 height 15
click at [499, 327] on label "No - required a change order" at bounding box center [528, 336] width 154 height 28
click at [479, 327] on input "No - required a change order" at bounding box center [465, 336] width 28 height 28
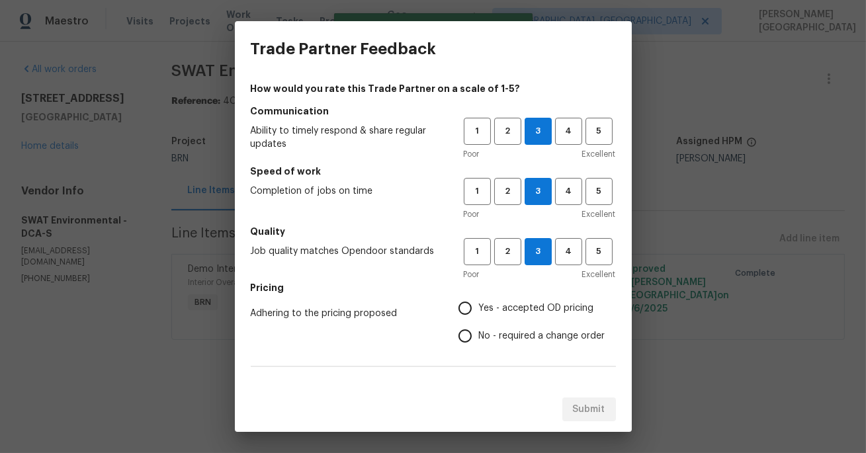
radio input "true"
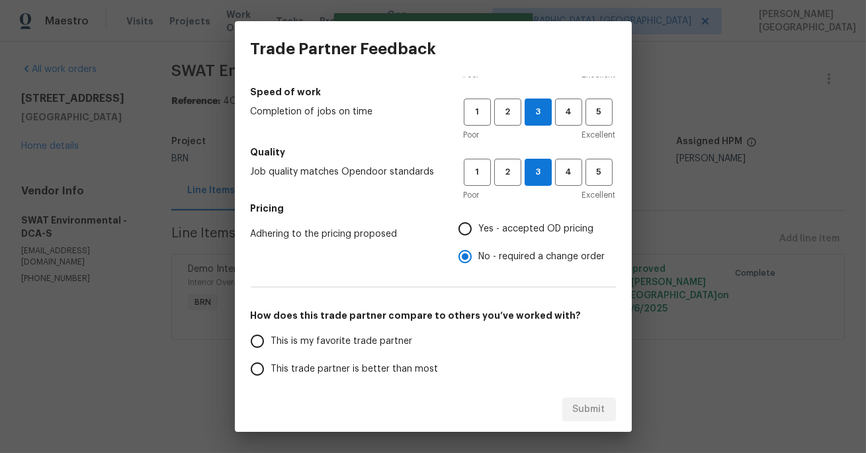
scroll to position [93, 0]
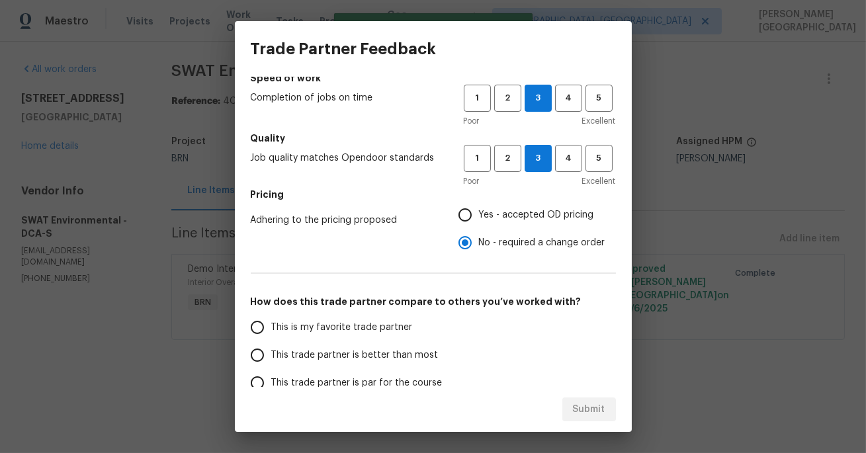
click at [356, 349] on span "This trade partner is better than most" at bounding box center [354, 356] width 167 height 14
click at [271, 349] on input "This trade partner is better than most" at bounding box center [258, 355] width 28 height 28
click at [586, 406] on span "Submit" at bounding box center [589, 410] width 32 height 17
radio input "true"
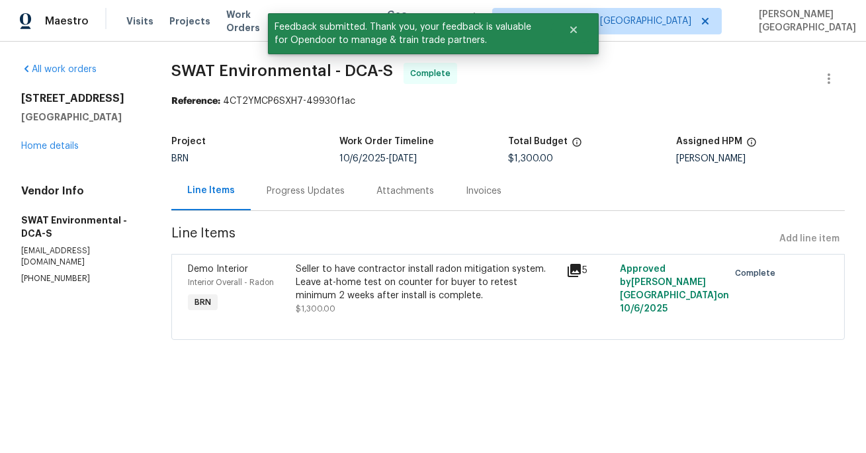
click at [300, 199] on div "Progress Updates" at bounding box center [306, 190] width 110 height 39
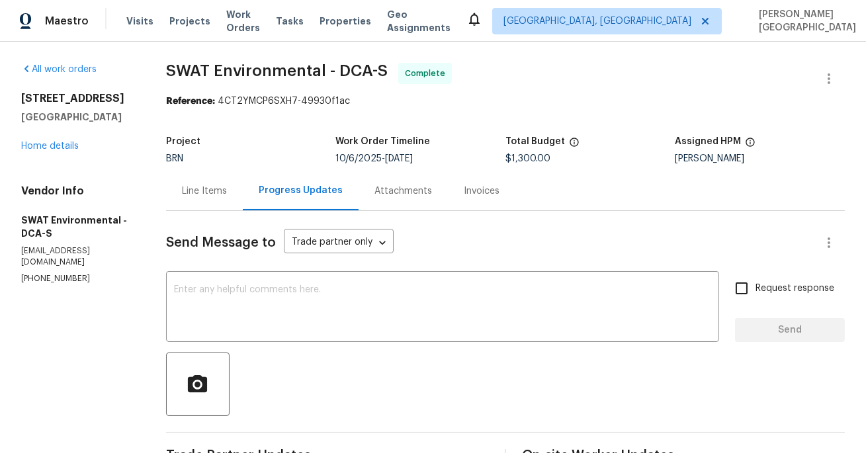
click at [186, 70] on span "SWAT Environmental - DCA-S" at bounding box center [277, 71] width 222 height 16
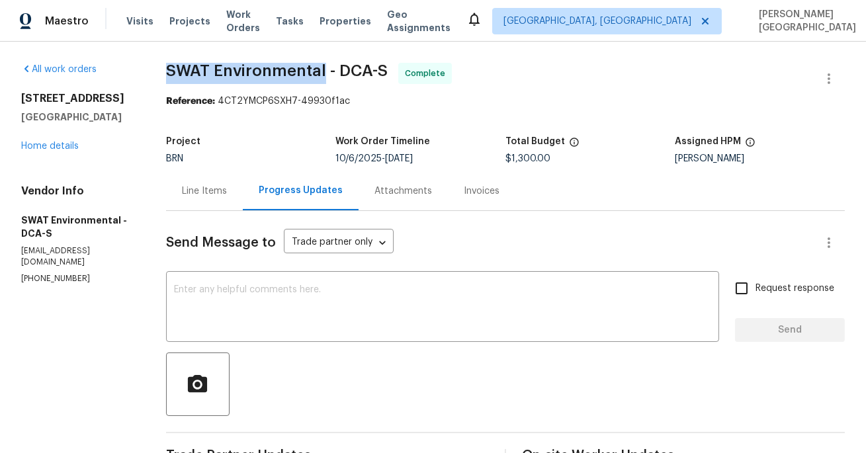
click at [238, 73] on span "SWAT Environmental - DCA-S" at bounding box center [277, 71] width 222 height 16
copy span "SWAT Environmental"
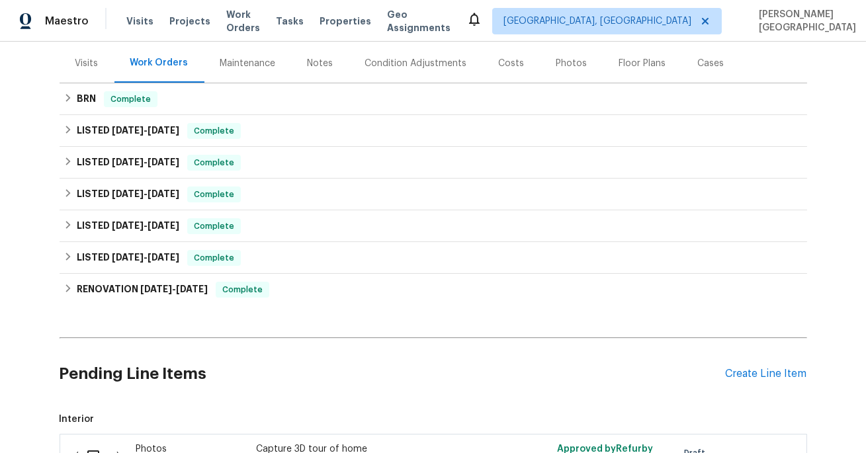
scroll to position [313, 0]
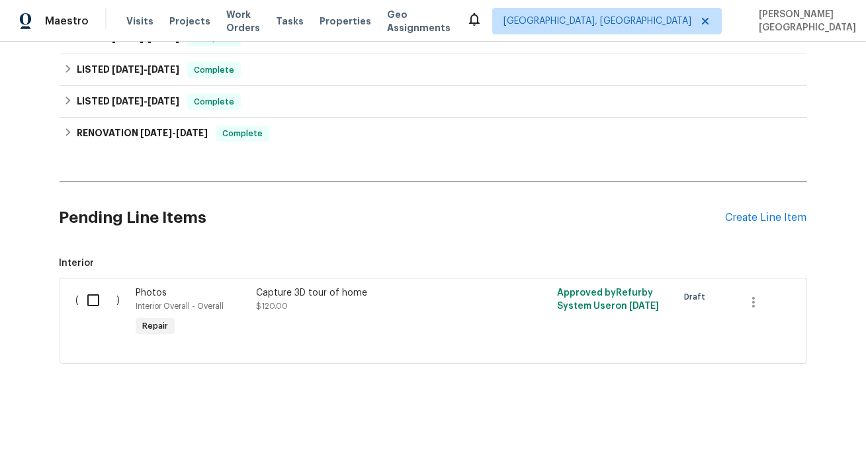
click at [746, 210] on div "Pending Line Items Create Line Item" at bounding box center [434, 218] width 748 height 62
click at [739, 218] on div "Create Line Item" at bounding box center [766, 218] width 81 height 13
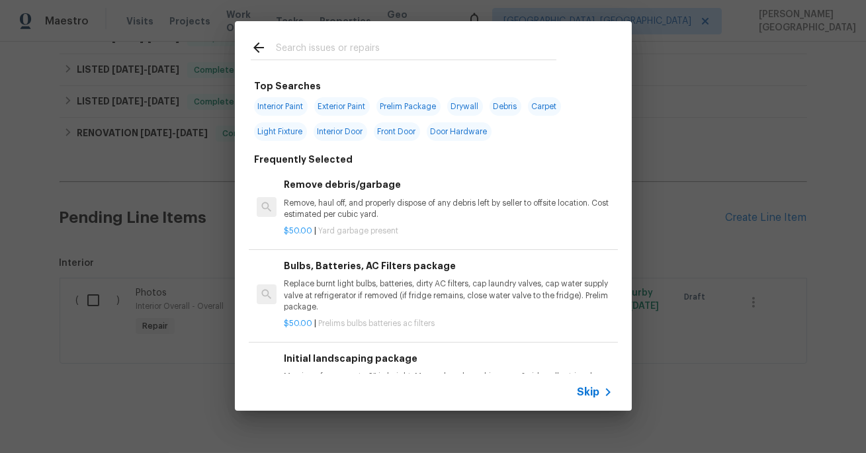
click at [599, 390] on span "Skip" at bounding box center [589, 392] width 23 height 13
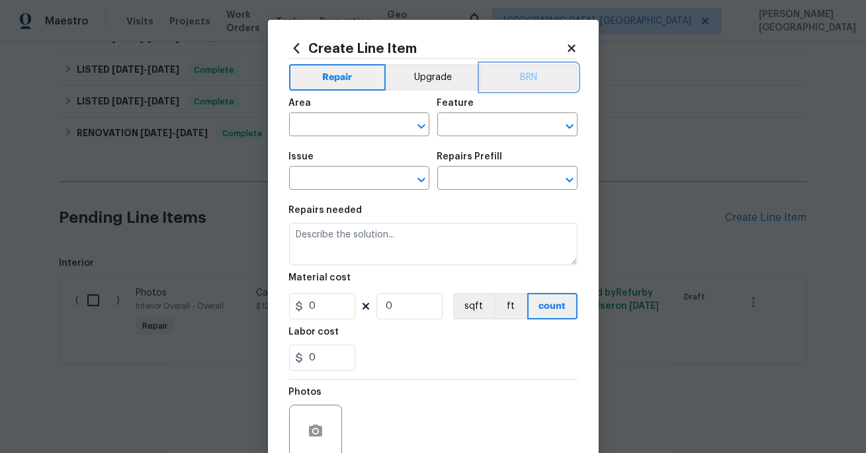
click at [525, 79] on button "BRN" at bounding box center [528, 77] width 97 height 26
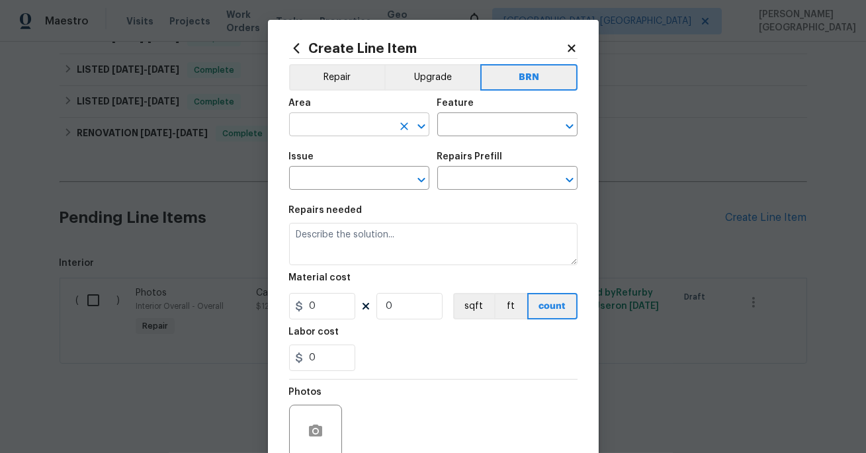
click at [340, 120] on input "text" at bounding box center [340, 126] width 103 height 21
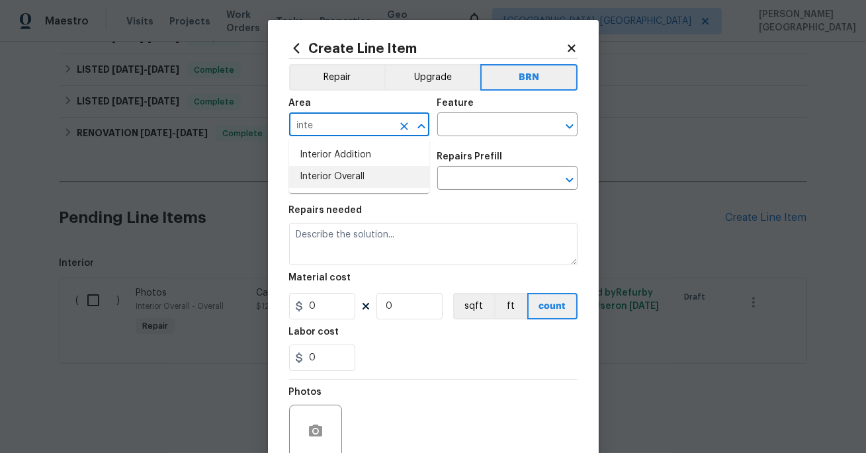
click at [356, 180] on li "Interior Overall" at bounding box center [359, 177] width 140 height 22
type input "Interior Overall"
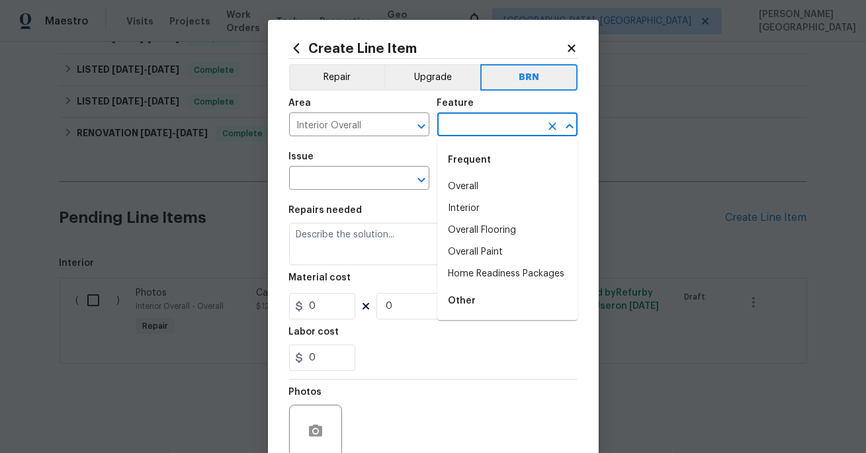
click at [457, 124] on input "text" at bounding box center [488, 126] width 103 height 21
type input "r"
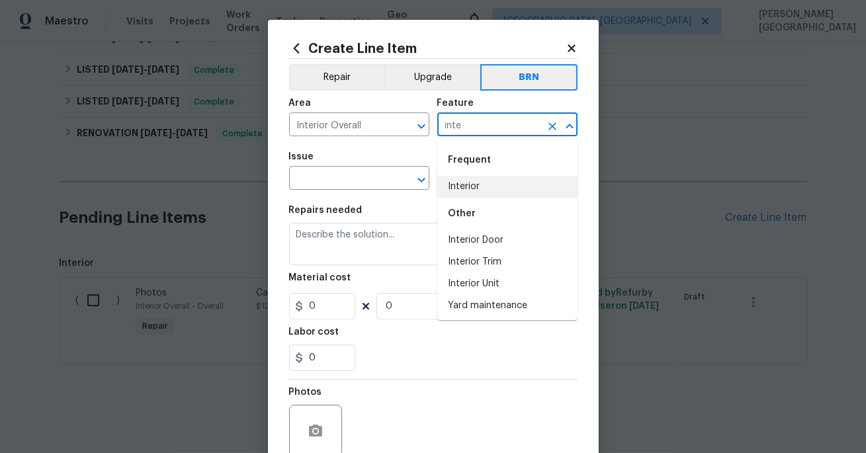
click at [484, 175] on div "Frequent" at bounding box center [507, 160] width 140 height 32
click at [484, 184] on li "Interior" at bounding box center [507, 187] width 140 height 22
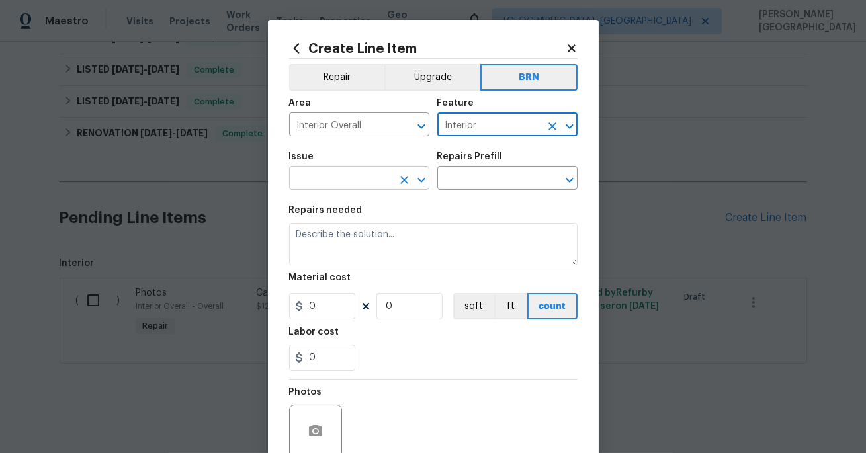
type input "Interior"
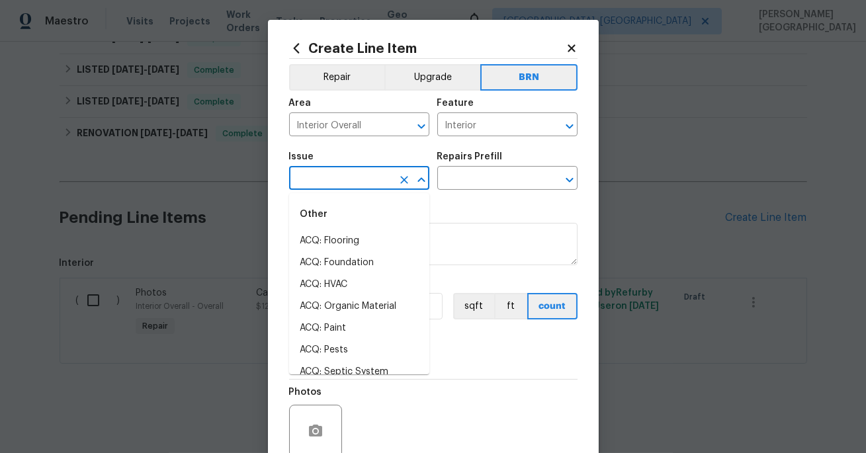
click at [315, 186] on input "text" at bounding box center [340, 179] width 103 height 21
click at [326, 246] on li "Demo Interior" at bounding box center [359, 241] width 140 height 22
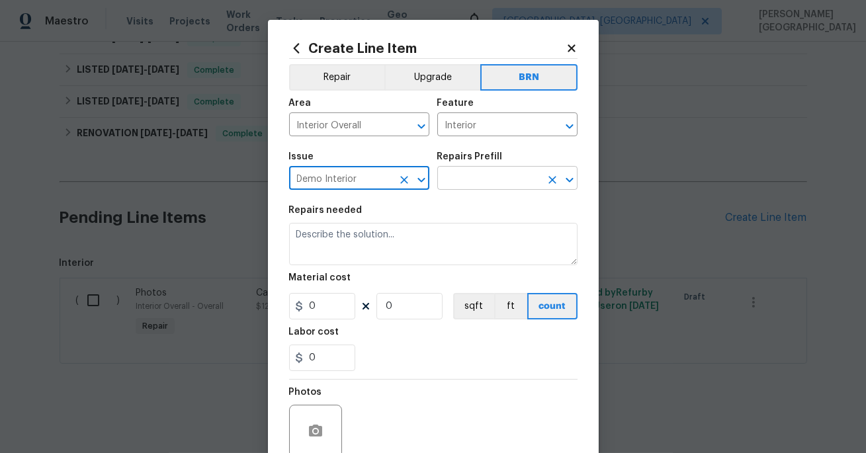
type input "Demo Interior"
click at [447, 183] on input "text" at bounding box center [488, 179] width 103 height 21
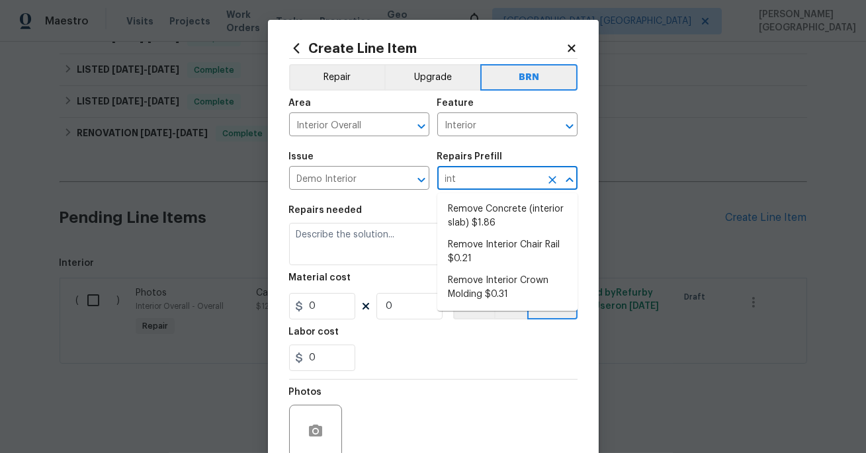
type input "inte"
click at [467, 220] on li "Remove Concrete (interior slab) $1.86" at bounding box center [507, 217] width 140 height 36
type input "Demolition"
type input "Remove Concrete (interior slab) $1.86"
type textarea "Demo/remove and properly dispose of the concrete (1''-4'') as outlined by the P…"
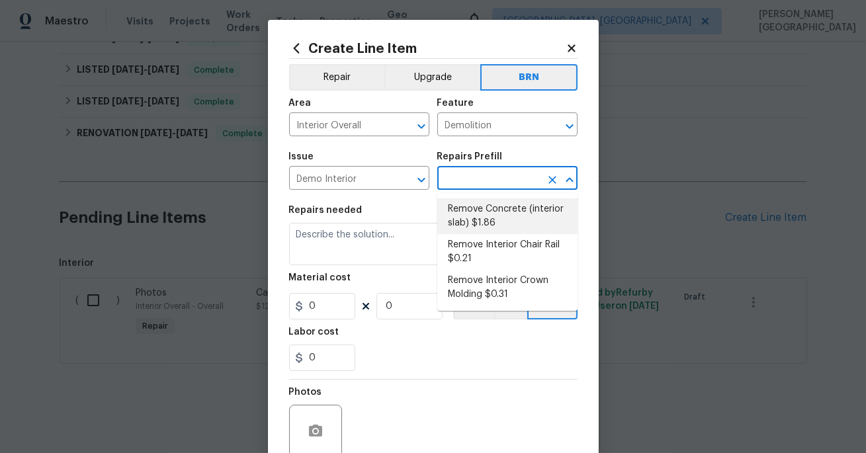
type input "1.86"
type input "1"
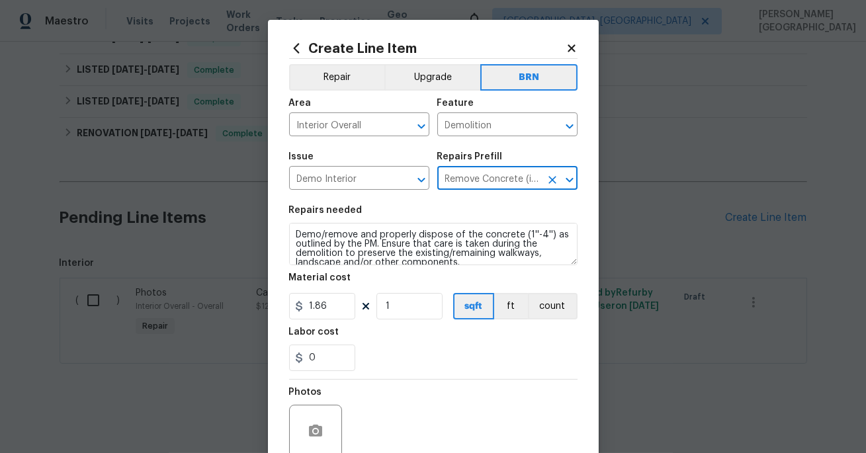
type input "Remove Concrete (interior slab) $1.86"
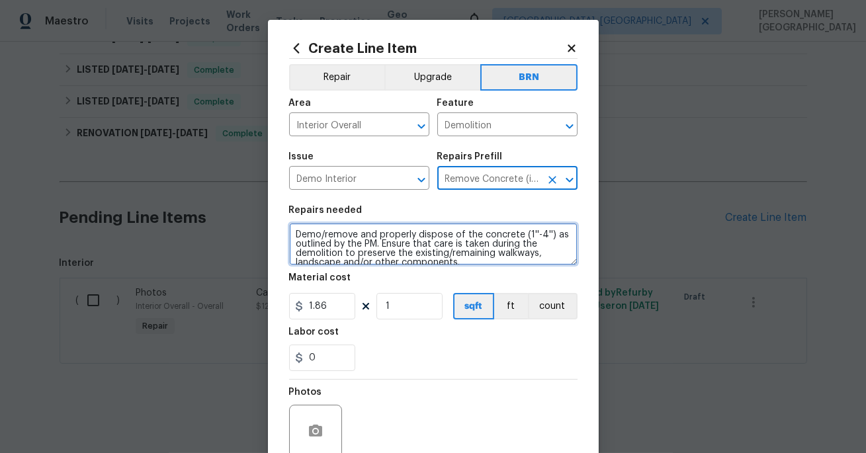
click at [389, 252] on textarea "Demo/remove and properly dispose of the concrete (1''-4'') as outlined by the P…" at bounding box center [433, 244] width 289 height 42
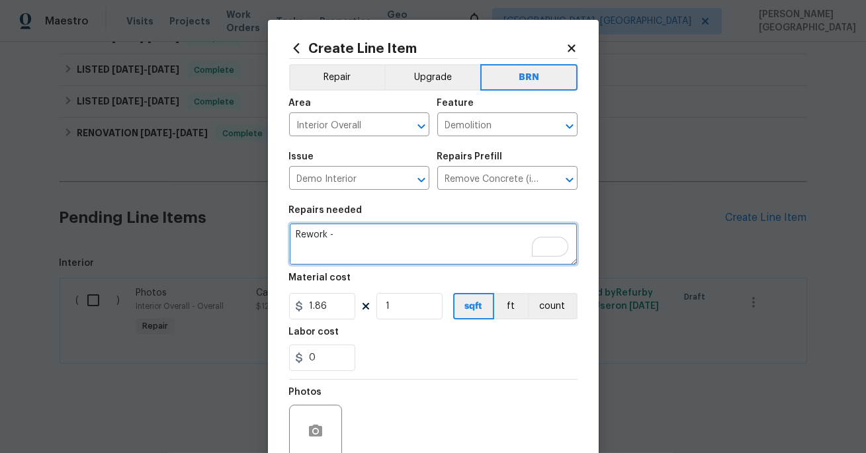
click at [328, 251] on textarea "Rework -" at bounding box center [433, 244] width 289 height 42
paste textarea "Please be informed that the following repairs need to be completed as part of t…"
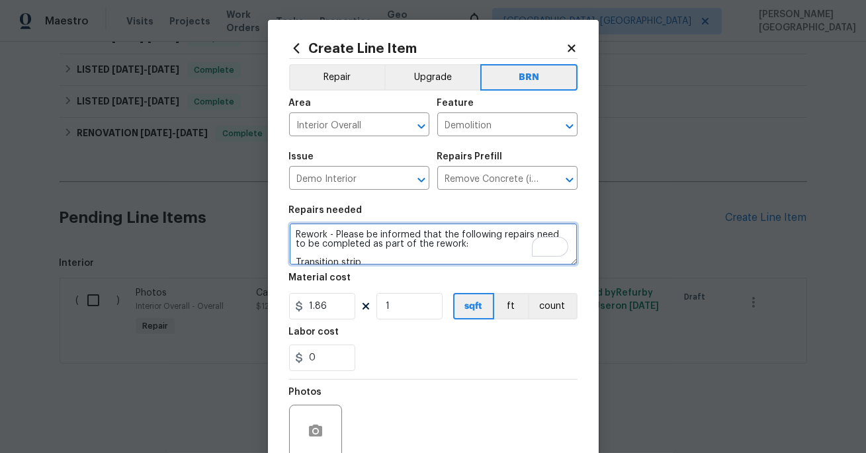
scroll to position [40, 0]
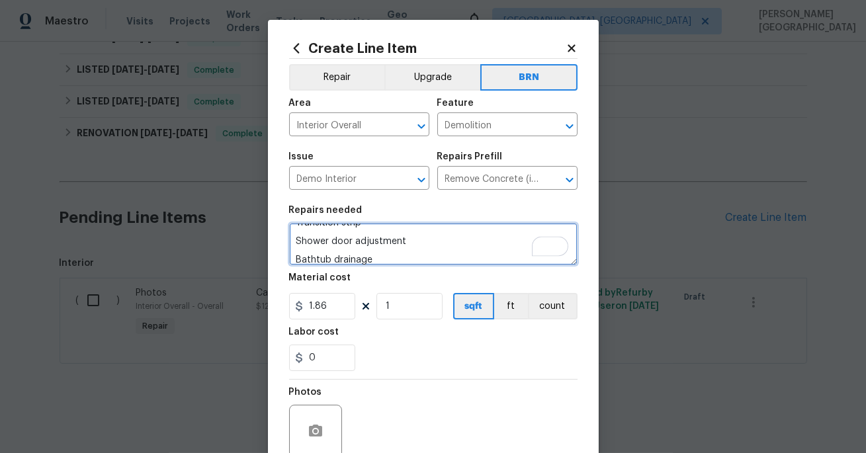
type textarea "Rework - Please be informed that the following repairs need to be completed as …"
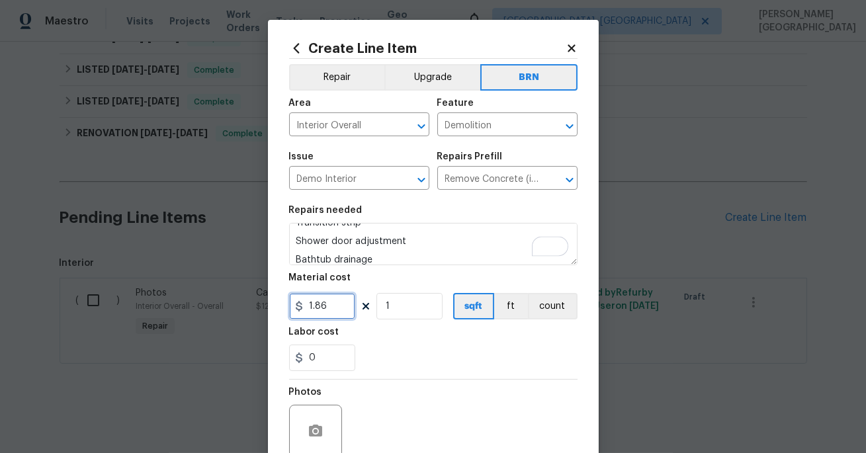
click at [325, 307] on input "1.86" at bounding box center [322, 306] width 66 height 26
type input "0"
click at [320, 356] on input "0" at bounding box center [322, 358] width 66 height 26
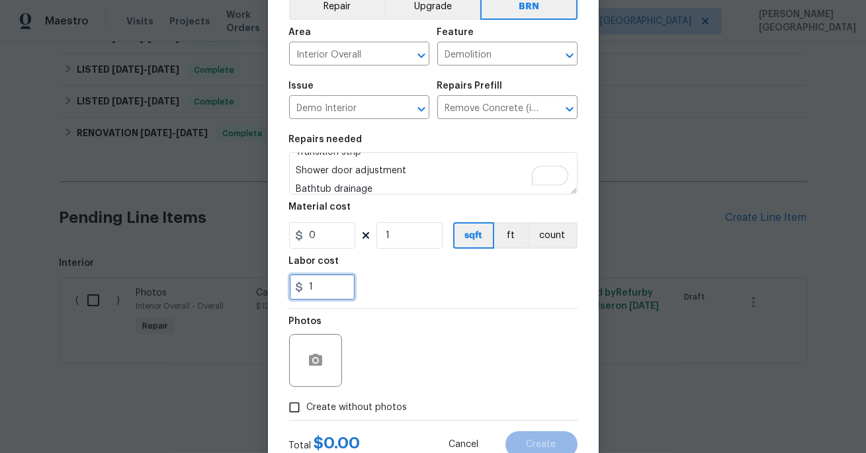
scroll to position [116, 0]
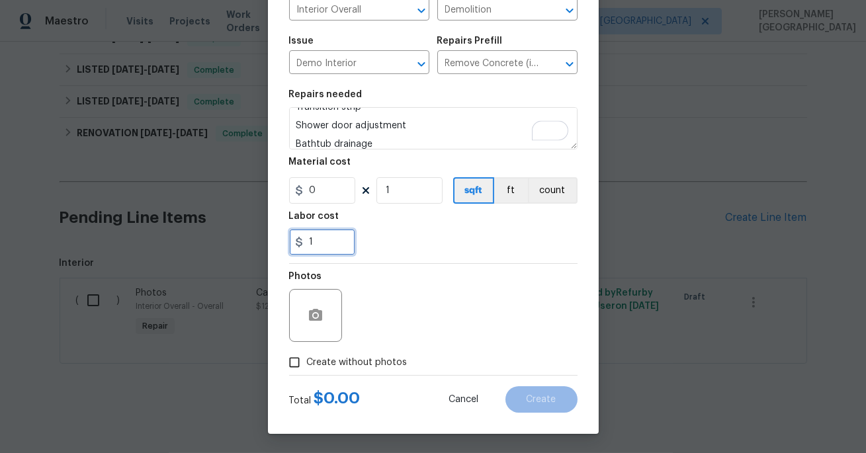
type input "1"
click at [333, 368] on span "Create without photos" at bounding box center [357, 363] width 101 height 14
click at [307, 368] on input "Create without photos" at bounding box center [294, 362] width 25 height 25
checkbox input "true"
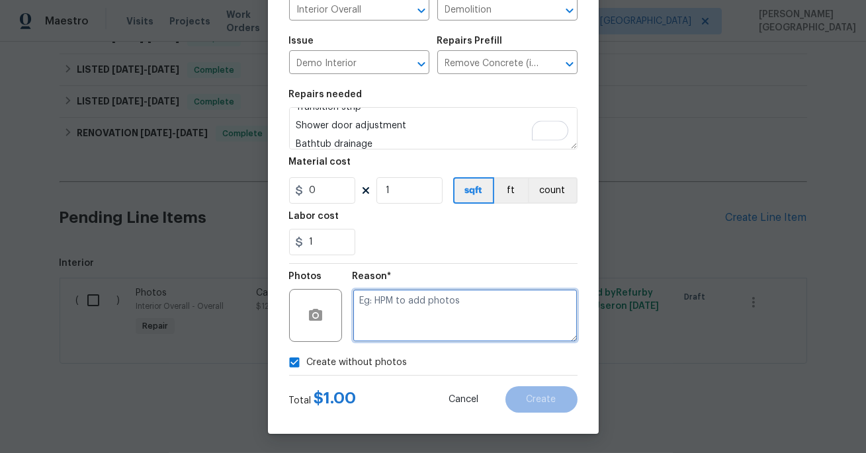
click at [374, 318] on textarea at bounding box center [465, 315] width 225 height 53
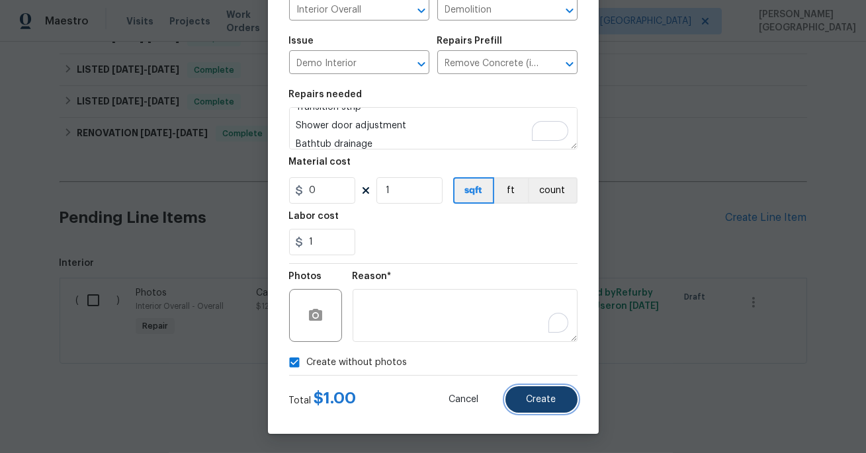
click at [523, 393] on button "Create" at bounding box center [542, 400] width 72 height 26
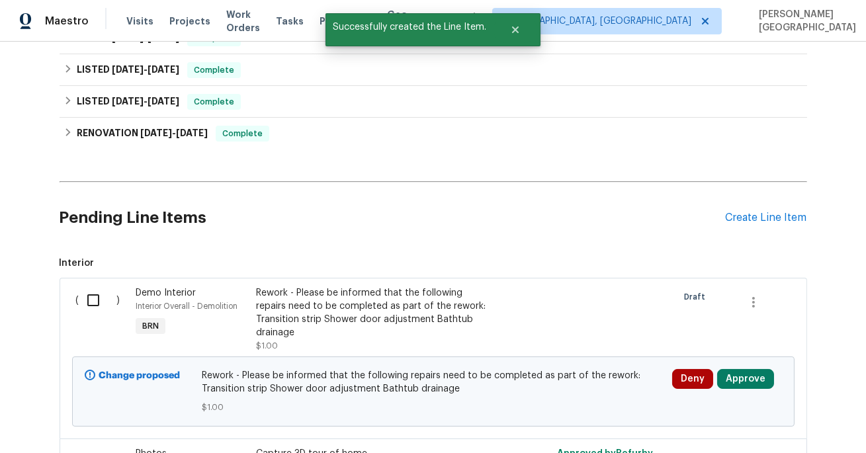
click at [93, 297] on input "checkbox" at bounding box center [98, 301] width 38 height 28
checkbox input "true"
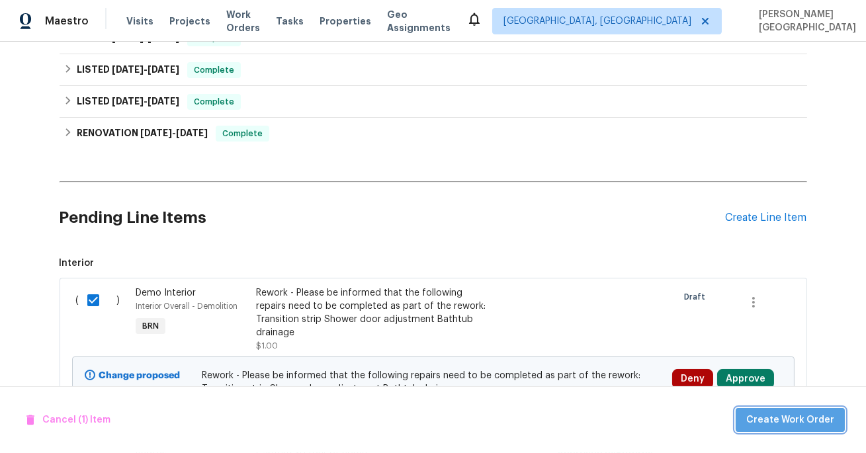
click at [799, 420] on span "Create Work Order" at bounding box center [791, 420] width 88 height 17
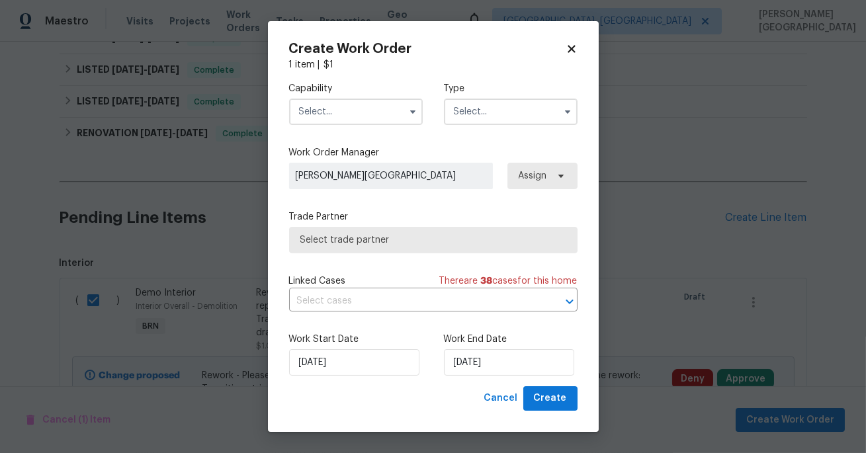
click at [335, 115] on input "text" at bounding box center [356, 112] width 134 height 26
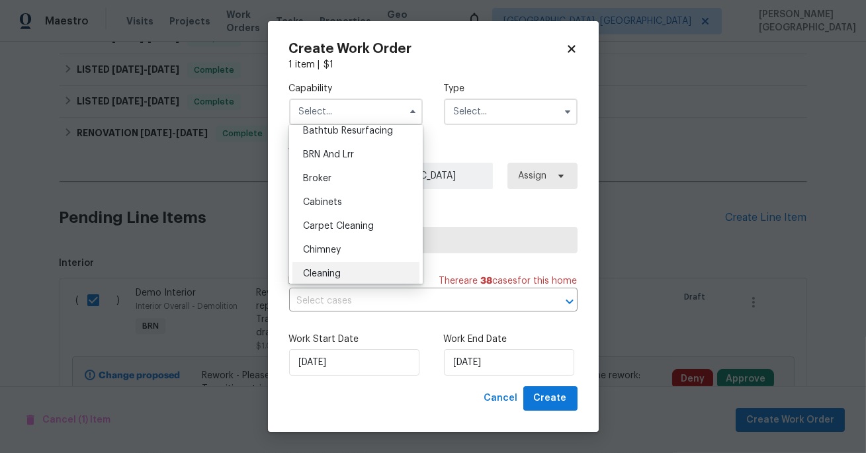
scroll to position [7, 0]
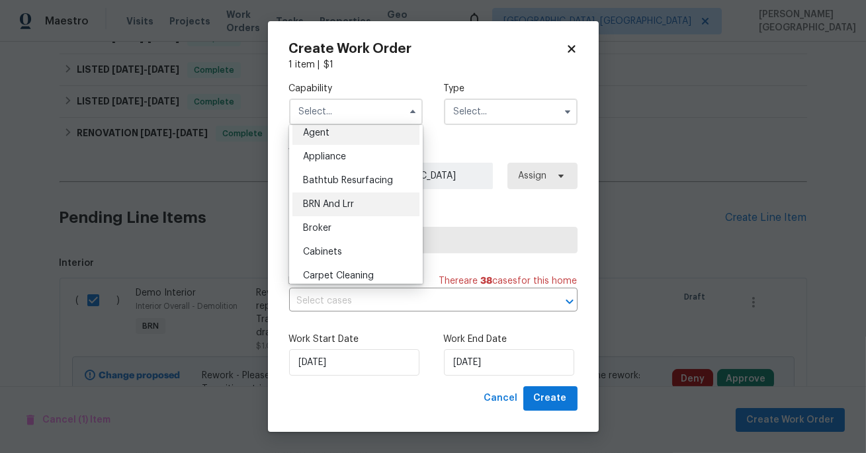
click at [354, 206] on span "BRN And Lrr" at bounding box center [328, 204] width 51 height 9
type input "BRN And Lrr"
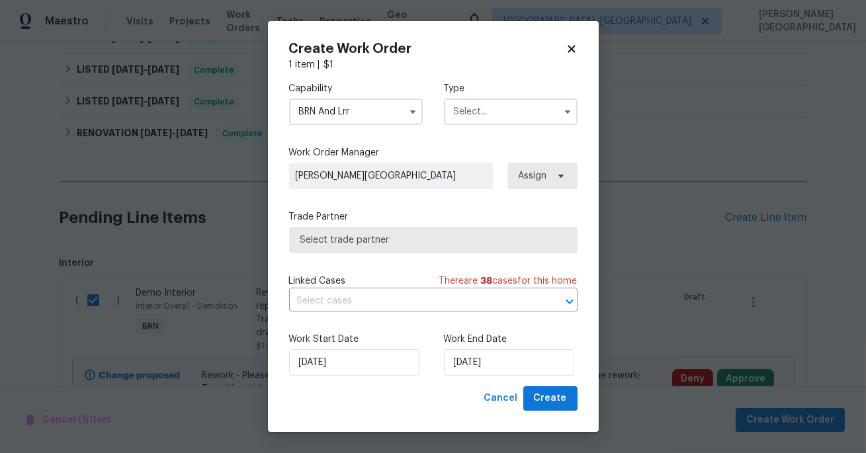
click at [519, 117] on input "text" at bounding box center [511, 112] width 134 height 26
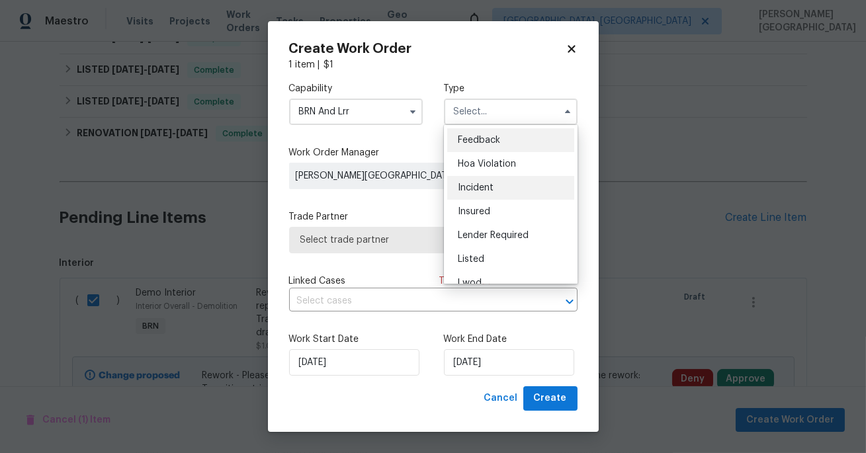
scroll to position [157, 0]
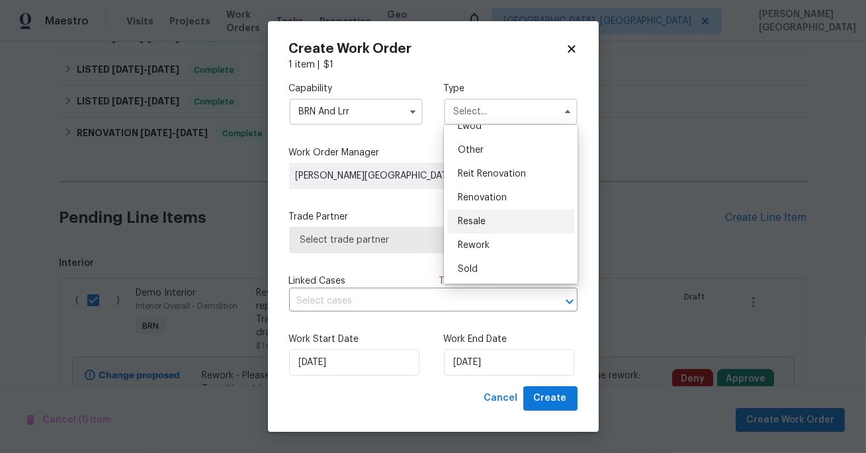
click at [475, 226] on div "Resale" at bounding box center [510, 222] width 127 height 24
type input "Resale"
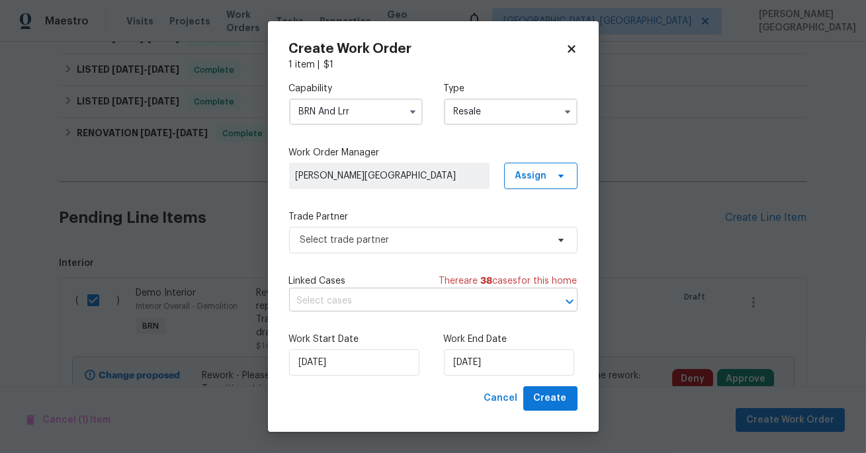
click at [359, 303] on input "text" at bounding box center [414, 301] width 251 height 21
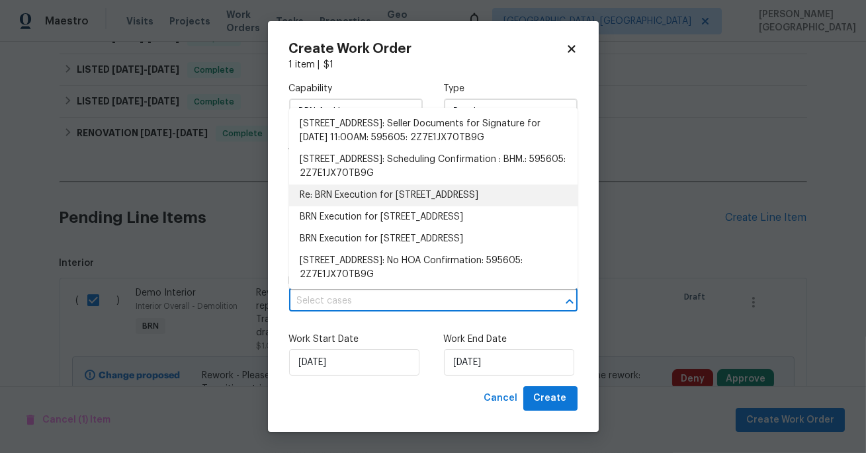
click at [369, 206] on li "Re: BRN Execution for 130 Sunset Ln, Calera, AL 35040" at bounding box center [433, 196] width 289 height 22
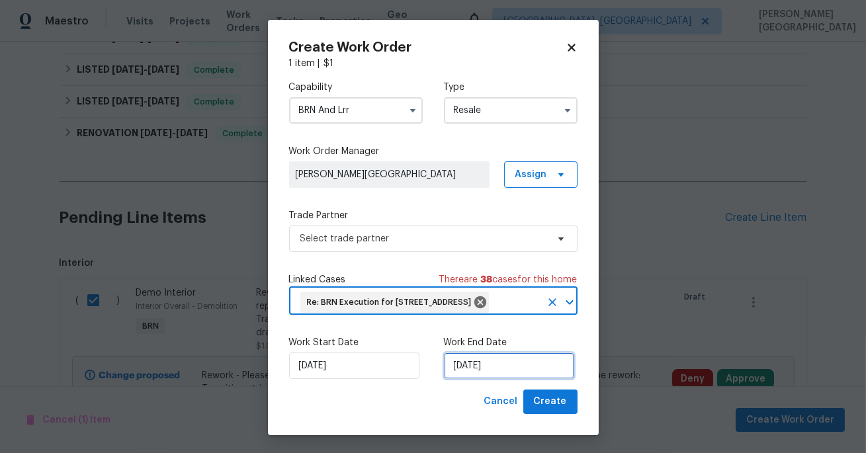
click at [487, 379] on input "[DATE]" at bounding box center [509, 366] width 130 height 26
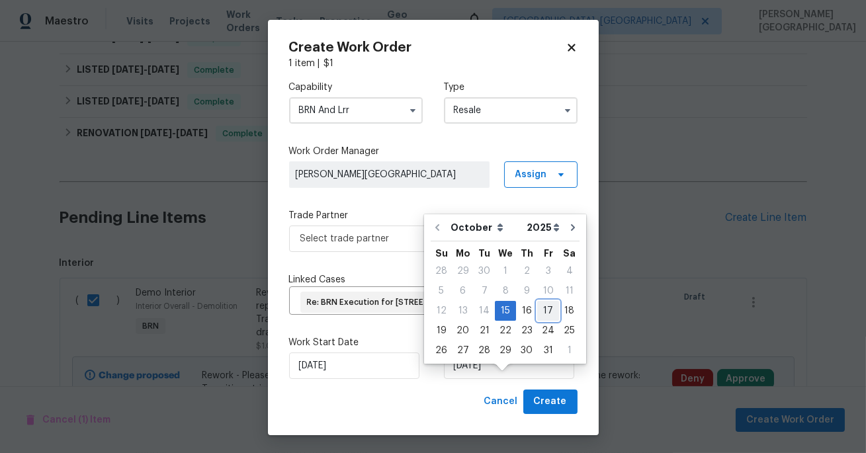
click at [547, 310] on div "17" at bounding box center [548, 311] width 22 height 19
type input "[DATE]"
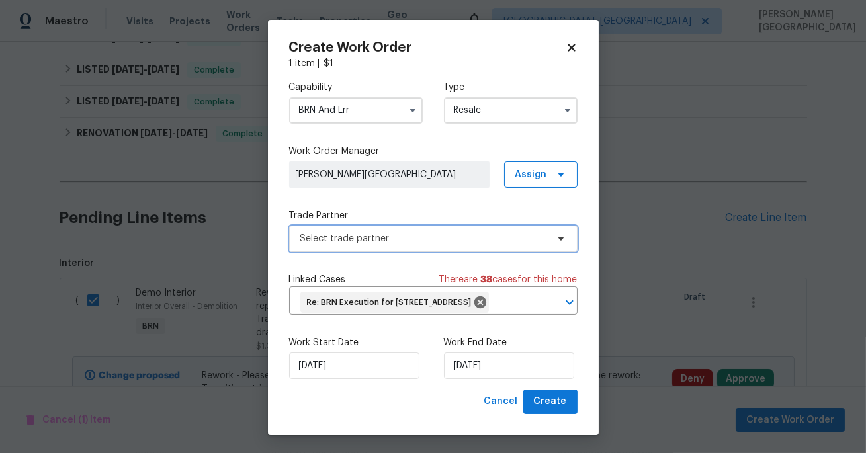
click at [378, 247] on span "Select trade partner" at bounding box center [433, 239] width 289 height 26
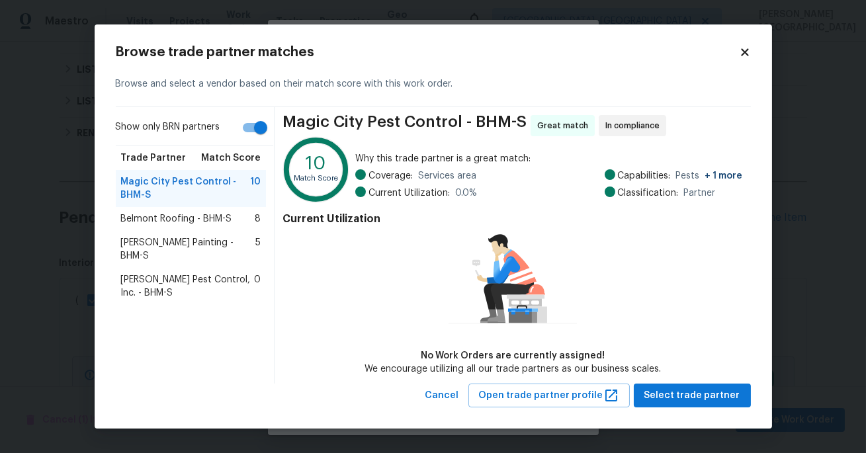
click at [167, 238] on span "[PERSON_NAME] Painting - BHM-S" at bounding box center [188, 249] width 135 height 26
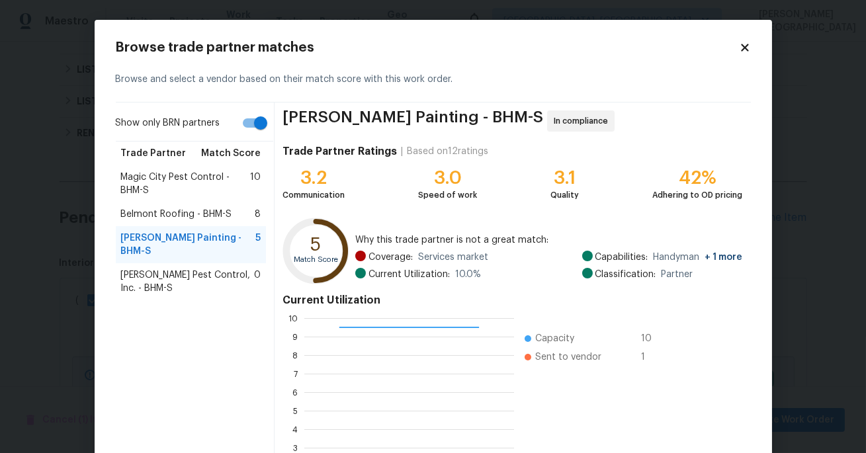
scroll to position [130, 0]
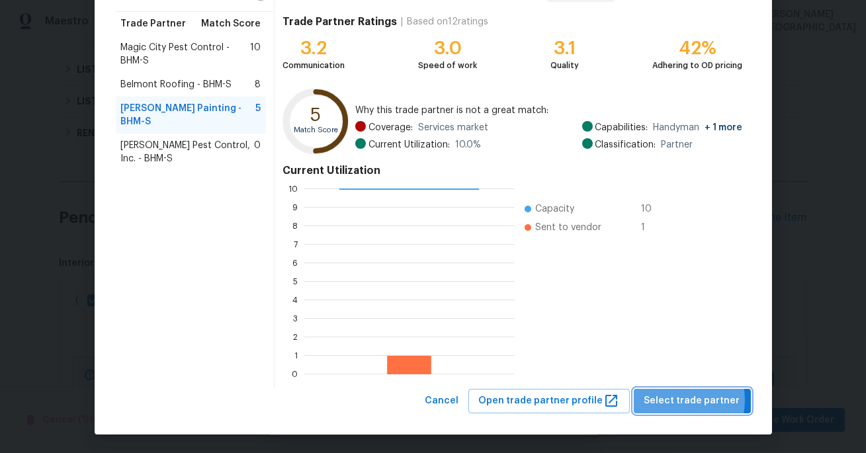
click at [678, 400] on span "Select trade partner" at bounding box center [693, 401] width 96 height 17
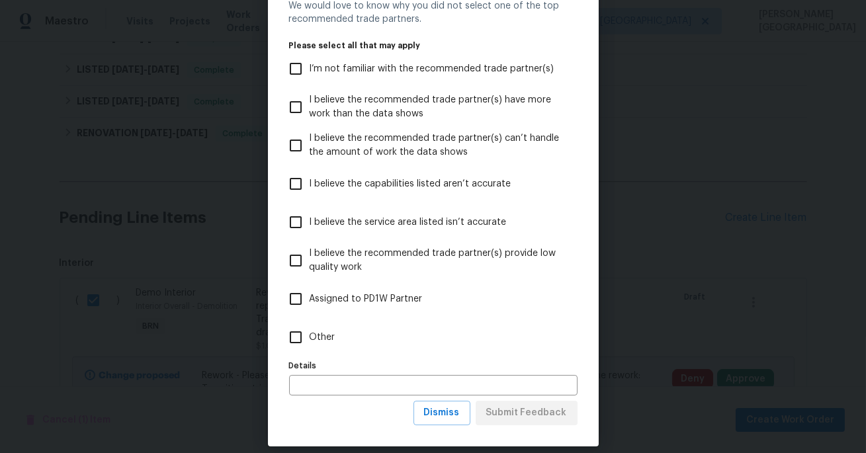
scroll to position [70, 0]
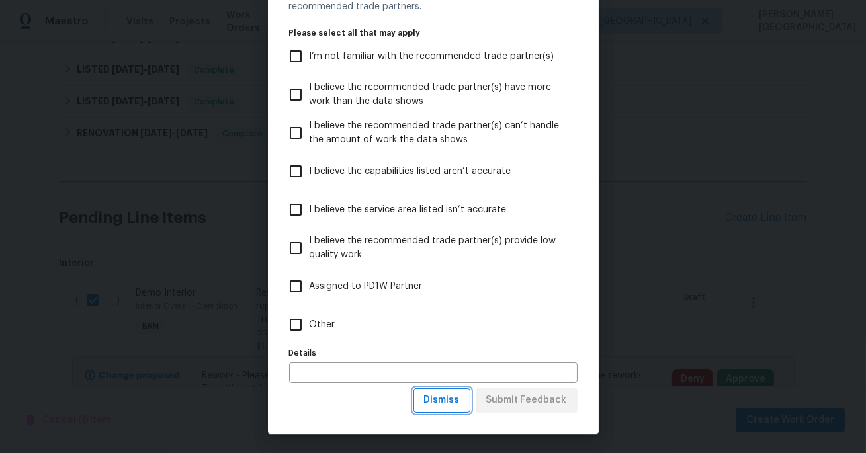
click at [454, 399] on span "Dismiss" at bounding box center [442, 400] width 36 height 17
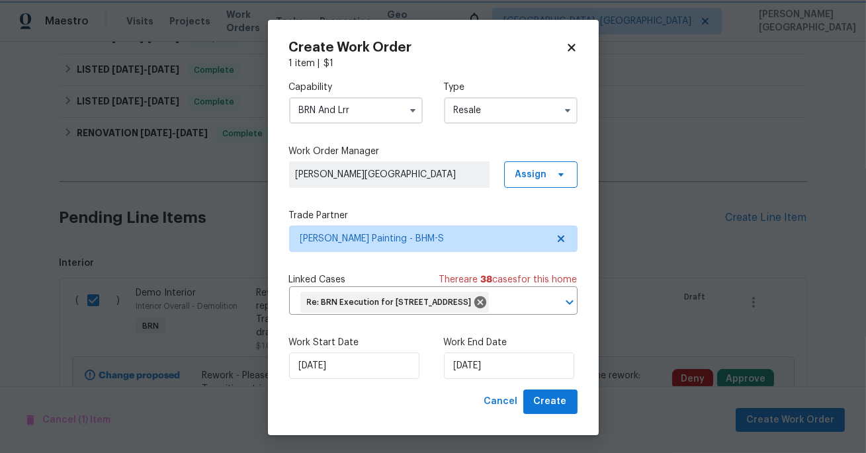
scroll to position [0, 0]
click at [562, 410] on span "Create" at bounding box center [550, 402] width 33 height 17
checkbox input "false"
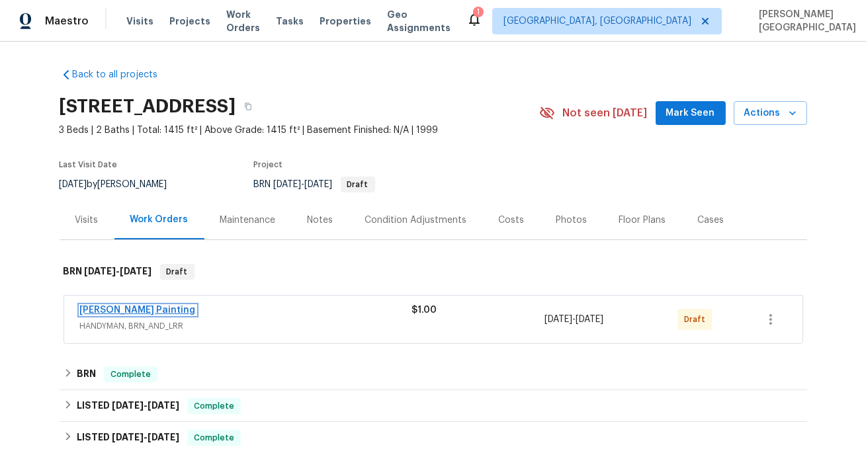
click at [132, 312] on link "[PERSON_NAME] Painting" at bounding box center [138, 310] width 116 height 9
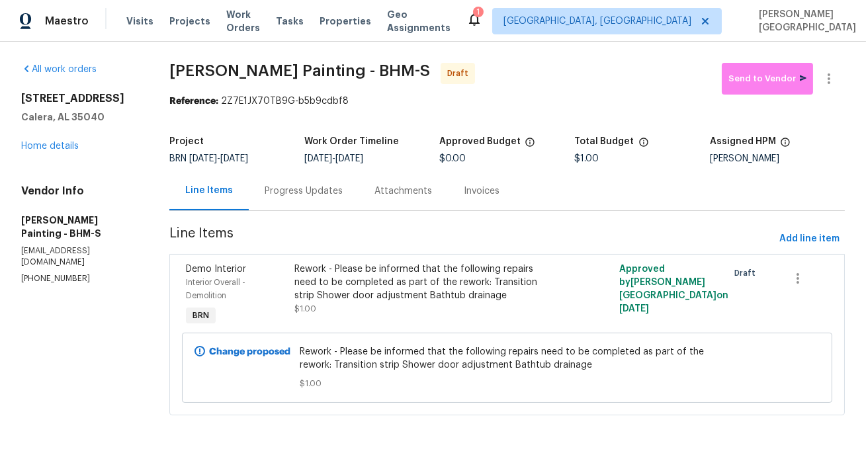
drag, startPoint x: 340, startPoint y: 192, endPoint x: 340, endPoint y: 201, distance: 9.3
click at [340, 193] on div "Progress Updates" at bounding box center [304, 191] width 78 height 13
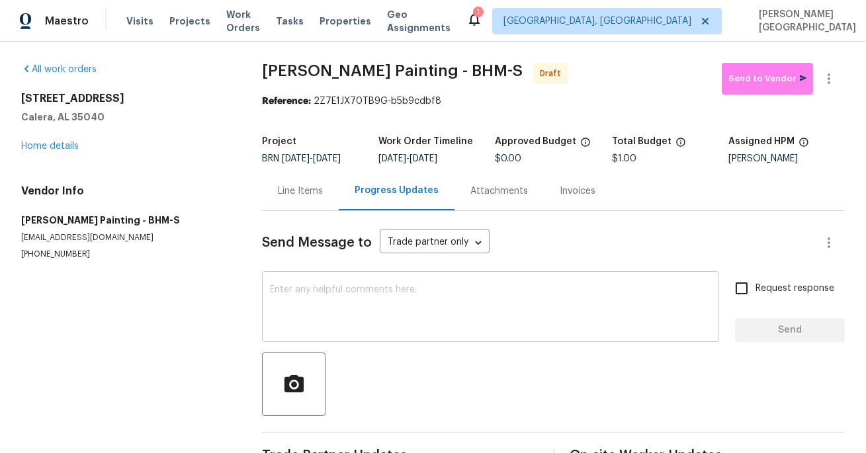
click at [344, 322] on textarea at bounding box center [490, 308] width 441 height 46
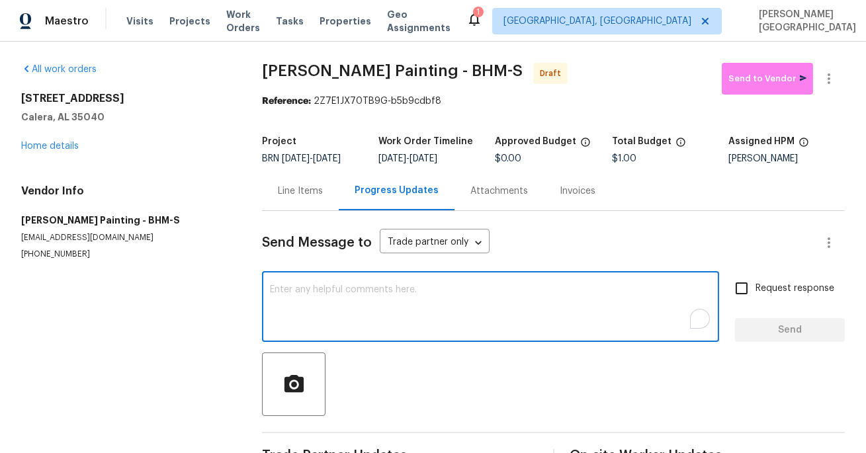
paste textarea "Please be informed that the following repairs need to be completed as part of t…"
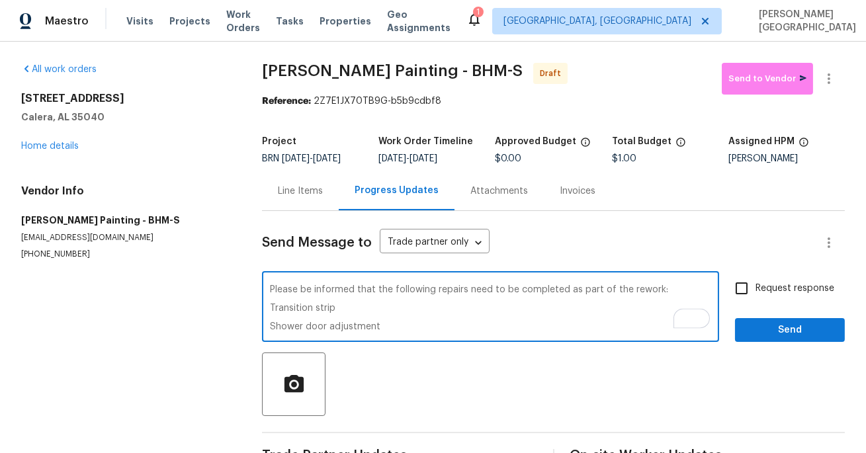
click at [271, 299] on textarea "Please be informed that the following repairs need to be completed as part of t…" at bounding box center [490, 308] width 441 height 46
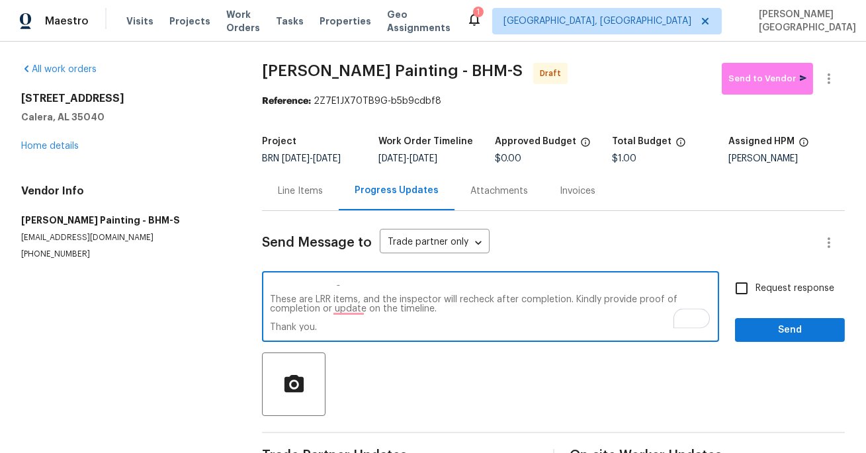
click at [406, 313] on textarea "Hello, Please be informed that the following repairs need to be completed as pa…" at bounding box center [490, 308] width 441 height 46
type textarea "Hello, Please be informed that the following repairs need to be completed as pa…"
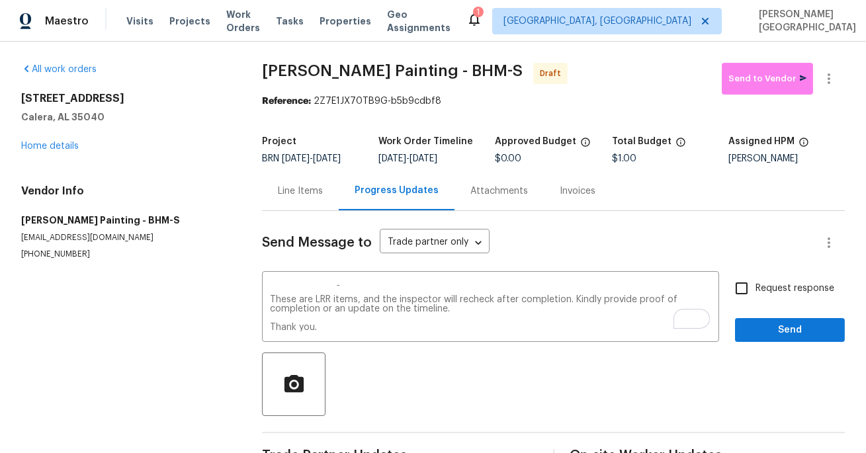
click at [760, 295] on span "Request response" at bounding box center [795, 289] width 79 height 14
click at [756, 295] on input "Request response" at bounding box center [742, 289] width 28 height 28
checkbox input "true"
click at [765, 332] on span "Send" at bounding box center [790, 330] width 89 height 17
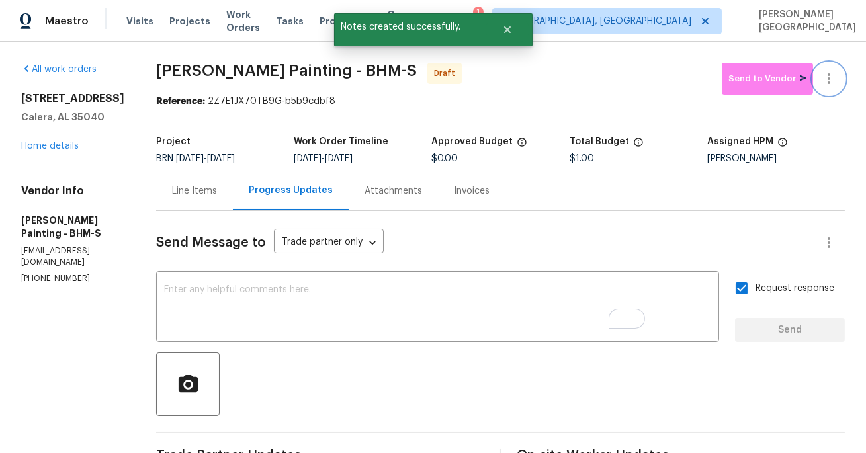
click at [831, 85] on icon "button" at bounding box center [829, 79] width 16 height 16
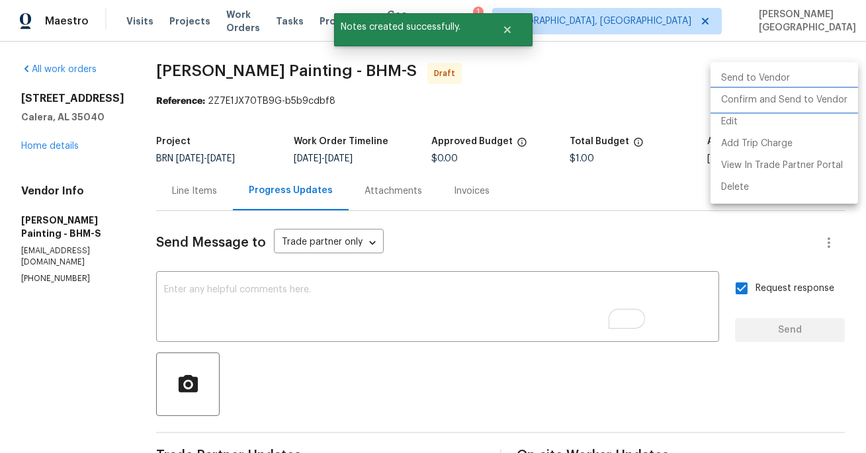
click at [792, 100] on li "Confirm and Send to Vendor" at bounding box center [785, 100] width 148 height 22
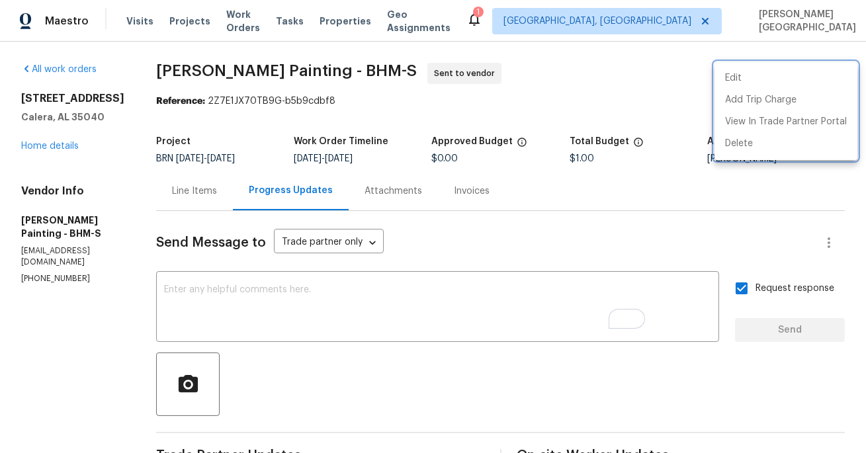
click at [61, 148] on div at bounding box center [433, 226] width 866 height 453
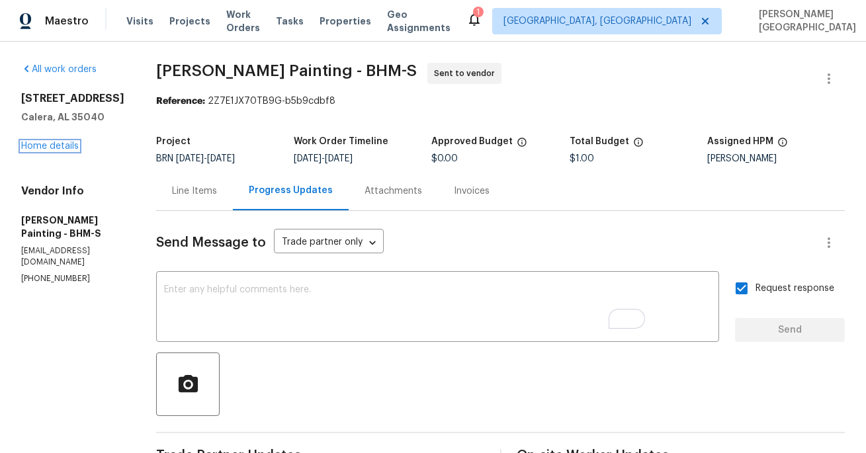
click at [61, 148] on link "Home details" at bounding box center [50, 146] width 58 height 9
